Goal: Task Accomplishment & Management: Use online tool/utility

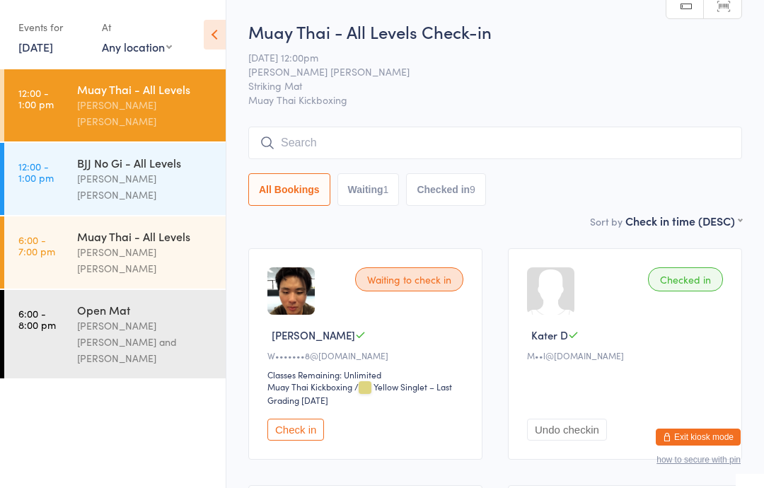
click at [51, 54] on link "[DATE]" at bounding box center [35, 47] width 35 height 16
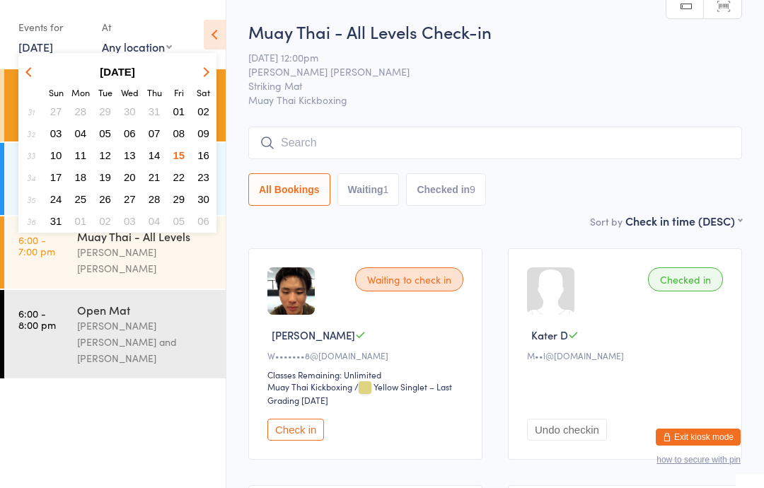
click at [213, 153] on button "16" at bounding box center [204, 155] width 22 height 19
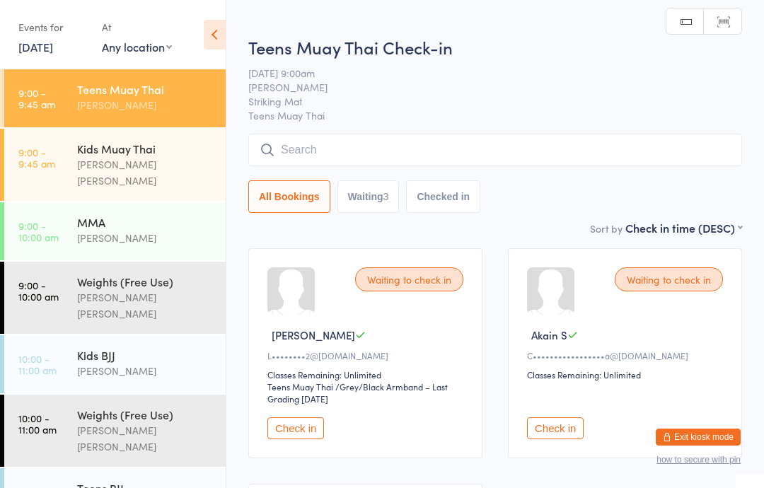
click at [131, 177] on div "Kids Muay Thai [PERSON_NAME] [PERSON_NAME]" at bounding box center [151, 165] width 149 height 72
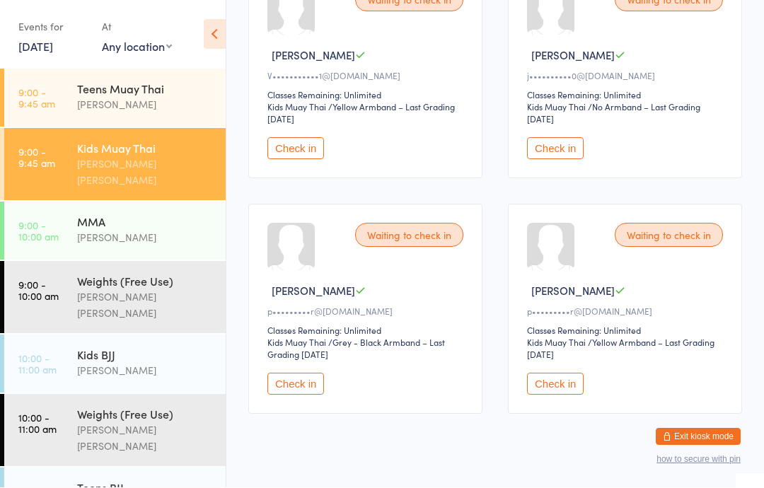
scroll to position [514, 0]
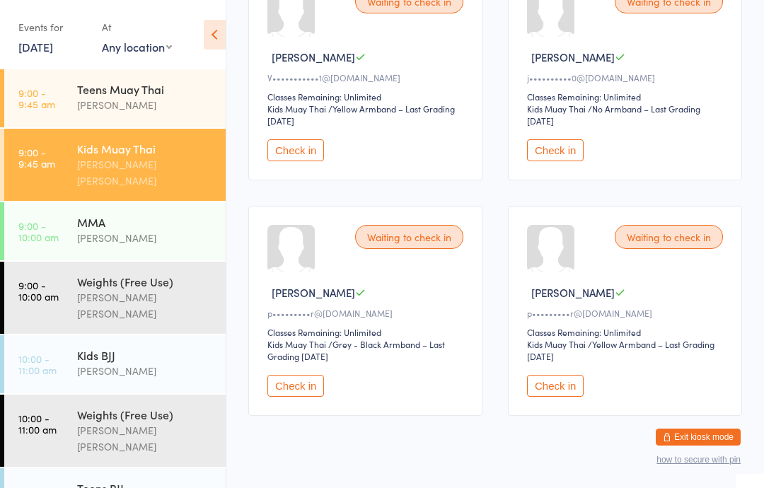
click at [561, 397] on button "Check in" at bounding box center [555, 386] width 57 height 22
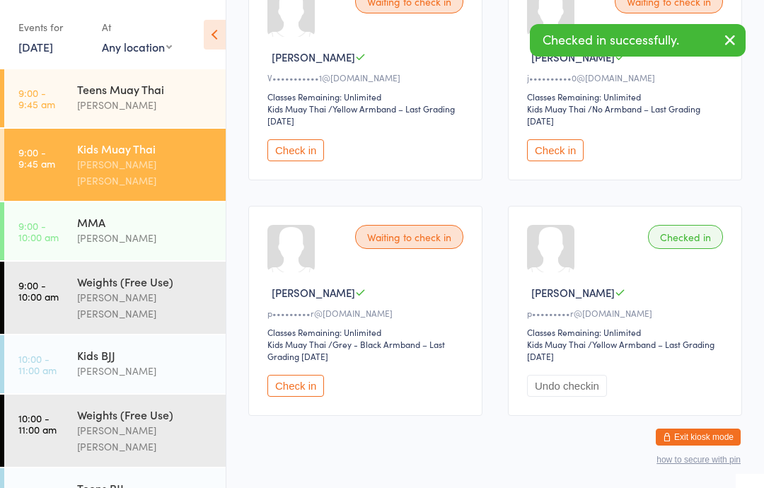
click at [306, 397] on button "Check in" at bounding box center [296, 386] width 57 height 22
click at [114, 363] on div "[PERSON_NAME]" at bounding box center [145, 371] width 137 height 16
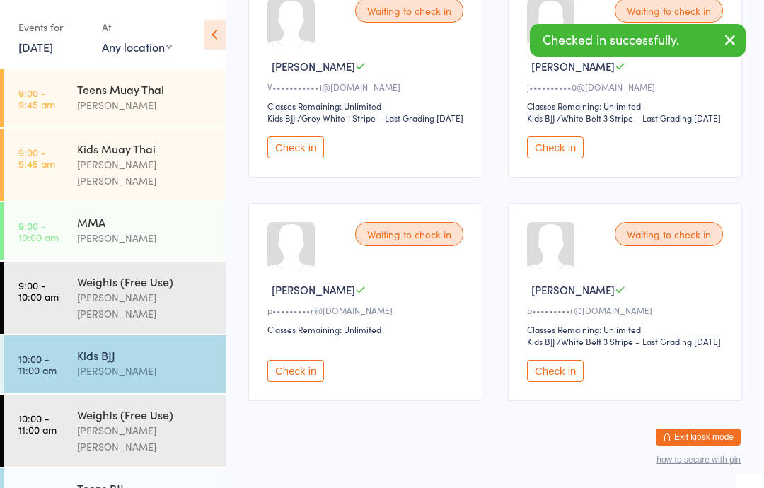
scroll to position [273, 0]
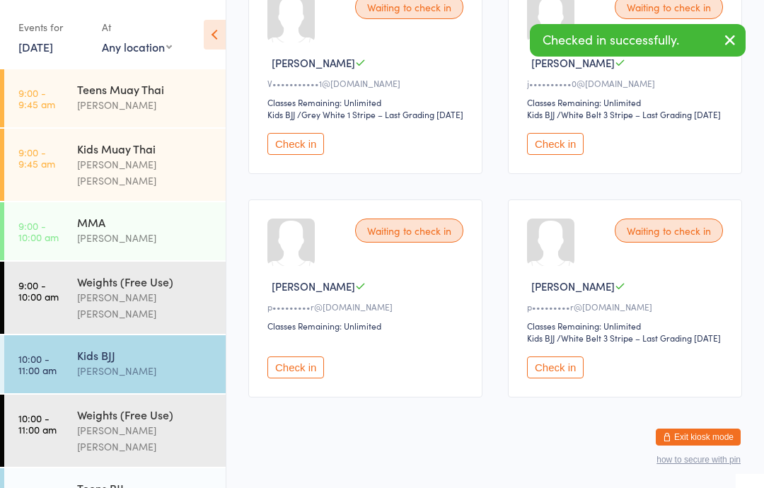
click at [565, 379] on button "Check in" at bounding box center [555, 368] width 57 height 22
click at [309, 379] on button "Check in" at bounding box center [296, 368] width 57 height 22
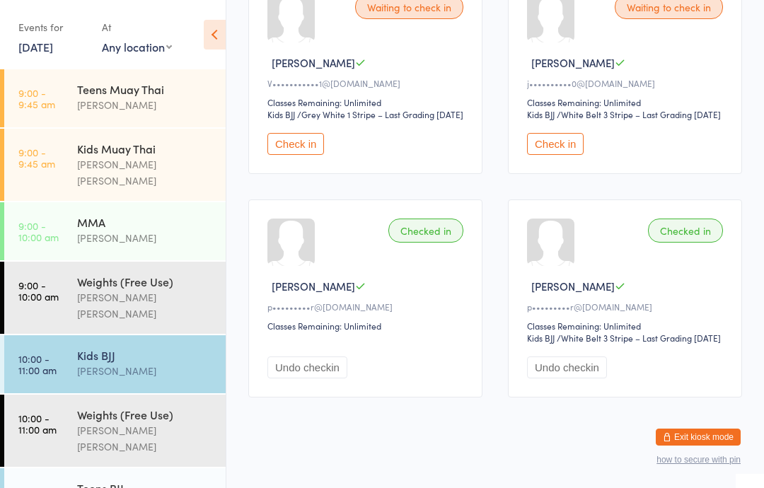
click at [139, 214] on div "MMA" at bounding box center [145, 222] width 137 height 16
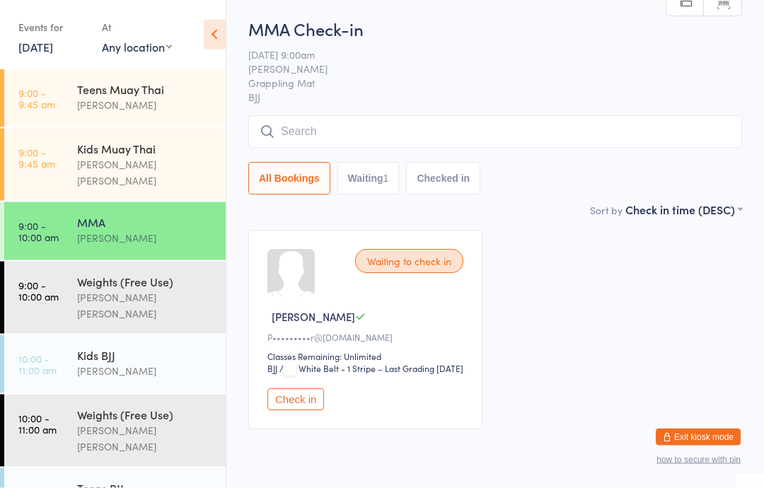
scroll to position [88, 0]
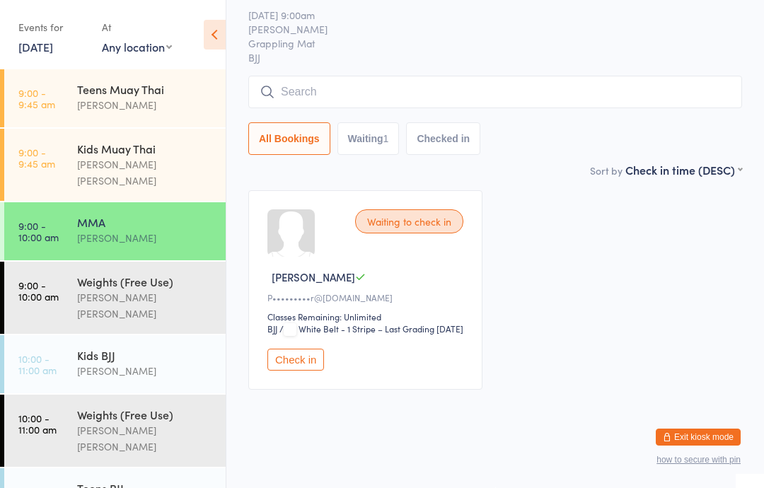
click at [307, 354] on button "Check in" at bounding box center [296, 360] width 57 height 22
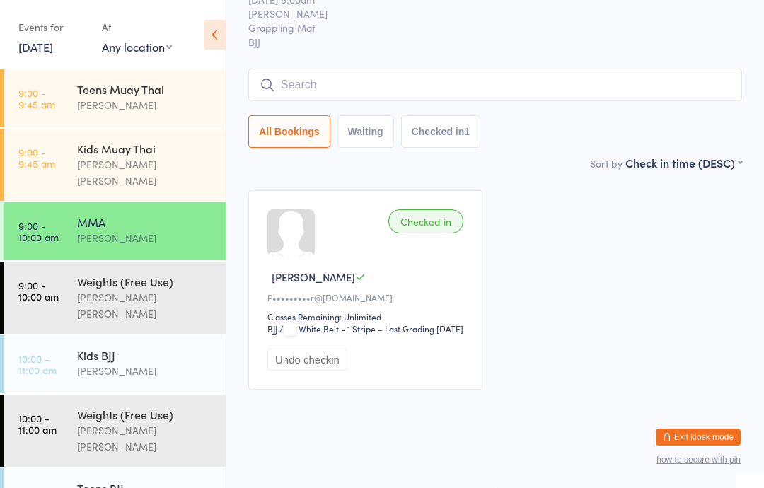
click at [153, 142] on div "Kids Muay Thai" at bounding box center [145, 149] width 137 height 16
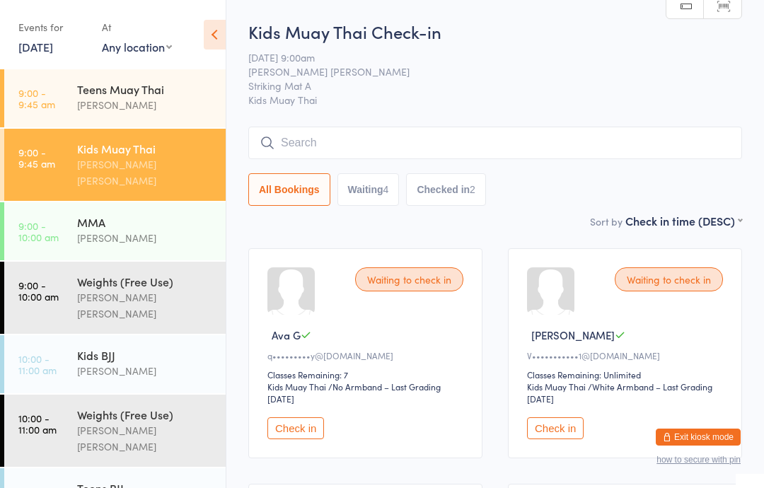
click at [134, 363] on div "[PERSON_NAME]" at bounding box center [145, 371] width 137 height 16
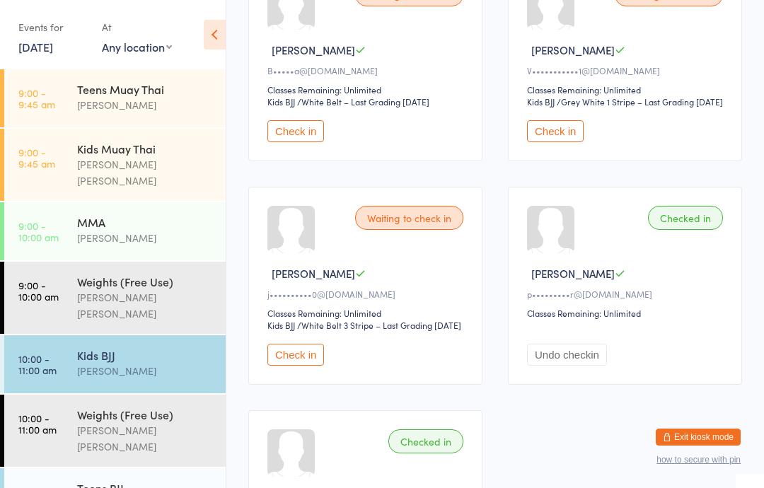
scroll to position [282, 0]
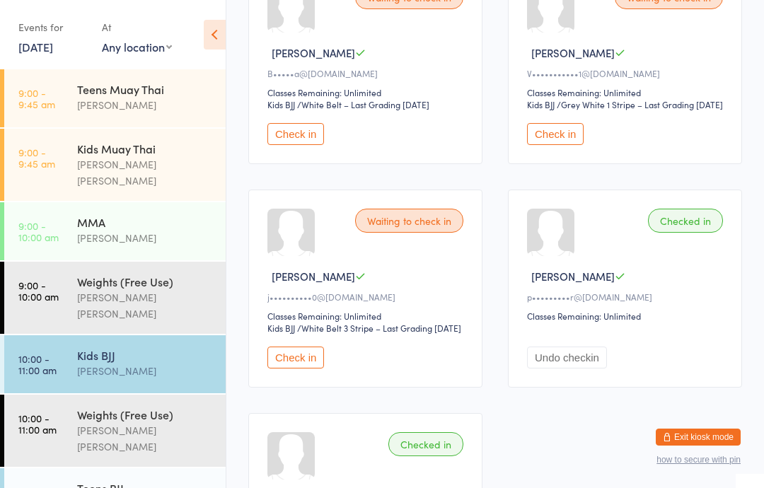
click at [161, 153] on div "Kids Muay Thai" at bounding box center [145, 149] width 137 height 16
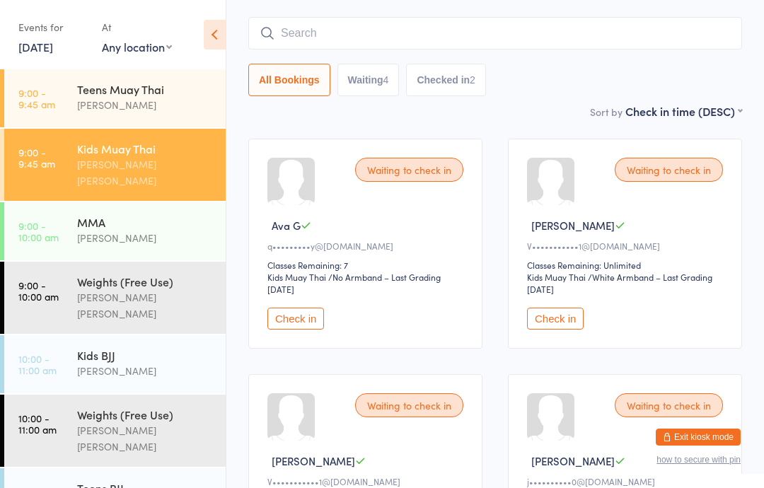
click at [161, 154] on div "Kids Muay Thai" at bounding box center [145, 149] width 137 height 16
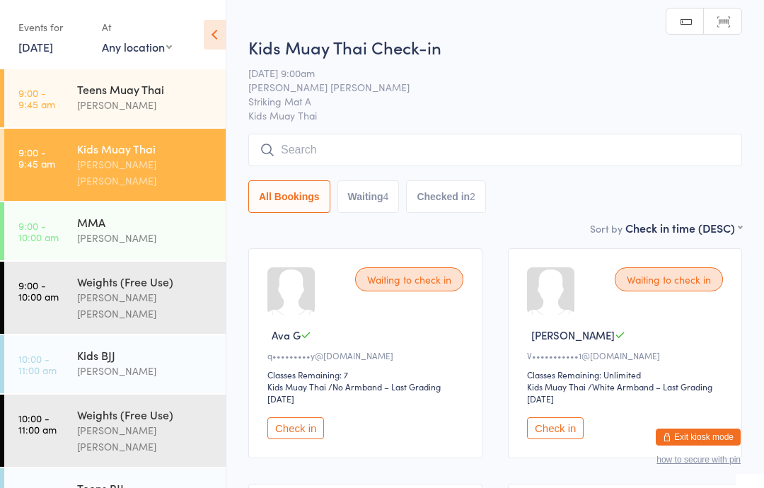
click at [368, 154] on input "search" at bounding box center [495, 150] width 494 height 33
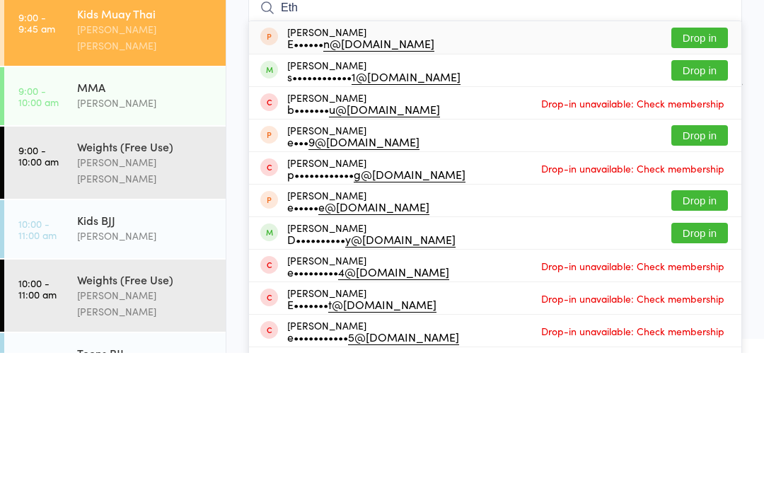
type input "Eth"
click at [706, 195] on button "Drop in" at bounding box center [700, 205] width 57 height 21
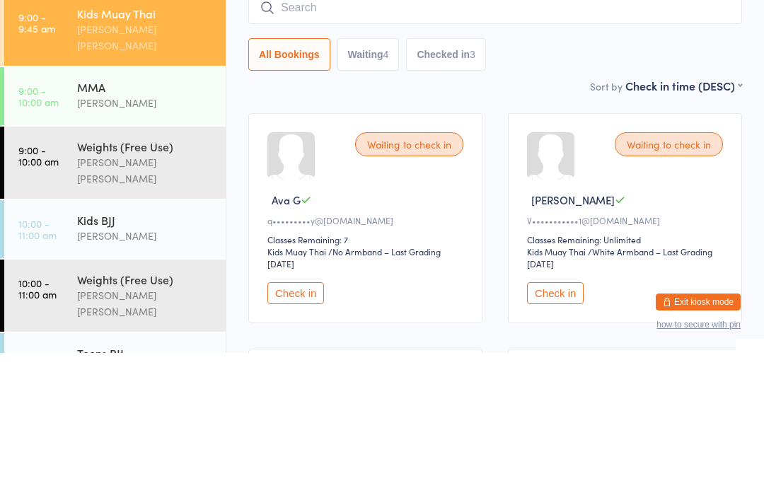
click at [355, 127] on input "search" at bounding box center [495, 143] width 494 height 33
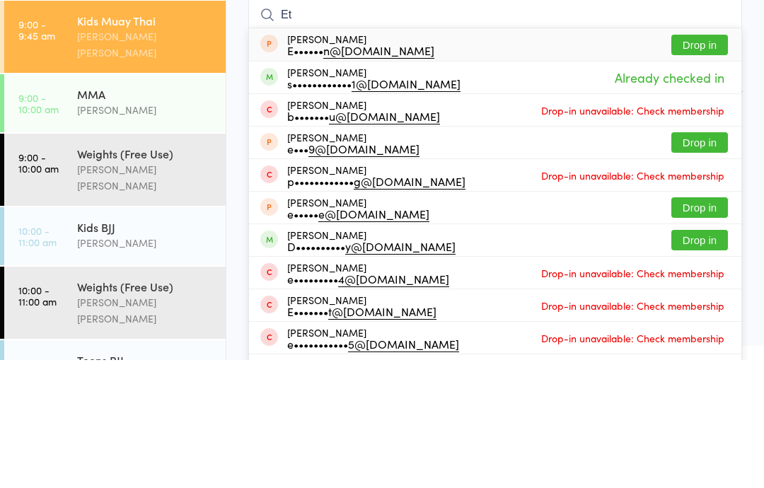
type input "E"
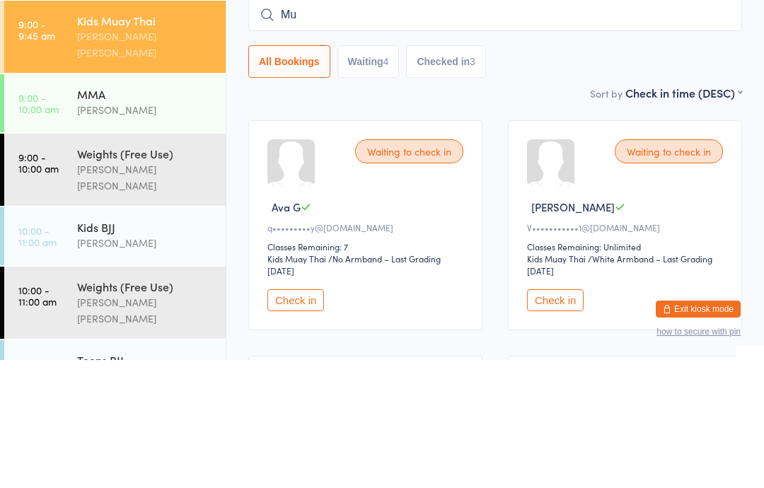
type input "Mun"
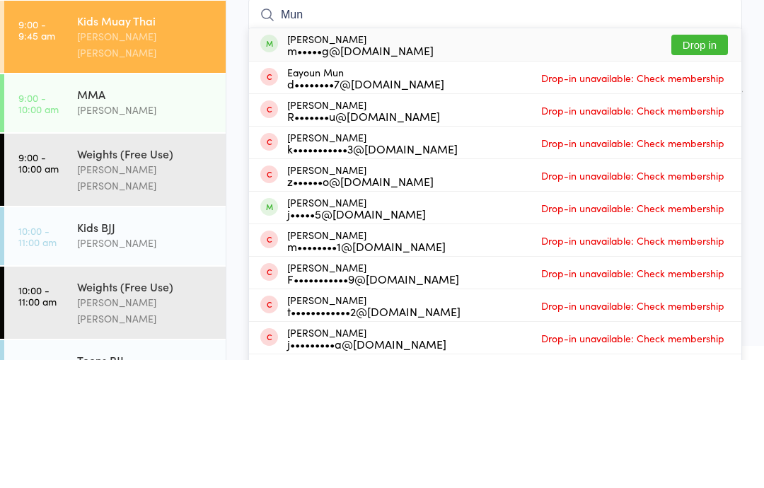
click at [131, 230] on div "[PERSON_NAME]" at bounding box center [145, 238] width 137 height 16
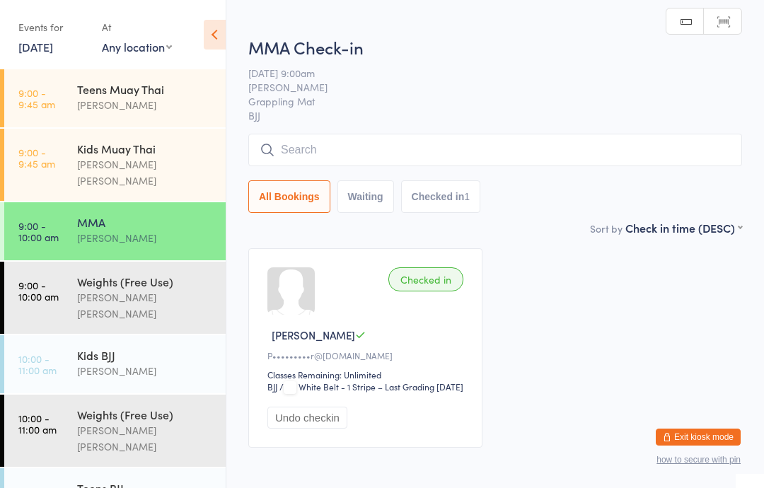
click at [374, 142] on input "search" at bounding box center [495, 150] width 494 height 33
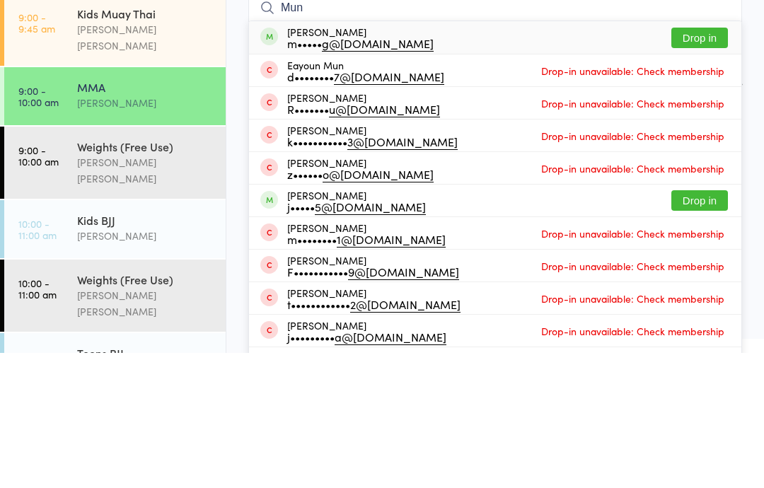
type input "Mun"
click at [690, 163] on button "Drop in" at bounding box center [700, 173] width 57 height 21
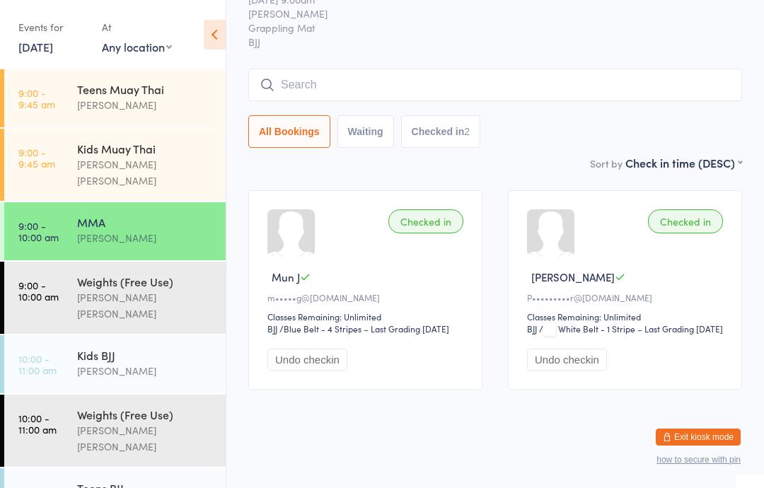
click at [166, 89] on div "Teens Muay Thai" at bounding box center [145, 89] width 137 height 16
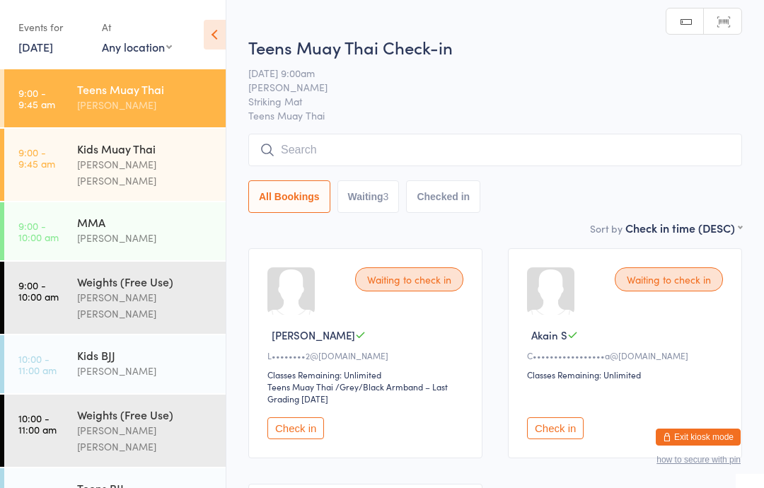
click at [500, 146] on input "search" at bounding box center [495, 150] width 494 height 33
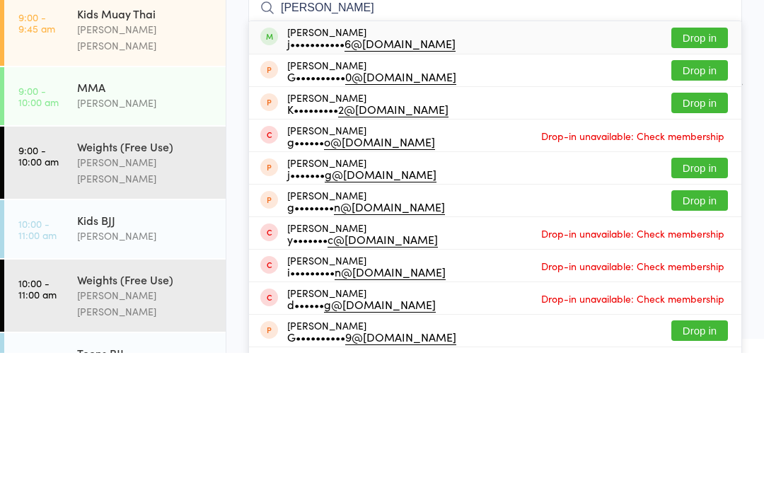
type input "[PERSON_NAME]"
click at [696, 163] on button "Drop in" at bounding box center [700, 173] width 57 height 21
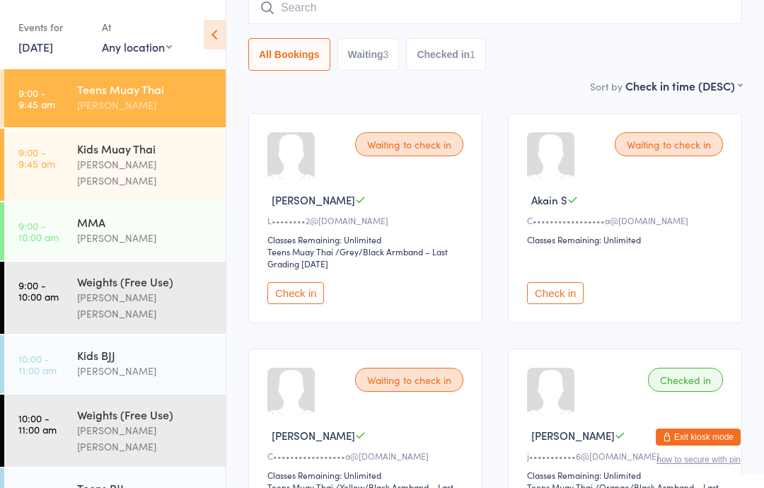
click at [152, 163] on div "[PERSON_NAME] [PERSON_NAME]" at bounding box center [145, 172] width 137 height 33
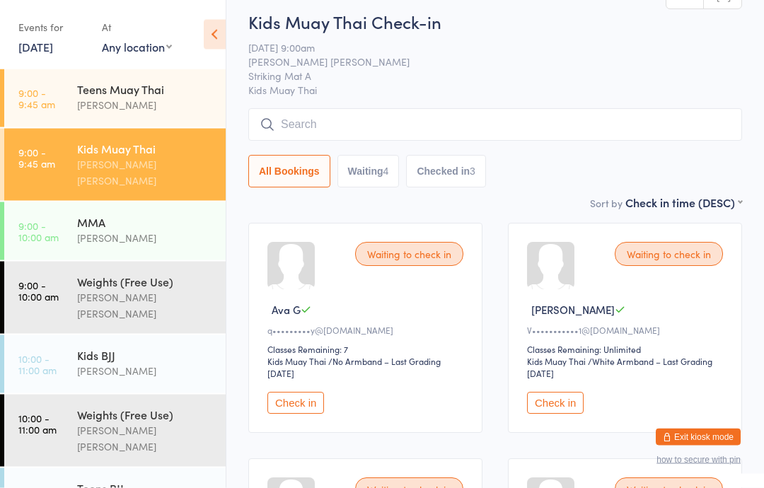
scroll to position [25, 0]
click at [551, 401] on button "Check in" at bounding box center [555, 403] width 57 height 22
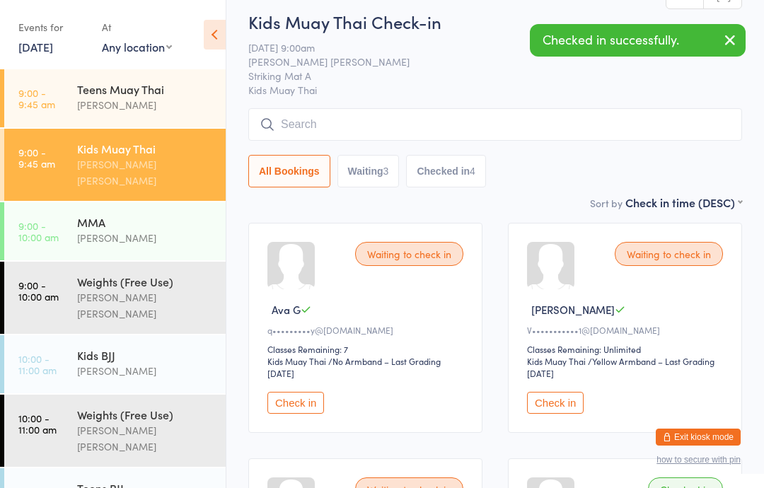
click at [561, 414] on button "Check in" at bounding box center [555, 403] width 57 height 22
click at [149, 348] on div "Kids BJJ" at bounding box center [145, 356] width 137 height 16
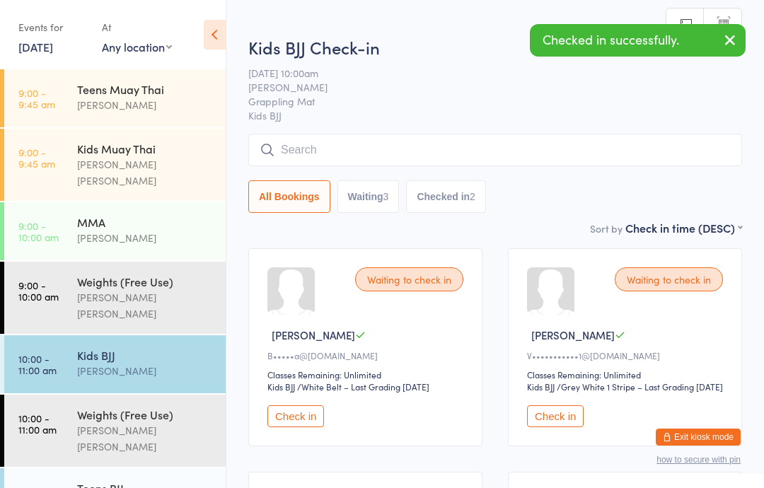
scroll to position [1, 0]
click at [558, 427] on button "Check in" at bounding box center [555, 416] width 57 height 22
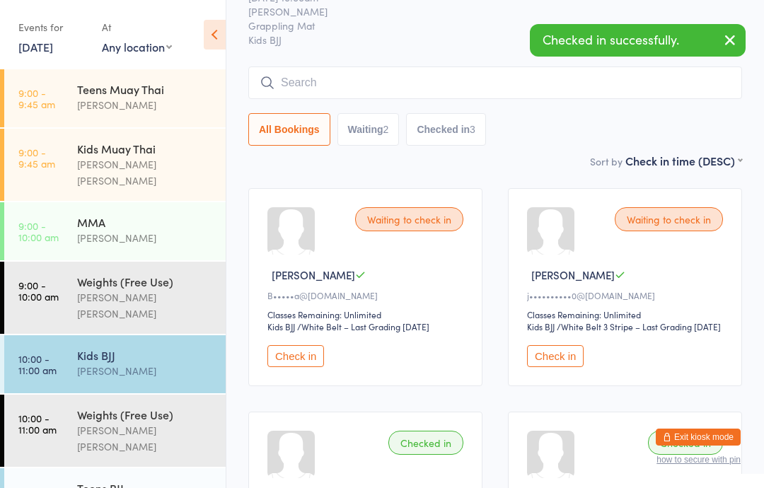
scroll to position [59, 0]
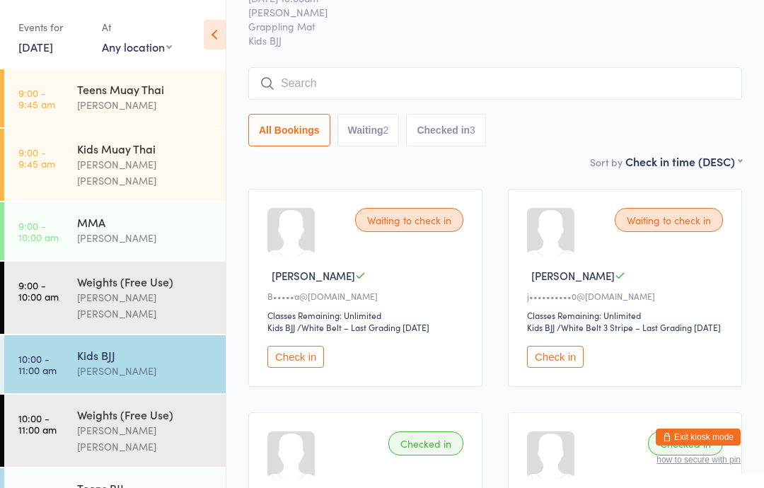
click at [477, 81] on input "search" at bounding box center [495, 83] width 494 height 33
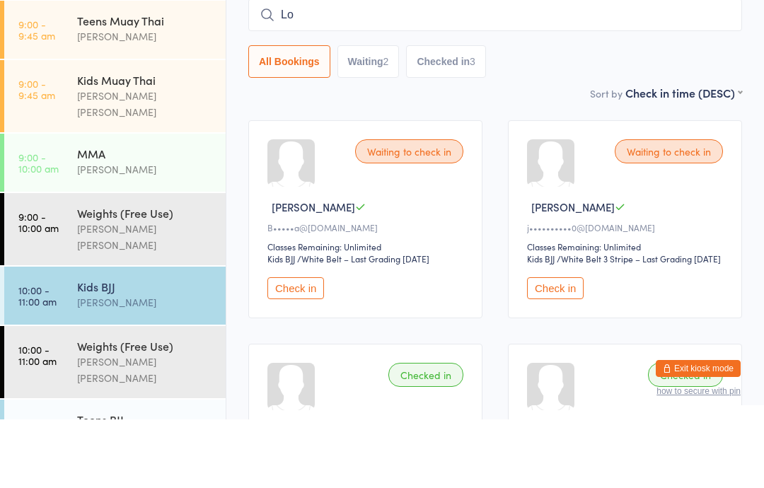
type input "Loh"
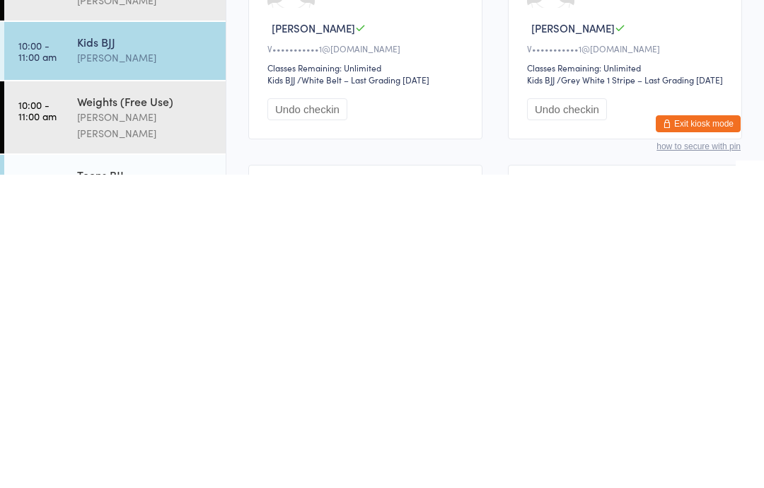
scroll to position [220, 0]
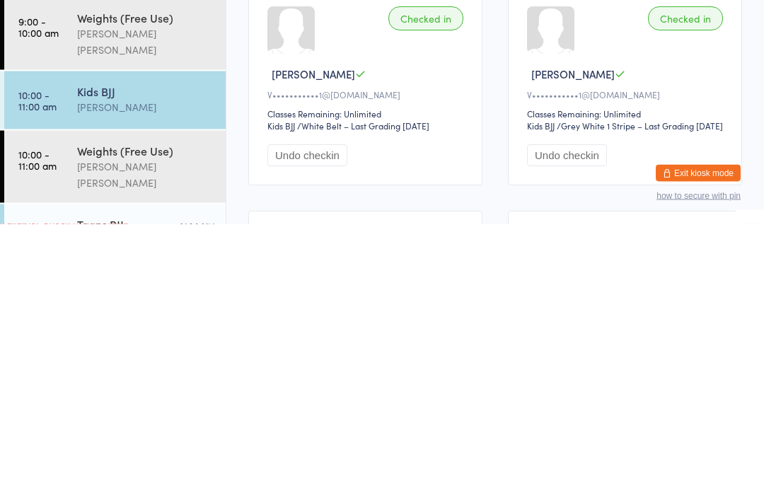
click at [322, 409] on button "Undo checkin" at bounding box center [308, 420] width 80 height 22
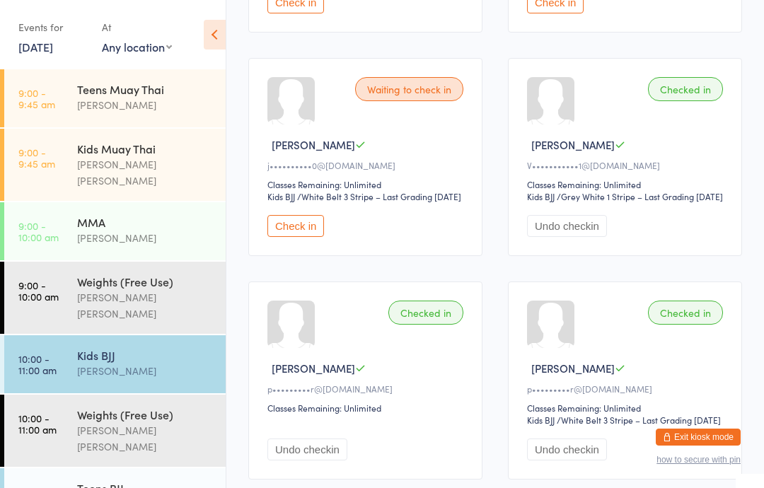
scroll to position [403, 0]
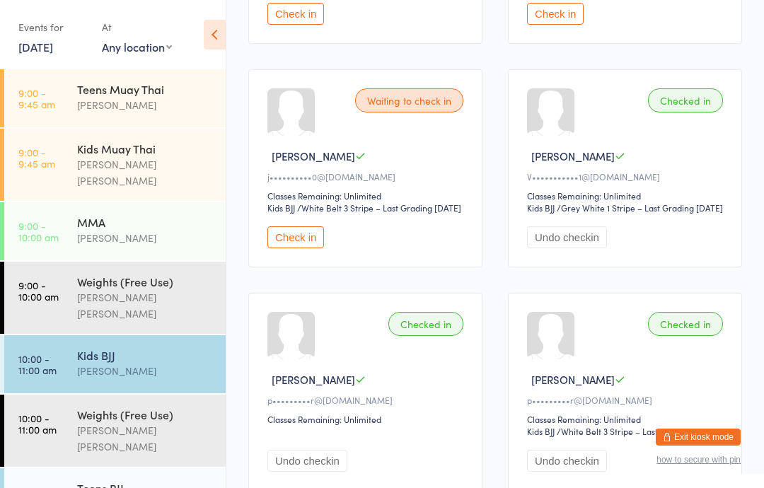
click at [151, 99] on div "[PERSON_NAME]" at bounding box center [145, 105] width 137 height 16
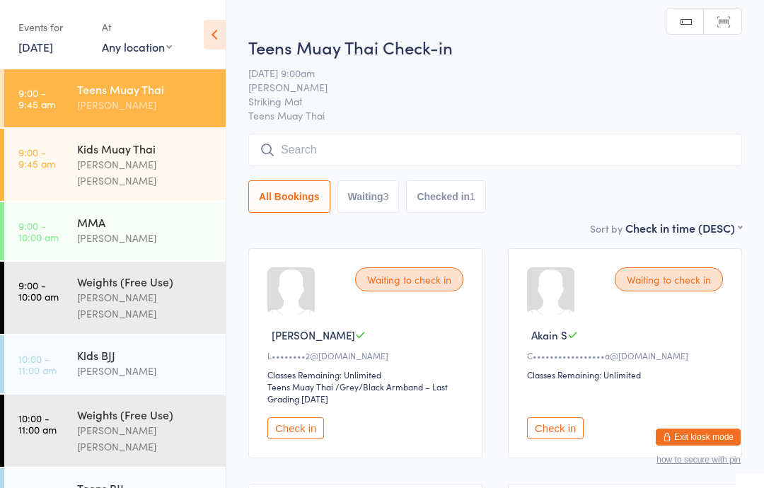
click at [184, 154] on div "Kids Muay Thai" at bounding box center [145, 149] width 137 height 16
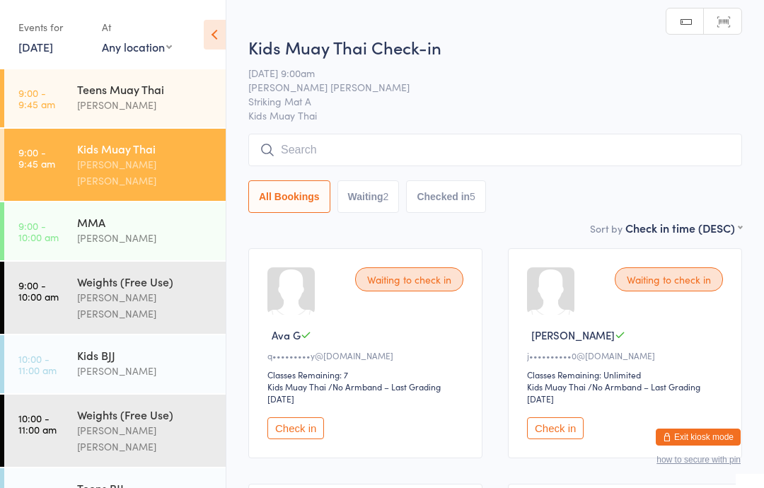
click at [382, 142] on input "search" at bounding box center [495, 150] width 494 height 33
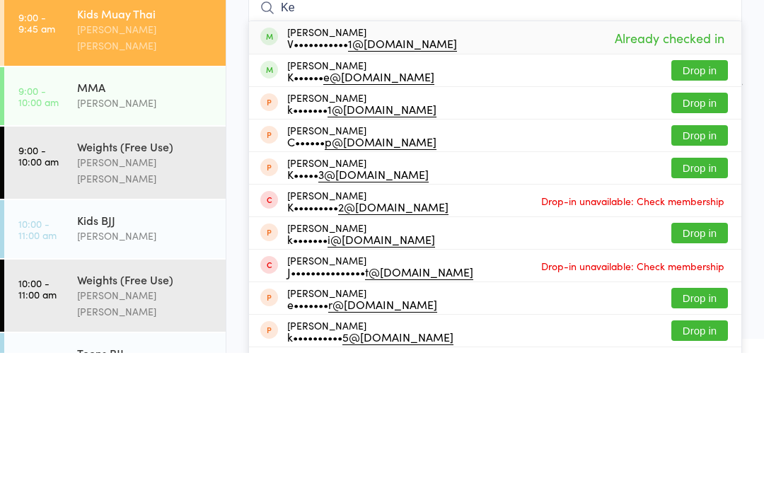
type input "K"
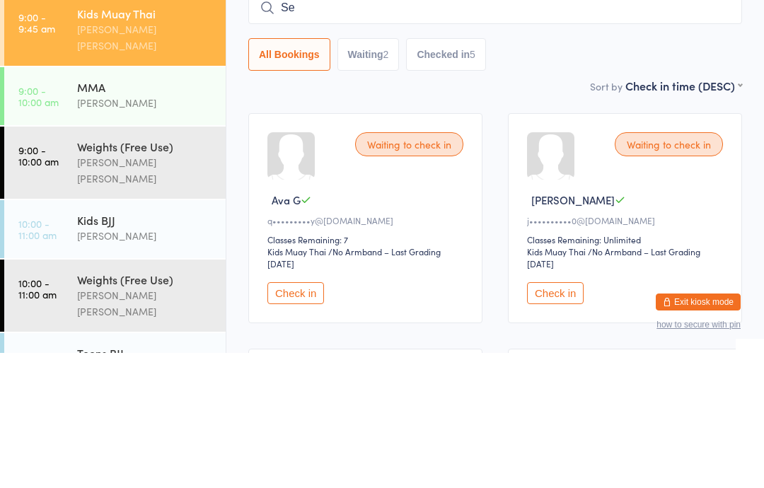
type input "Seb"
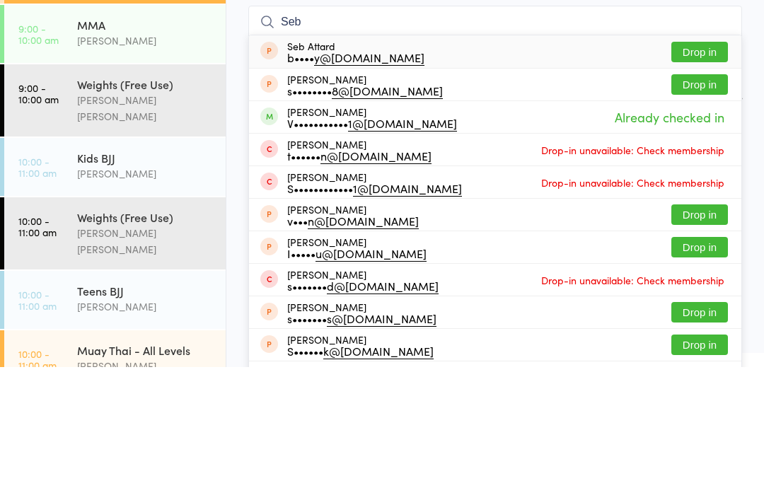
scroll to position [74, 0]
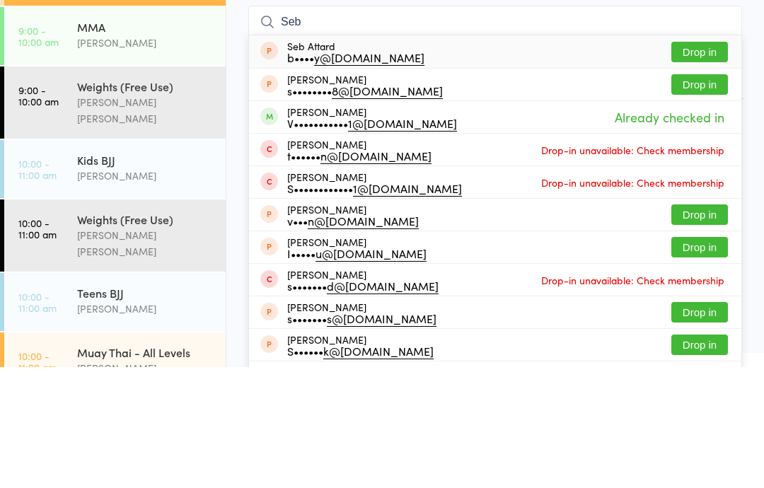
click at [156, 273] on div "Kids BJJ" at bounding box center [145, 281] width 137 height 16
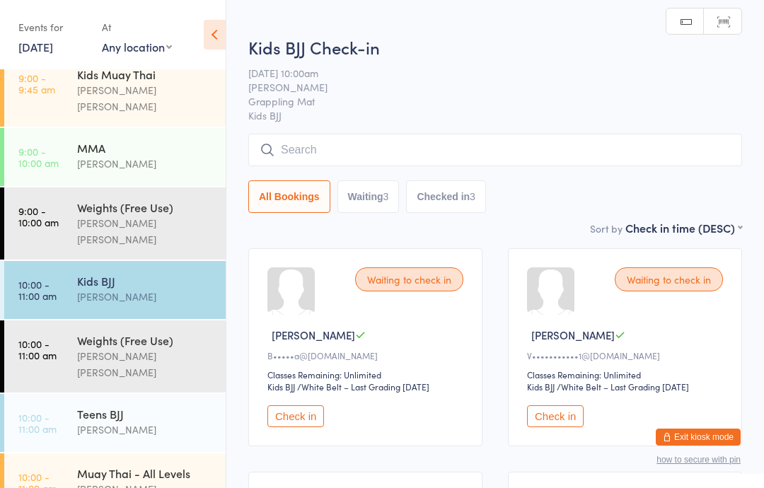
click at [421, 150] on input "search" at bounding box center [495, 150] width 494 height 33
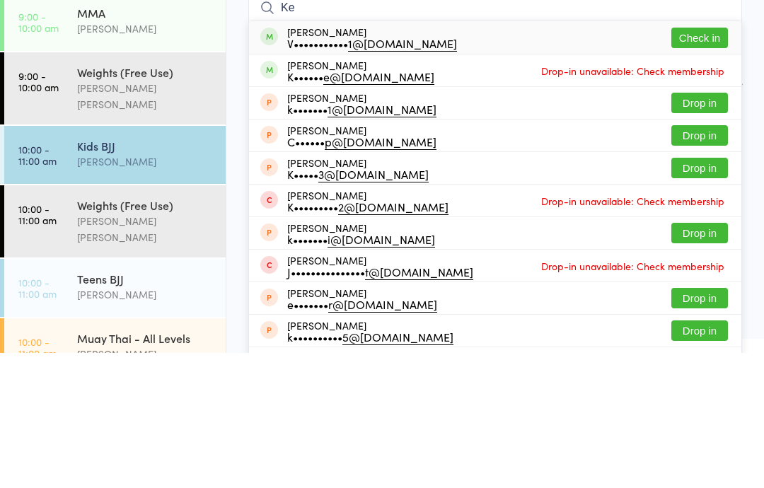
type input "K"
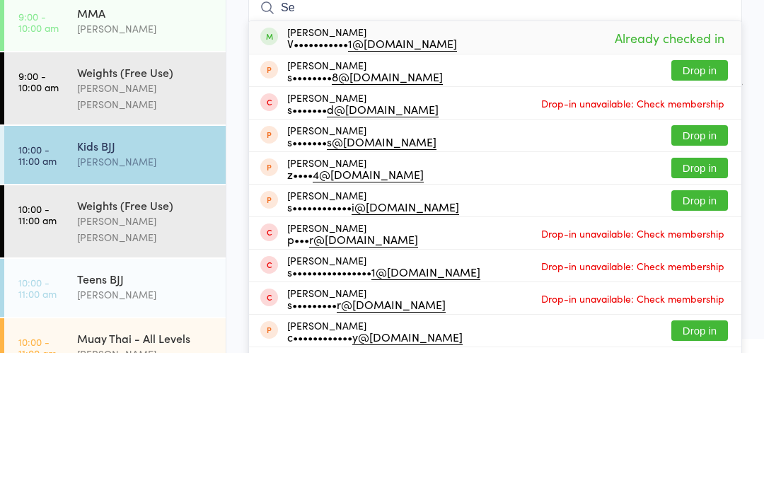
type input "S"
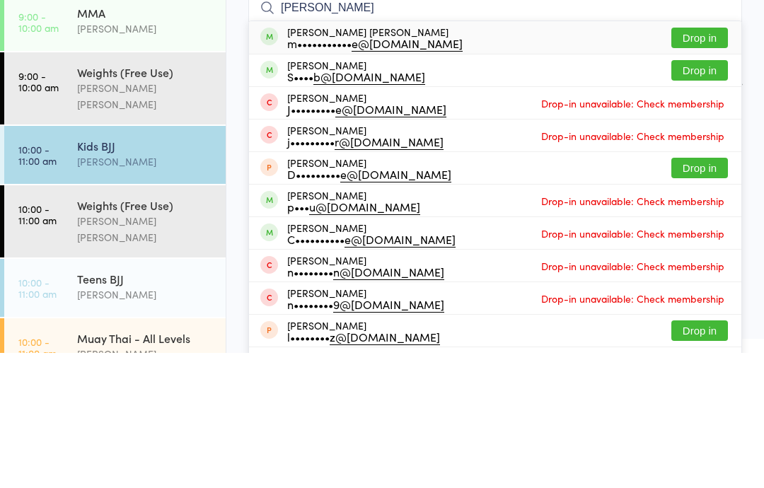
type input "[PERSON_NAME]"
click at [720, 163] on button "Drop in" at bounding box center [700, 173] width 57 height 21
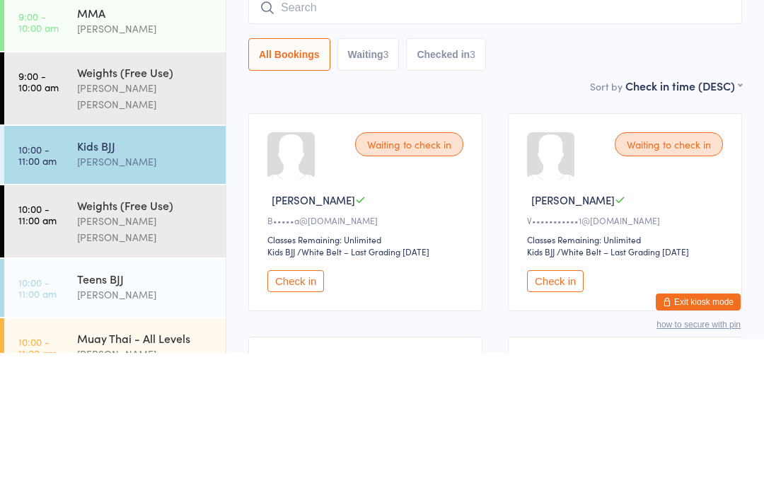
scroll to position [135, 0]
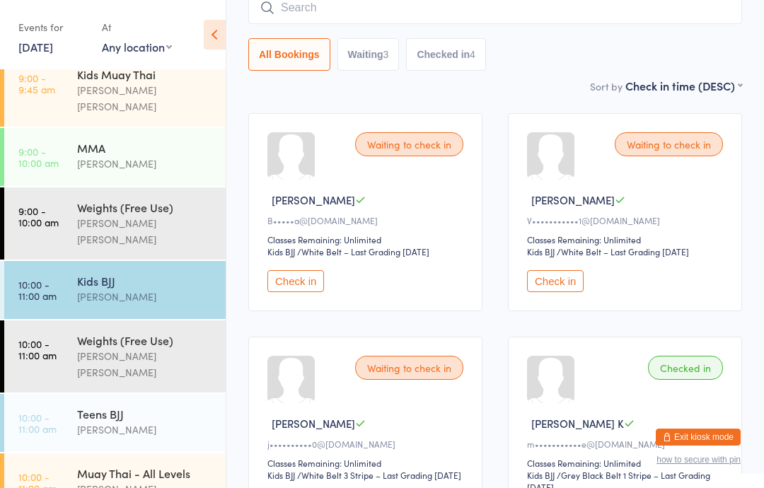
click at [707, 375] on div "Checked in" at bounding box center [685, 368] width 75 height 24
click at [125, 399] on div "Teens [PERSON_NAME]" at bounding box center [151, 422] width 149 height 56
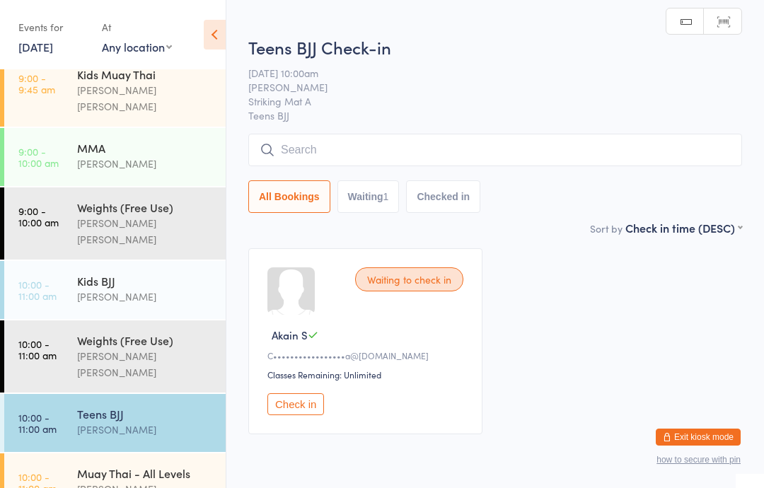
click at [369, 149] on input "search" at bounding box center [495, 150] width 494 height 33
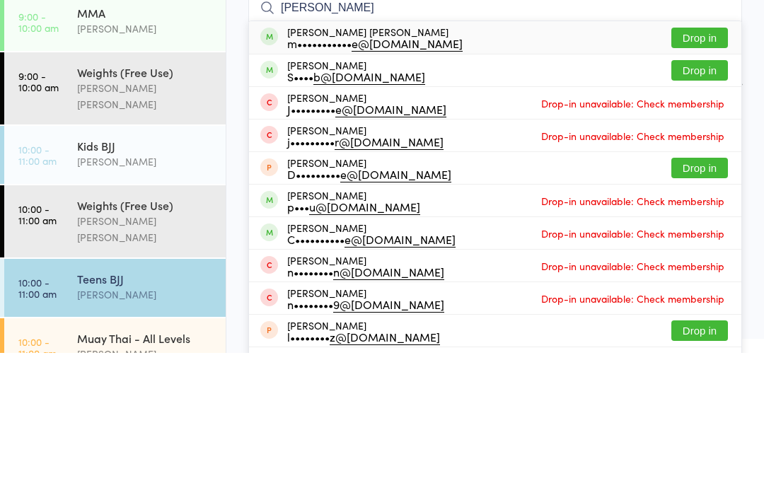
type input "[PERSON_NAME]"
click at [712, 163] on button "Drop in" at bounding box center [700, 173] width 57 height 21
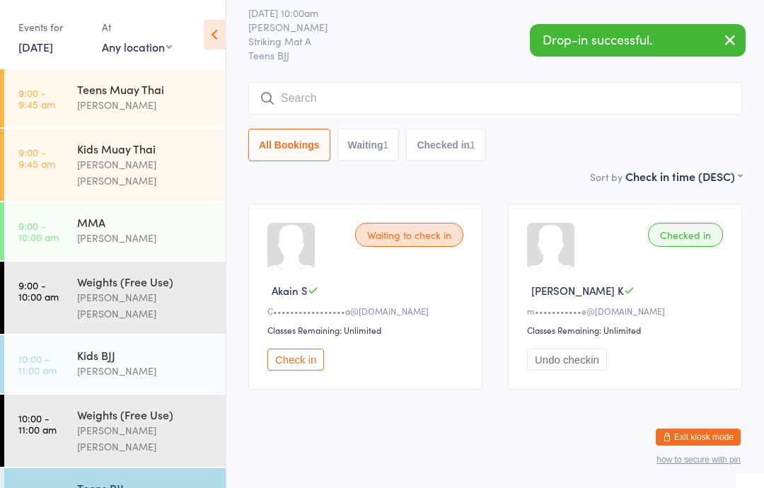
click at [178, 102] on div "[PERSON_NAME]" at bounding box center [145, 105] width 137 height 16
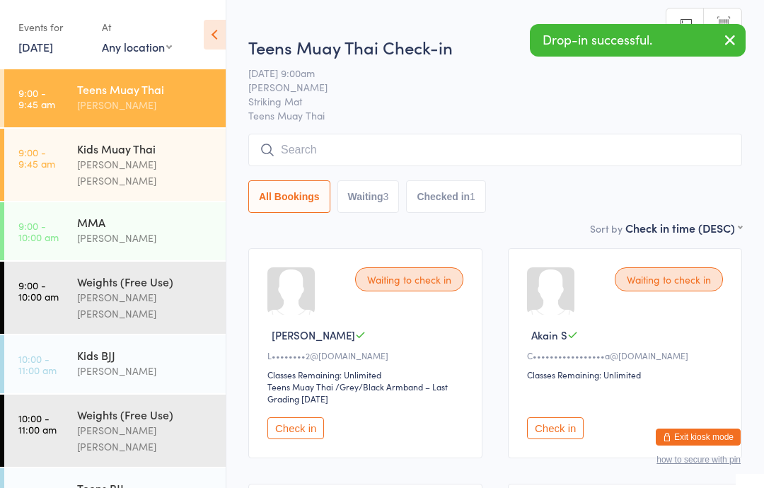
click at [395, 146] on input "search" at bounding box center [495, 150] width 494 height 33
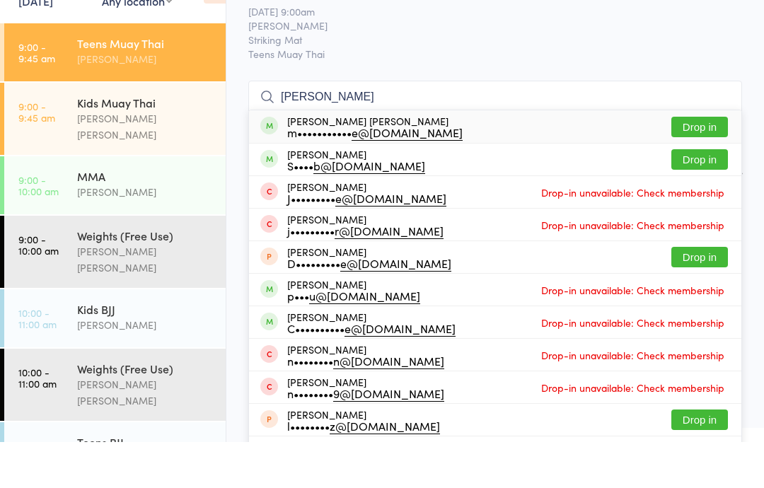
type input "[PERSON_NAME]"
click at [698, 163] on button "Drop in" at bounding box center [700, 173] width 57 height 21
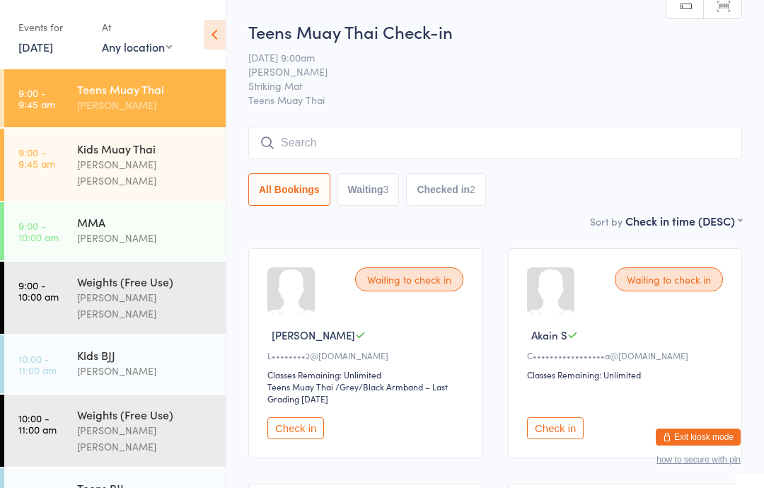
click at [104, 240] on div "MMA [PERSON_NAME]" at bounding box center [151, 230] width 149 height 56
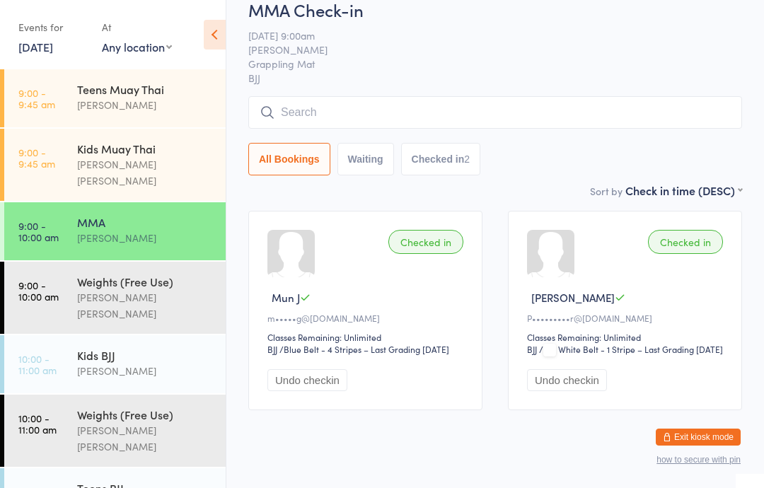
scroll to position [88, 0]
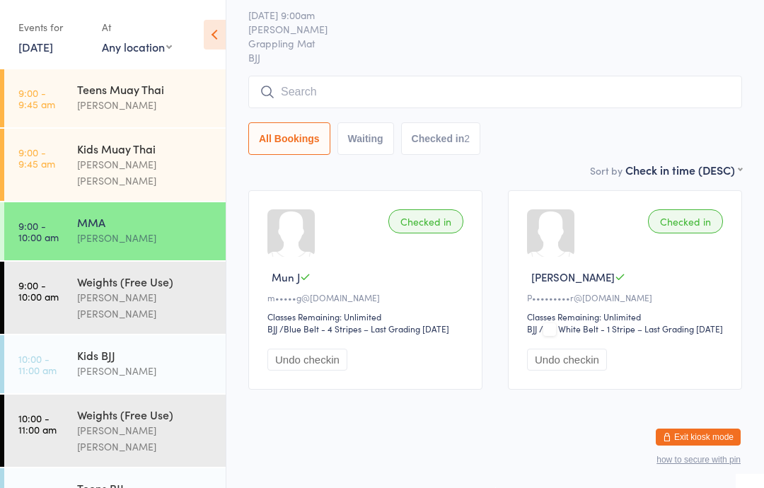
click at [311, 76] on input "search" at bounding box center [495, 92] width 494 height 33
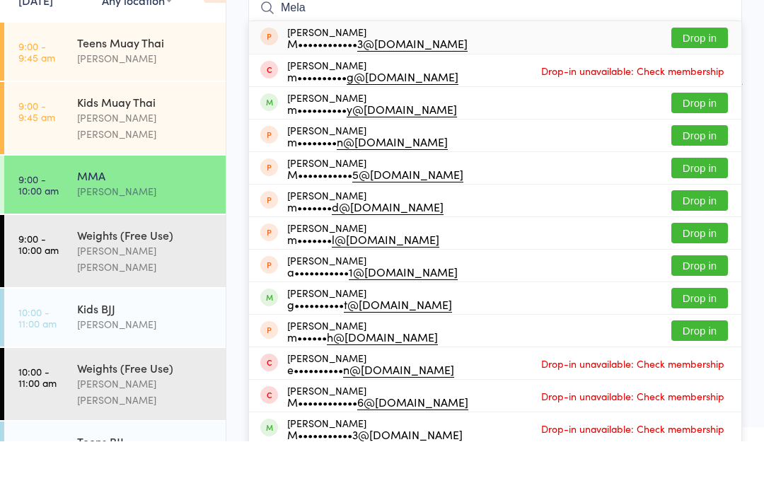
type input "Mela"
click at [712, 139] on button "Drop in" at bounding box center [700, 149] width 57 height 21
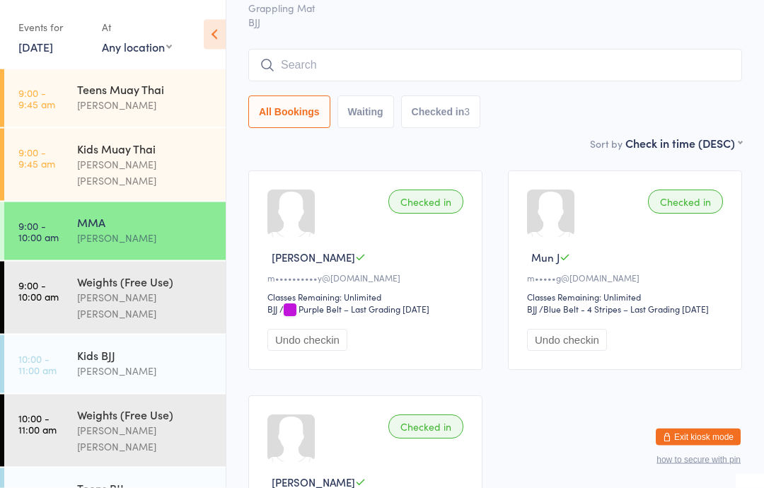
scroll to position [0, 0]
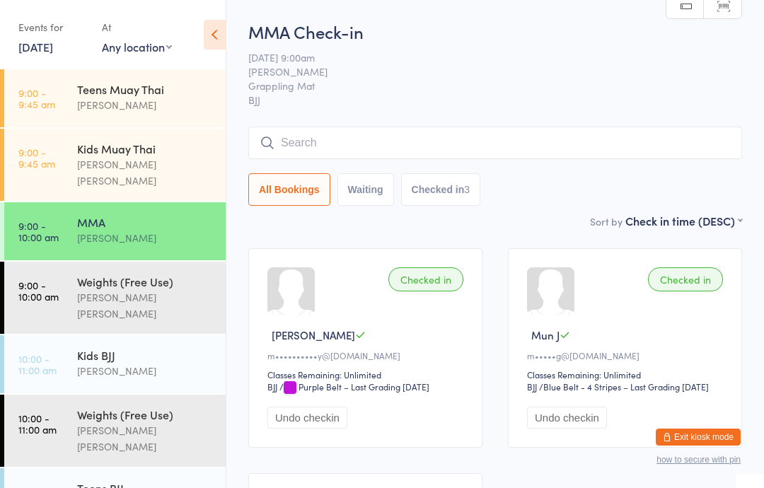
click at [577, 136] on input "search" at bounding box center [495, 143] width 494 height 33
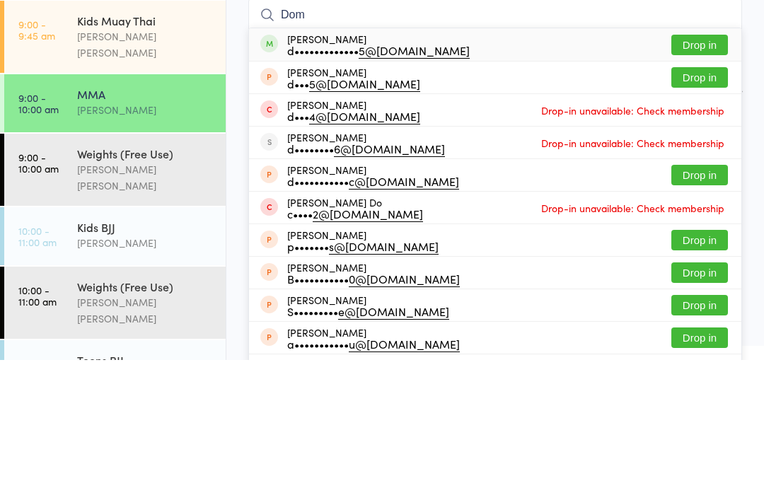
type input "Dom"
click at [714, 163] on button "Drop in" at bounding box center [700, 173] width 57 height 21
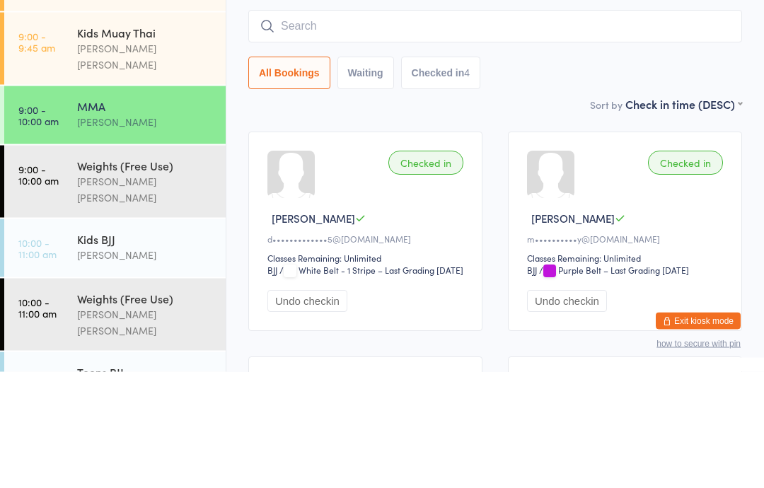
click at [129, 141] on div "Kids Muay Thai" at bounding box center [145, 149] width 137 height 16
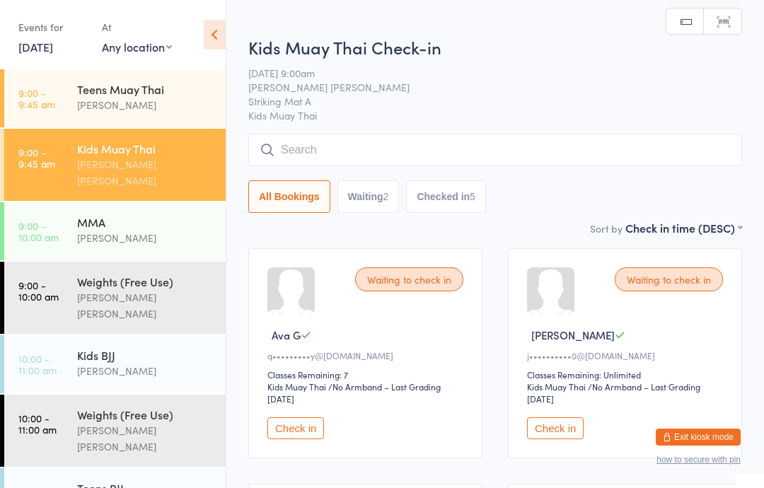
click at [381, 152] on input "search" at bounding box center [495, 150] width 494 height 33
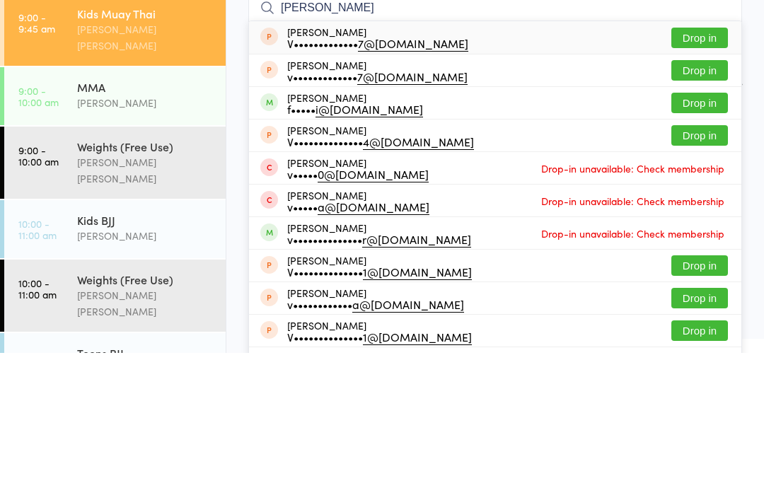
type input "[PERSON_NAME]"
click at [704, 228] on button "Drop in" at bounding box center [700, 238] width 57 height 21
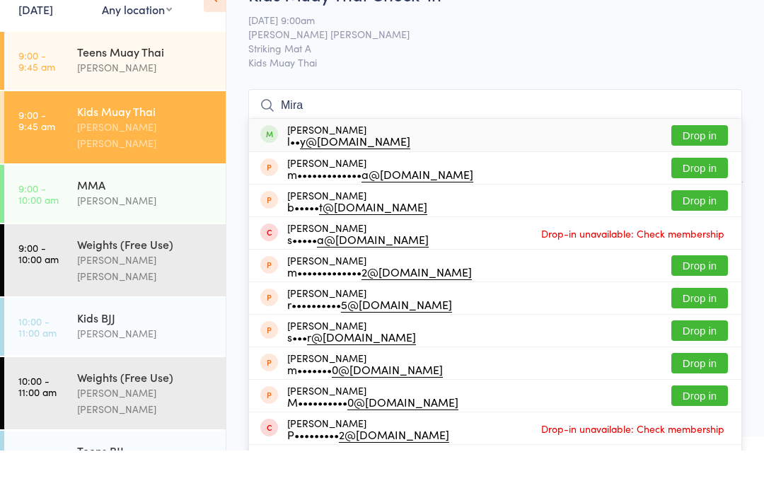
type input "Mira"
click at [709, 163] on button "Drop in" at bounding box center [700, 173] width 57 height 21
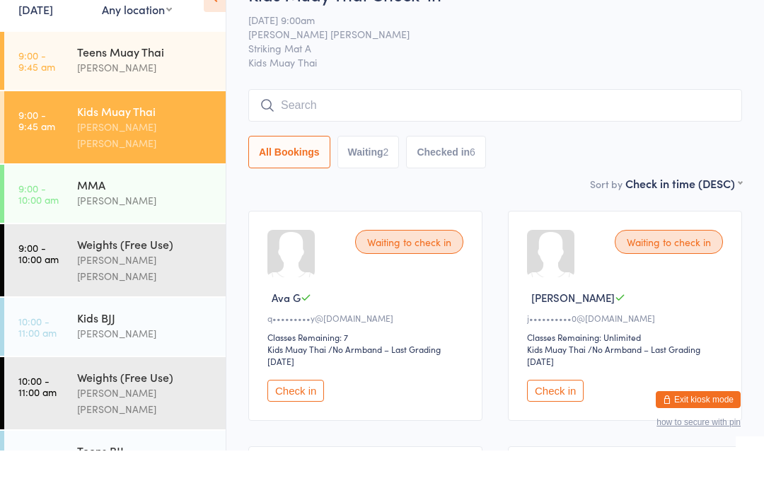
scroll to position [38, 0]
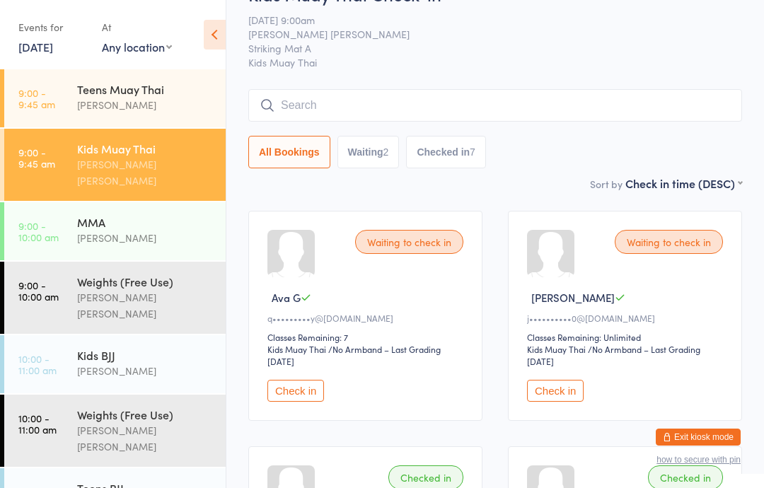
click at [139, 103] on div "[PERSON_NAME]" at bounding box center [145, 105] width 137 height 16
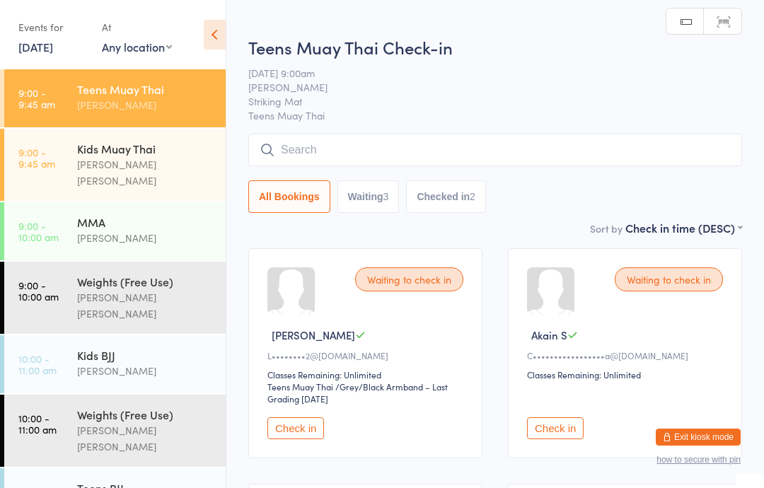
click at [323, 149] on input "search" at bounding box center [495, 150] width 494 height 33
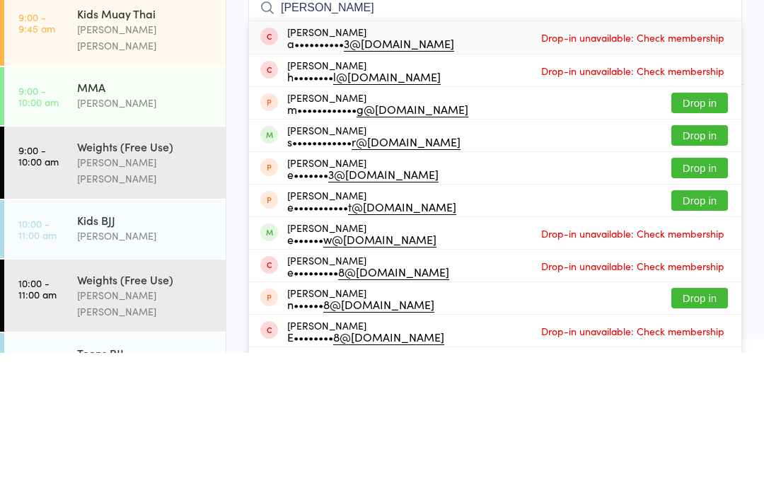
type input "[PERSON_NAME]"
click at [366, 271] on div "s•••••••••••• r@[DOMAIN_NAME]" at bounding box center [373, 276] width 173 height 11
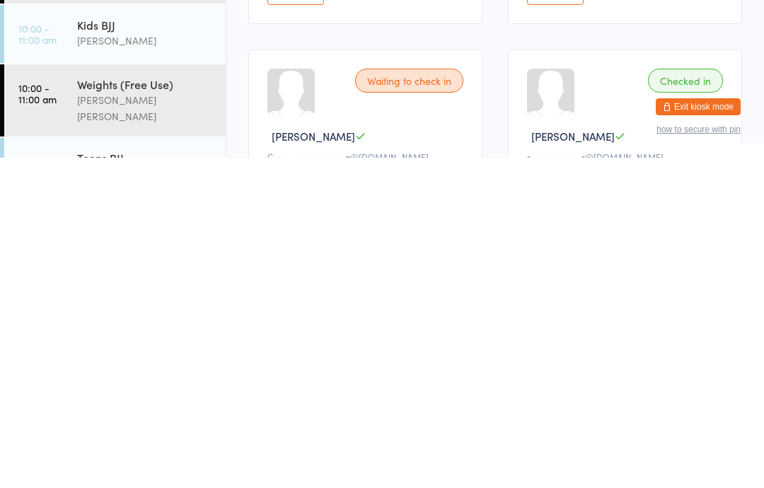
scroll to position [105, 0]
click at [705, 399] on div "Checked in" at bounding box center [685, 411] width 75 height 24
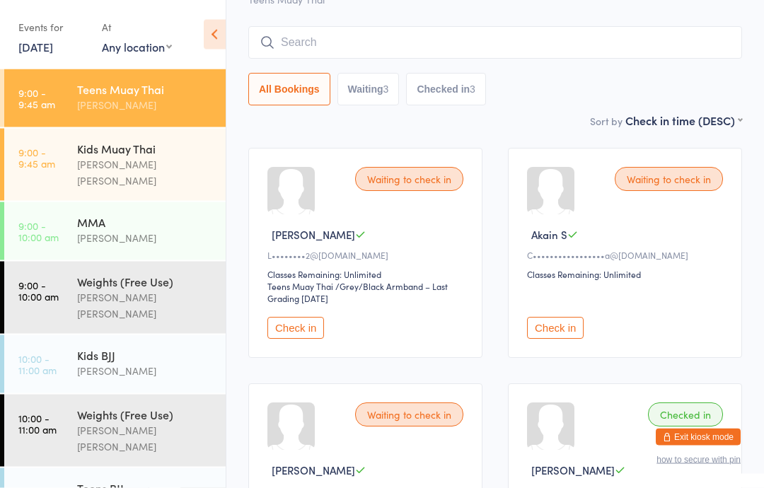
scroll to position [0, 0]
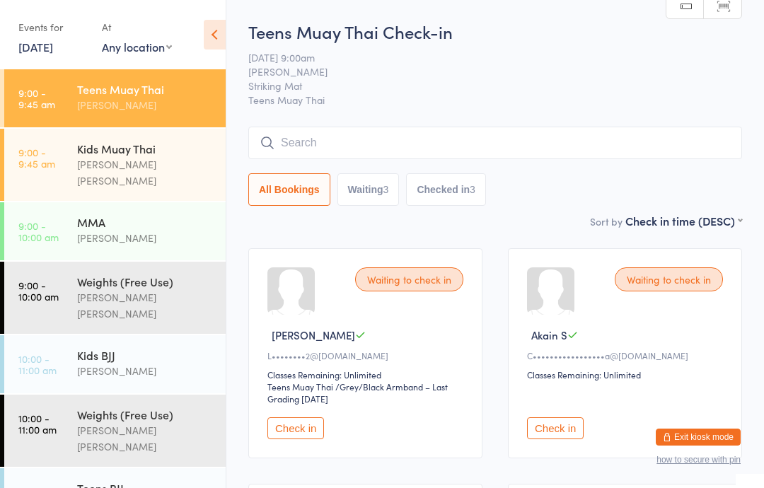
click at [315, 157] on input "search" at bounding box center [495, 143] width 494 height 33
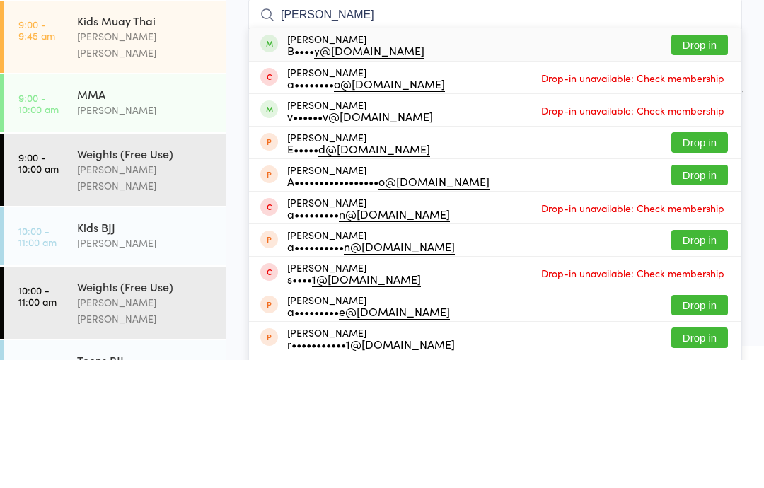
type input "[PERSON_NAME]"
click at [694, 163] on button "Drop in" at bounding box center [700, 173] width 57 height 21
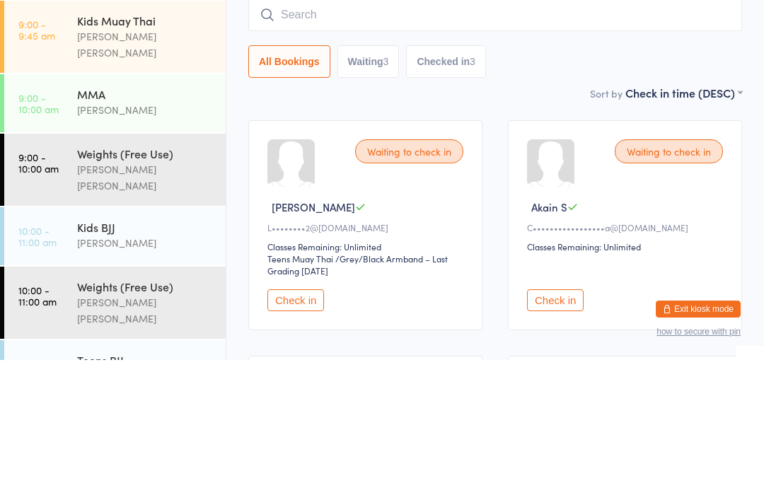
scroll to position [128, 0]
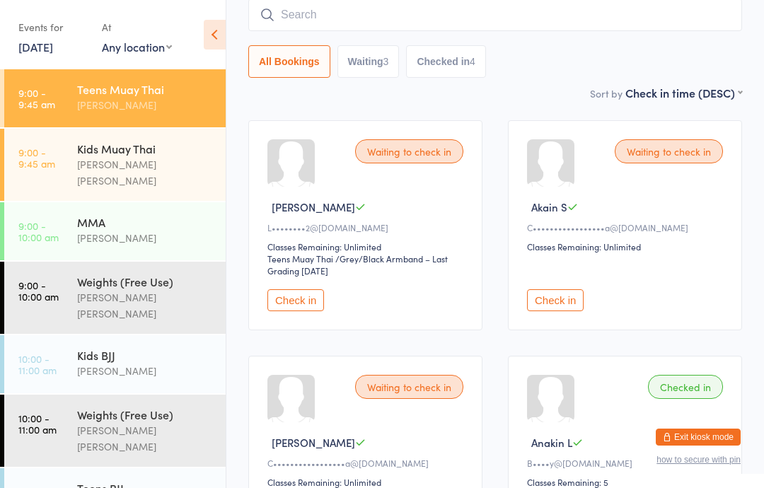
click at [286, 21] on input "search" at bounding box center [495, 15] width 494 height 33
type input "K"
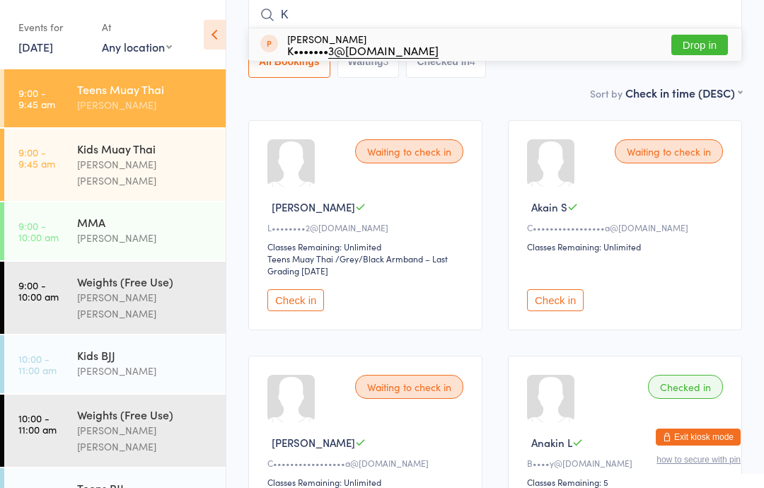
scroll to position [8, 0]
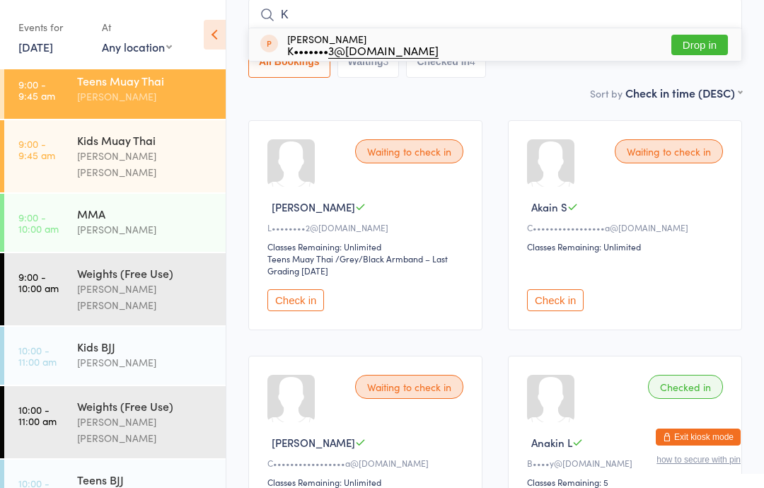
click at [74, 127] on link "9:00 - 9:45 am Kids Muay Thai [PERSON_NAME] [PERSON_NAME]" at bounding box center [115, 156] width 222 height 72
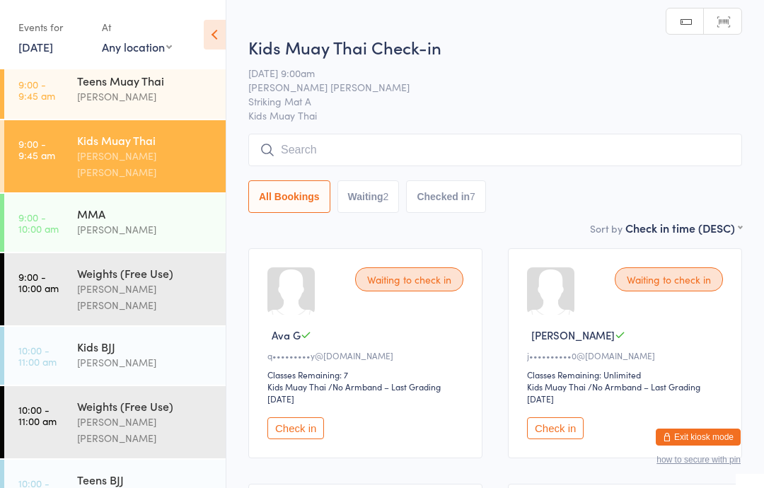
click at [333, 144] on input "search" at bounding box center [495, 150] width 494 height 33
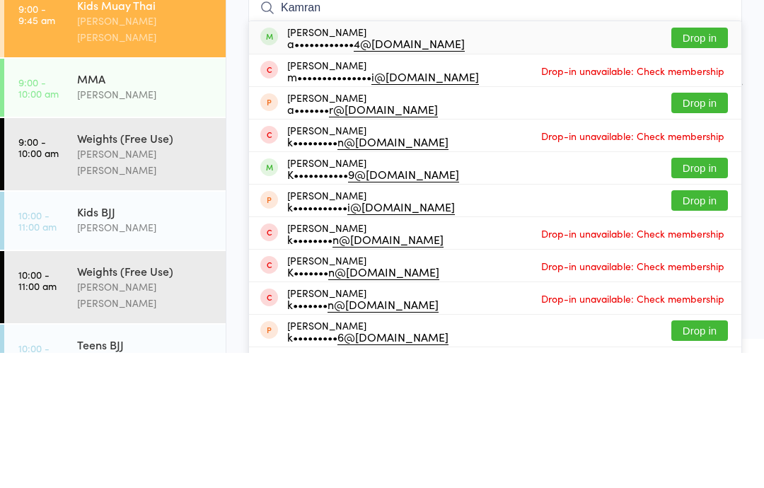
type input "Kamran"
click at [320, 173] on div "a•••••••••••• 4@[DOMAIN_NAME]" at bounding box center [376, 178] width 178 height 11
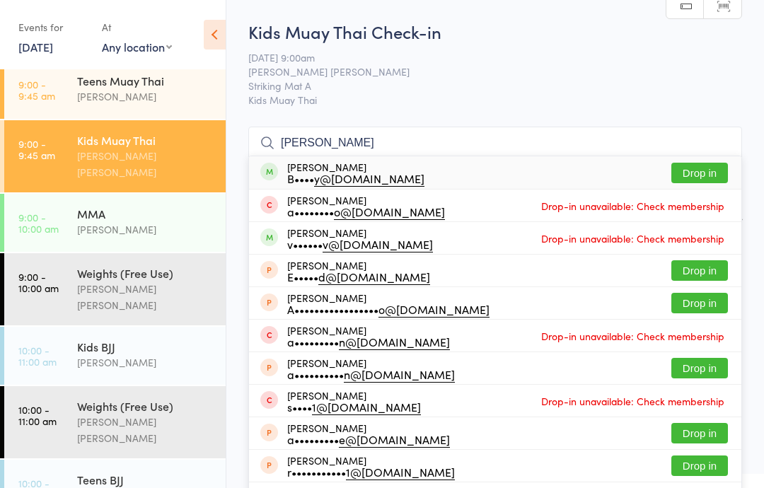
type input "[PERSON_NAME]"
click at [456, 55] on span "[DATE] 9:00am" at bounding box center [484, 57] width 472 height 14
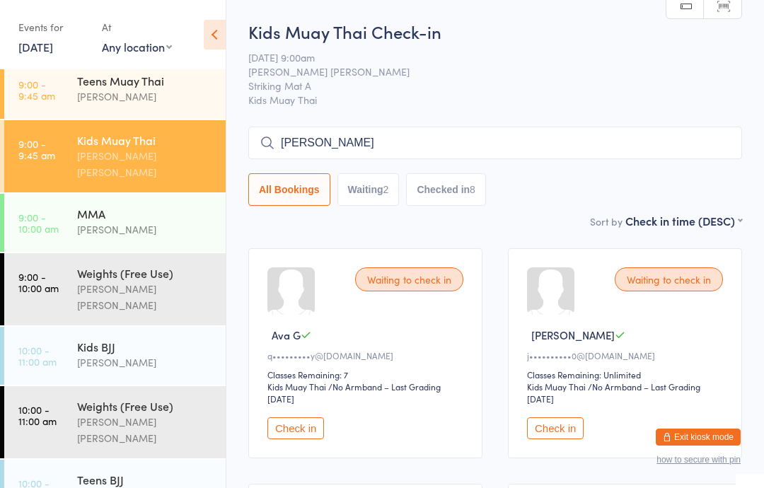
click at [447, 206] on button "Checked in 8" at bounding box center [446, 189] width 80 height 33
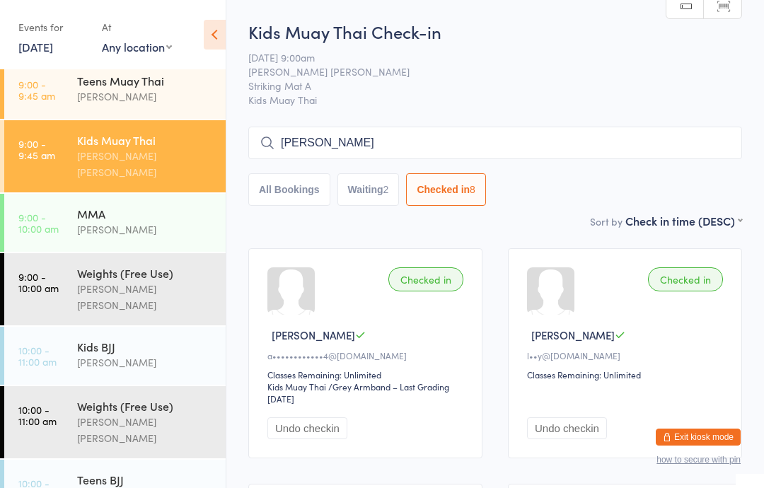
click at [157, 95] on div "[PERSON_NAME]" at bounding box center [145, 96] width 137 height 16
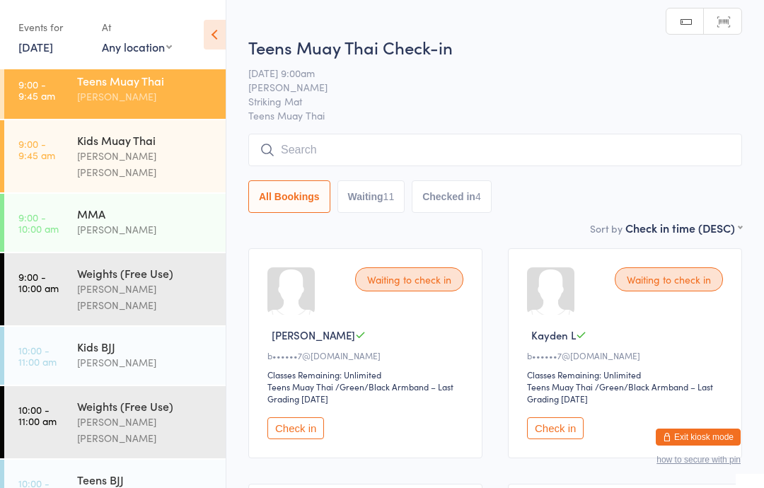
click at [452, 200] on button "Checked in 4" at bounding box center [452, 196] width 80 height 33
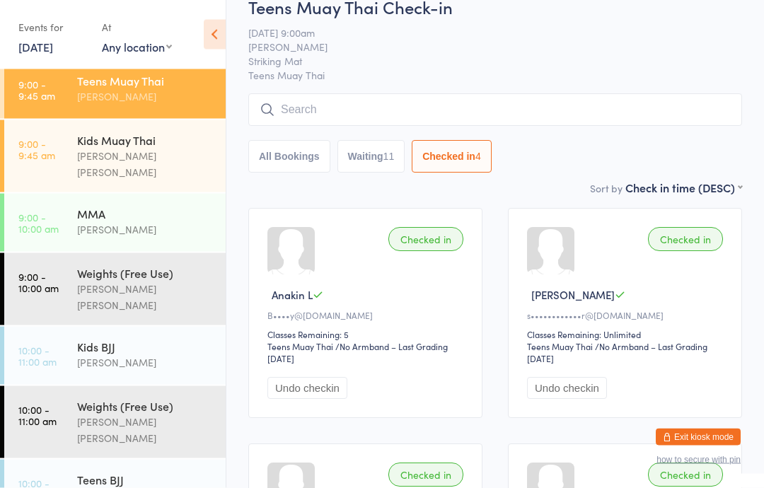
scroll to position [41, 0]
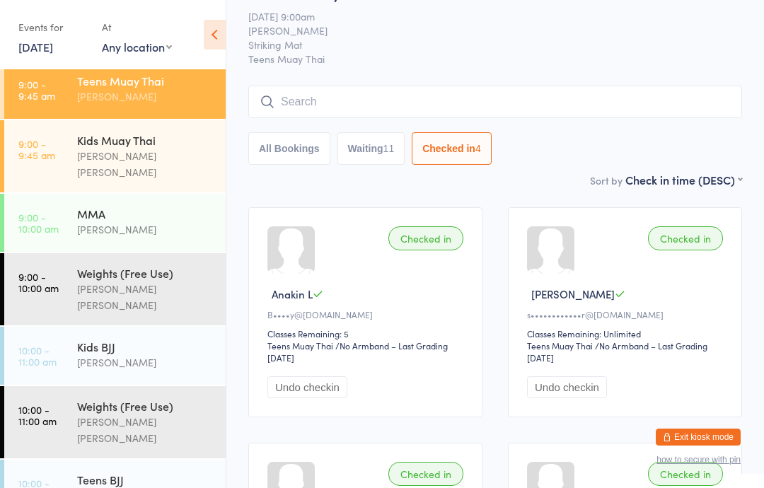
click at [711, 107] on input "search" at bounding box center [495, 102] width 494 height 33
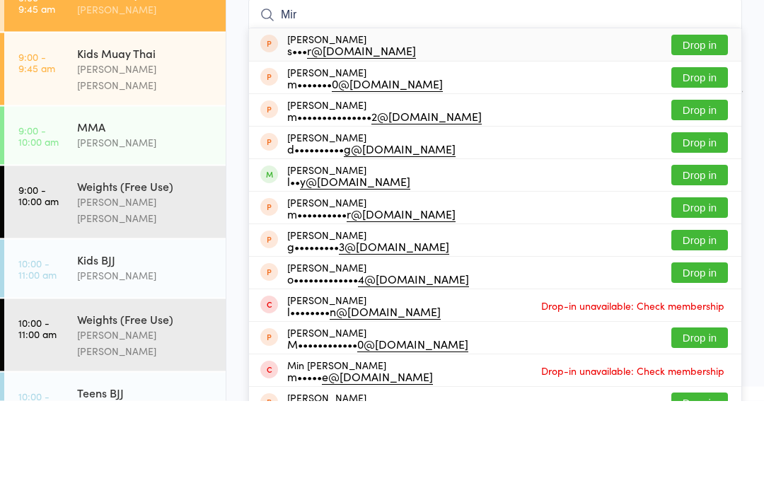
type input "Mir"
click at [694, 253] on button "Drop in" at bounding box center [700, 263] width 57 height 21
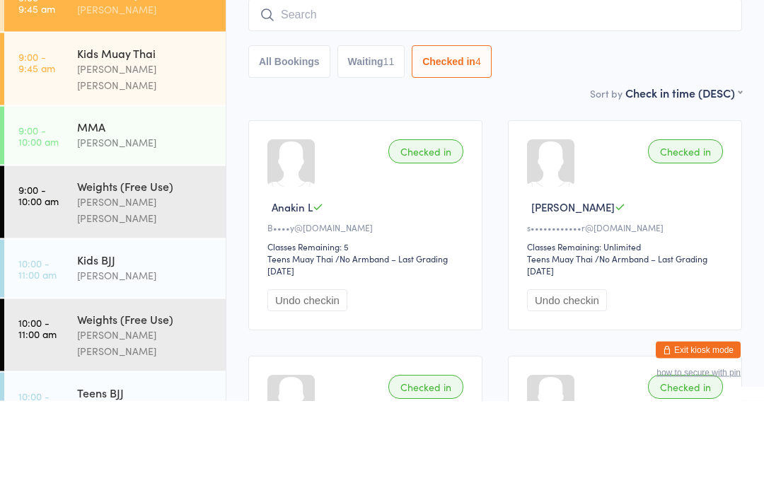
scroll to position [128, 0]
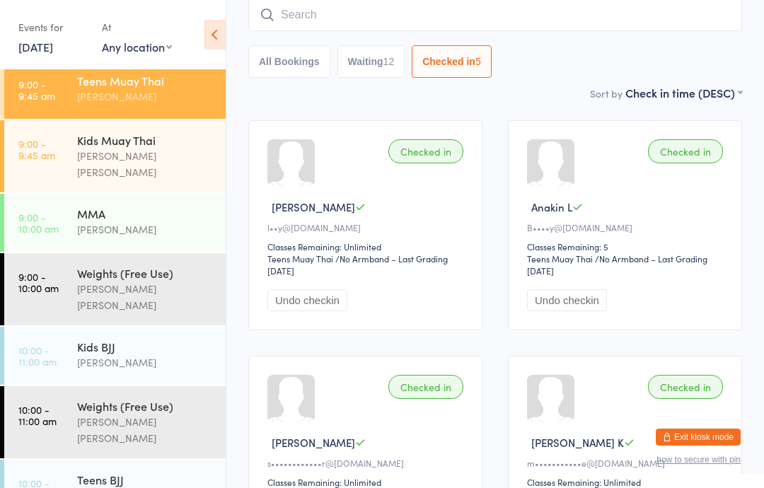
click at [161, 339] on div "Kids BJJ" at bounding box center [145, 347] width 137 height 16
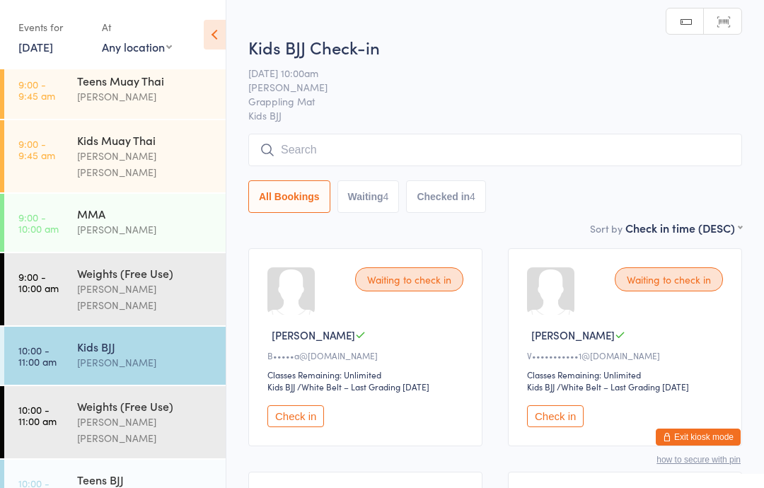
click at [413, 148] on input "search" at bounding box center [495, 150] width 494 height 33
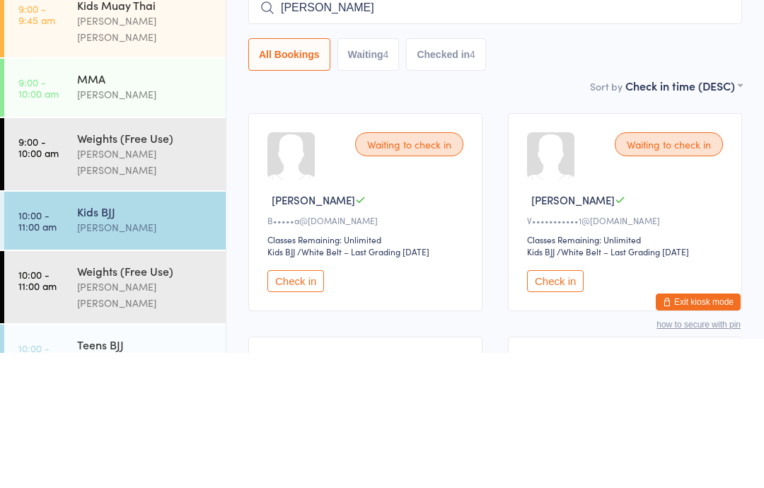
type input "[PERSON_NAME]"
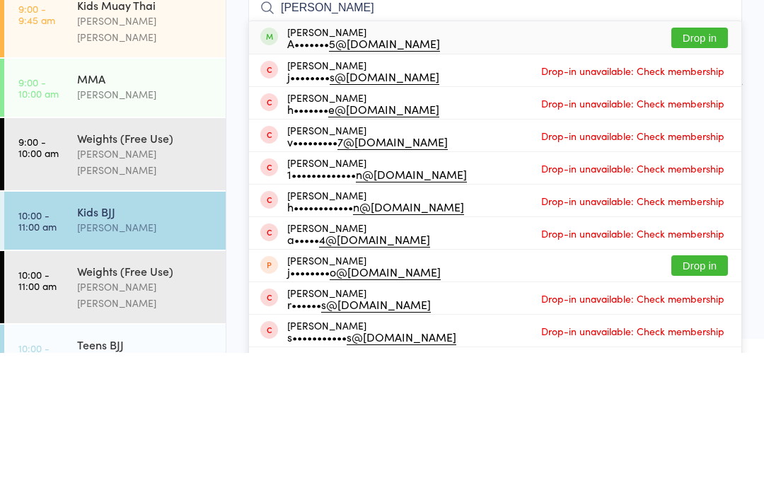
click at [697, 163] on button "Drop in" at bounding box center [700, 173] width 57 height 21
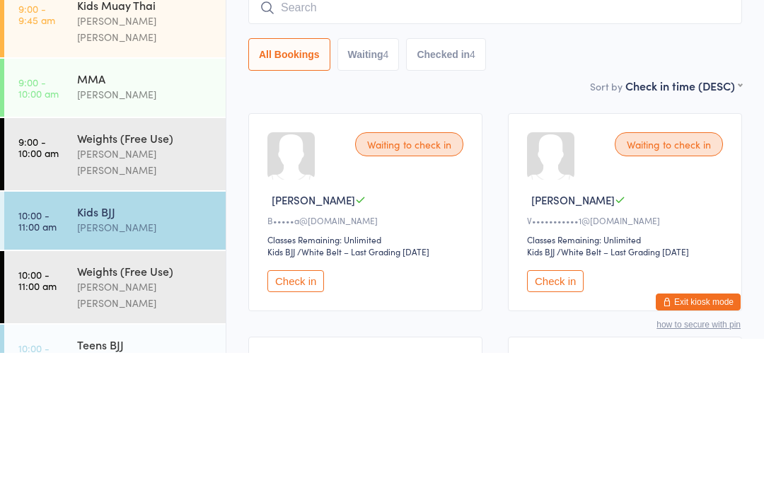
scroll to position [135, 0]
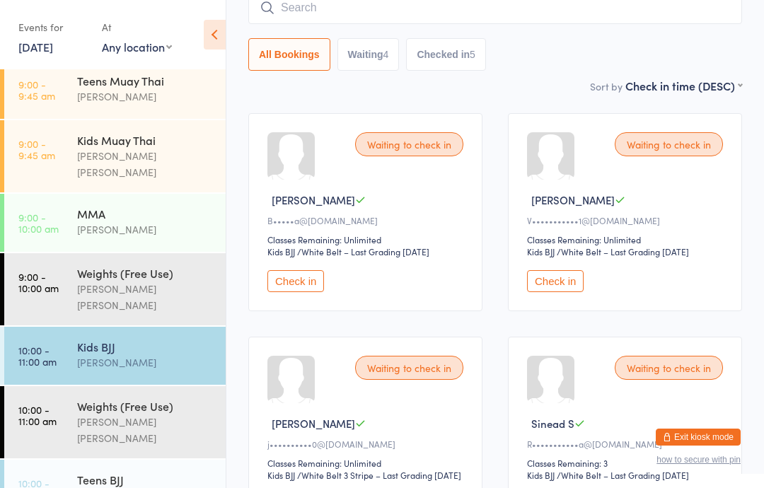
click at [147, 355] on div "[PERSON_NAME]" at bounding box center [145, 363] width 137 height 16
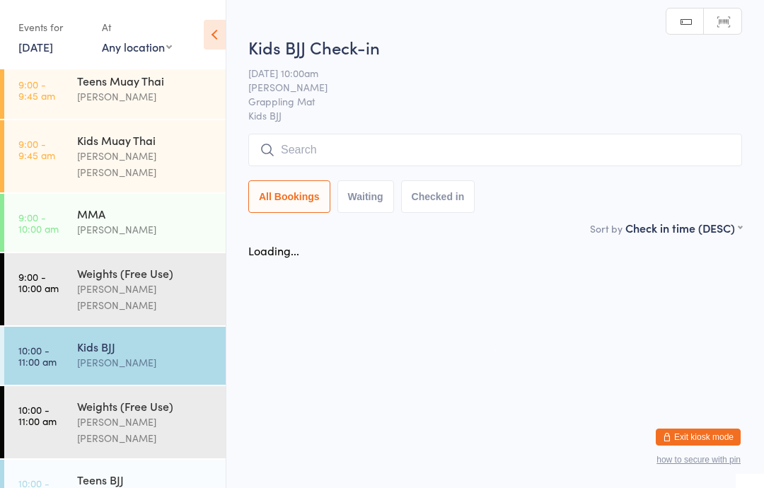
scroll to position [0, 0]
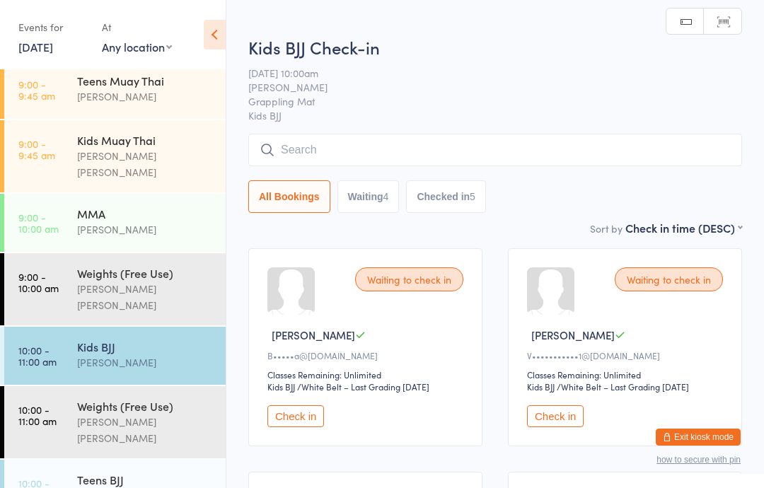
click at [299, 418] on button "Check in" at bounding box center [296, 417] width 57 height 22
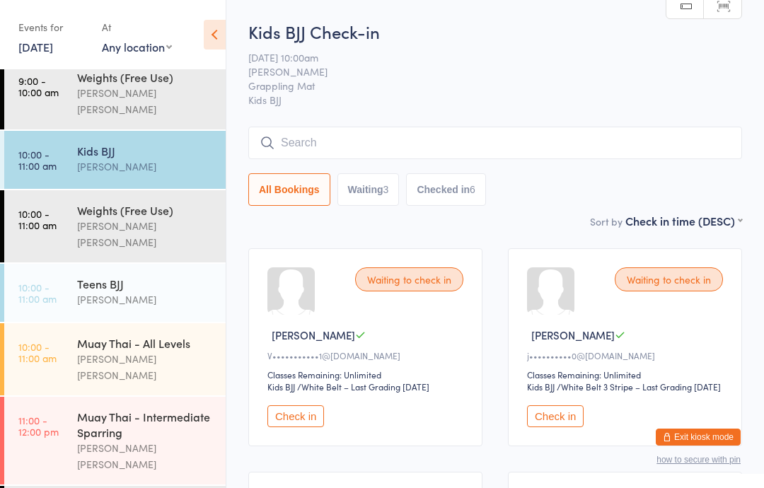
scroll to position [206, 0]
click at [137, 334] on div "Muay Thai - All Levels" at bounding box center [145, 342] width 137 height 16
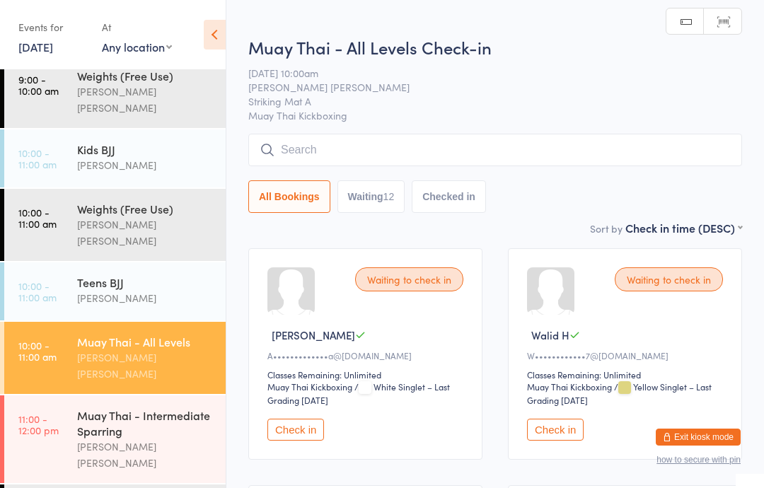
click at [506, 149] on input "search" at bounding box center [495, 150] width 494 height 33
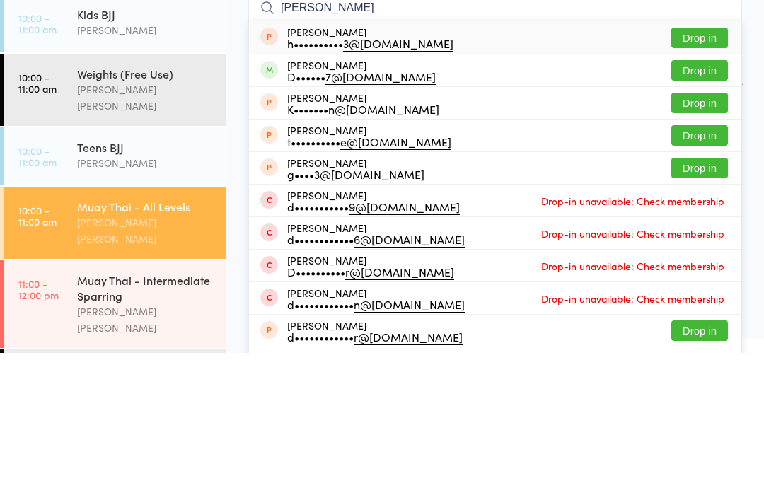
type input "[PERSON_NAME]"
click at [697, 195] on button "Drop in" at bounding box center [700, 205] width 57 height 21
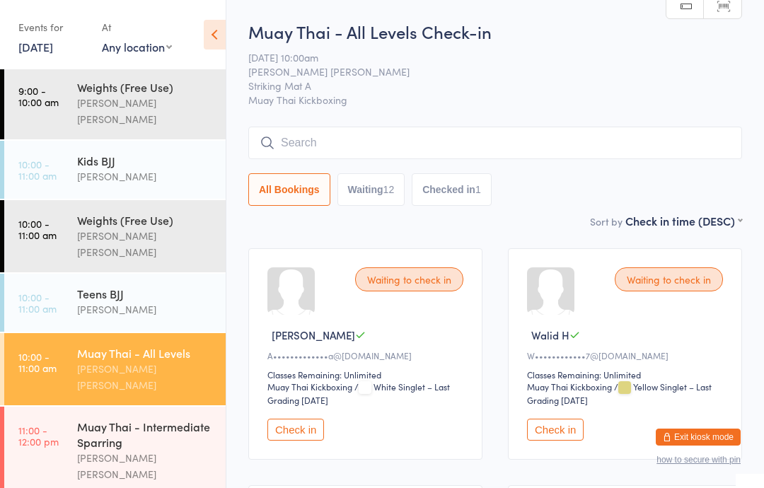
click at [148, 345] on div "Muay Thai - All Levels" at bounding box center [145, 353] width 137 height 16
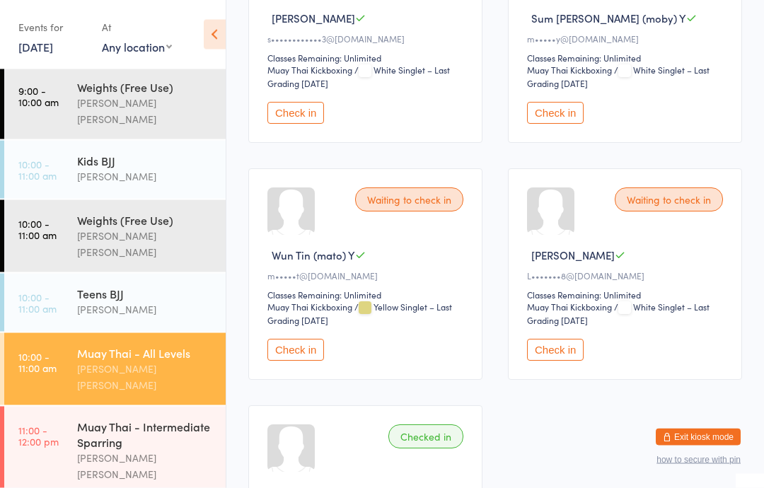
click at [285, 125] on button "Check in" at bounding box center [296, 114] width 57 height 22
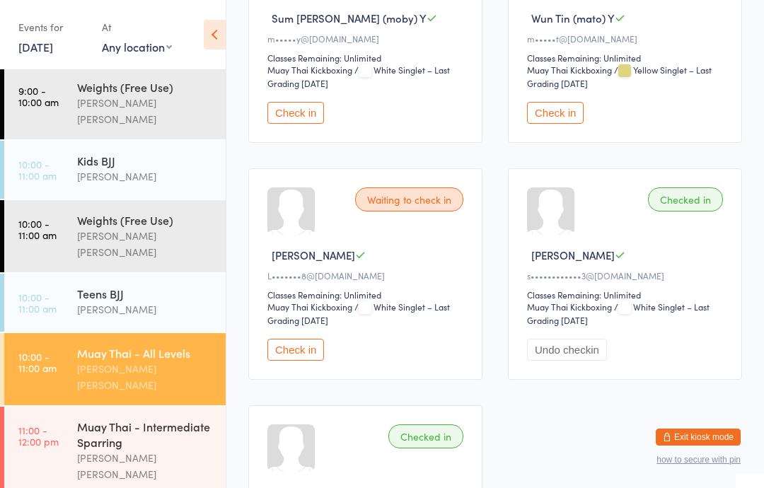
click at [58, 141] on link "10:00 - 11:00 am Kids BJJ [PERSON_NAME]" at bounding box center [115, 170] width 222 height 58
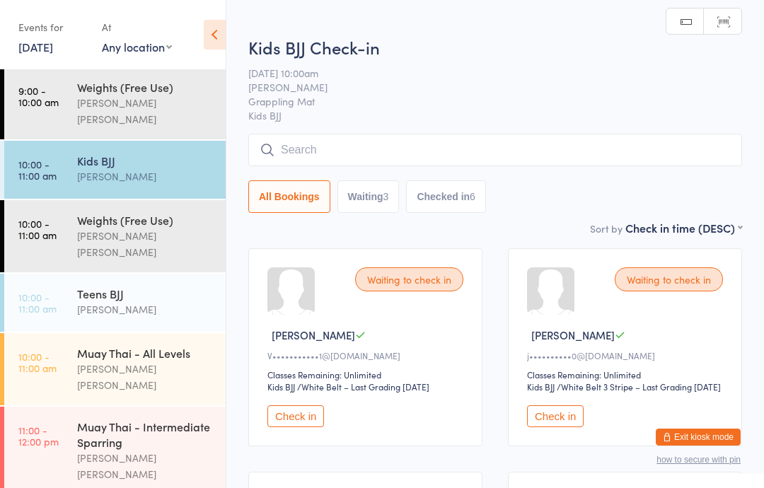
click at [285, 150] on input "search" at bounding box center [495, 150] width 494 height 33
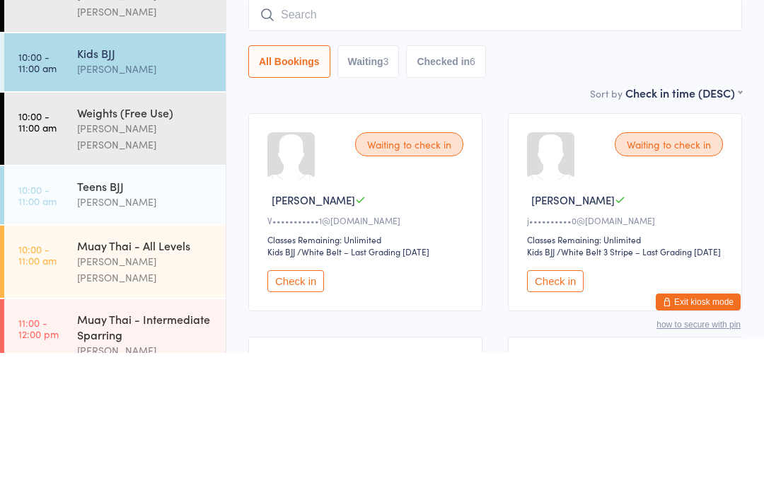
scroll to position [165, 0]
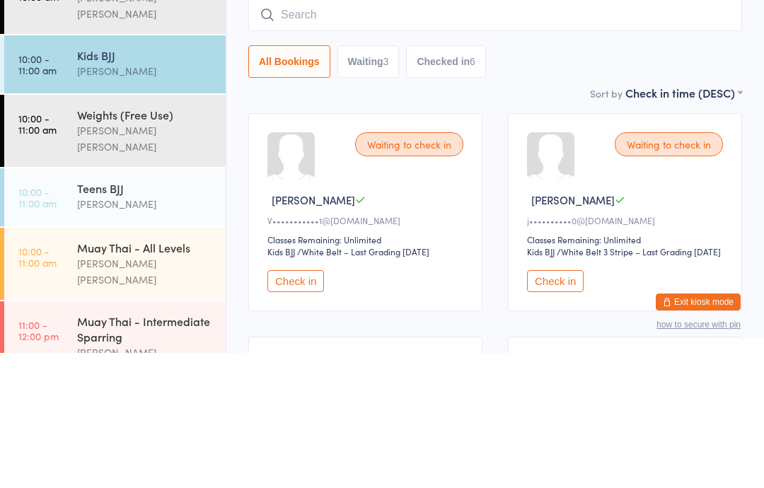
click at [20, 188] on time "10:00 - 11:00 am" at bounding box center [37, 199] width 38 height 23
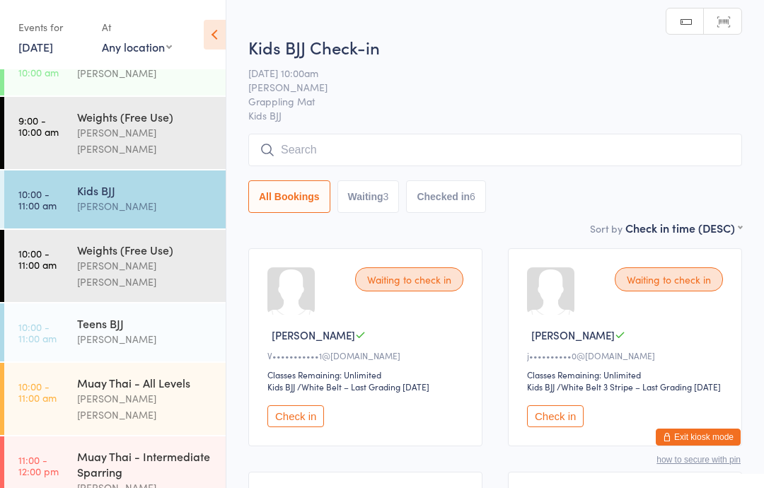
click at [316, 144] on input "search" at bounding box center [495, 150] width 494 height 33
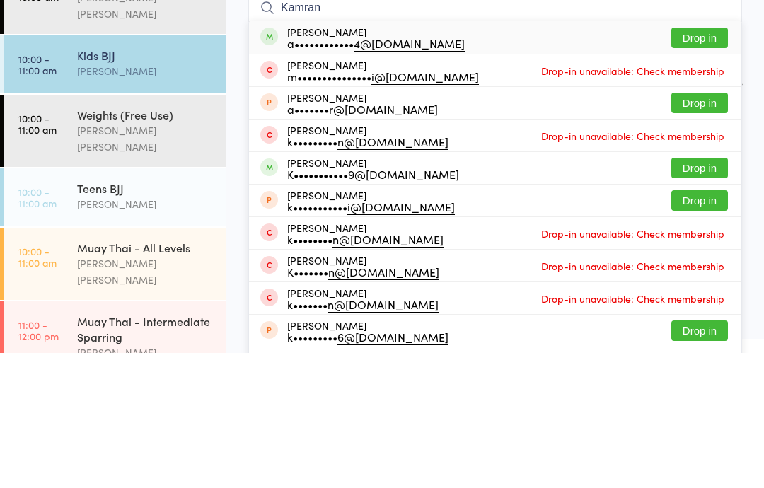
type input "Kamran"
click at [680, 163] on button "Drop in" at bounding box center [700, 173] width 57 height 21
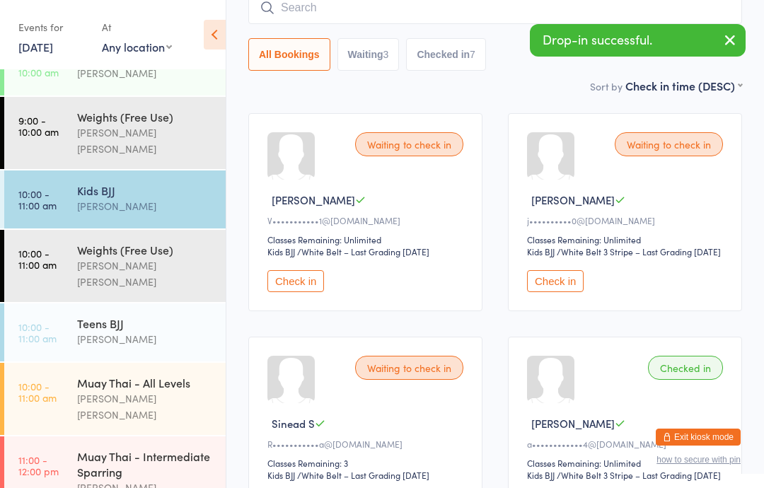
click at [134, 375] on div "Muay Thai - All Levels" at bounding box center [145, 383] width 137 height 16
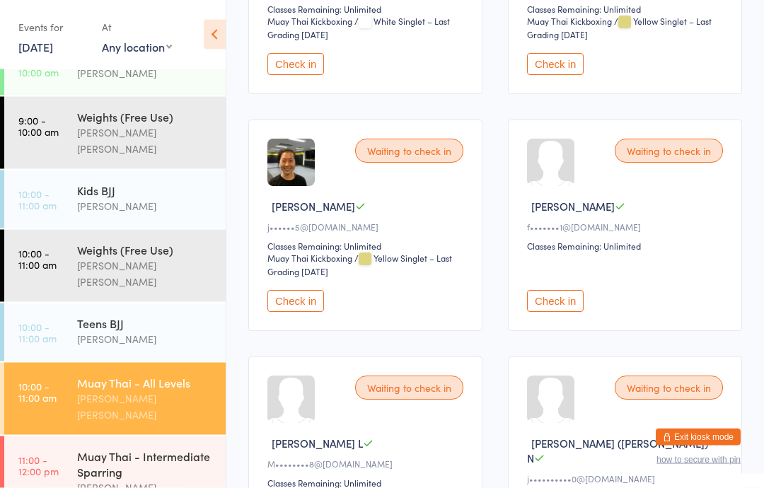
scroll to position [366, 0]
click at [288, 312] on button "Check in" at bounding box center [296, 301] width 57 height 22
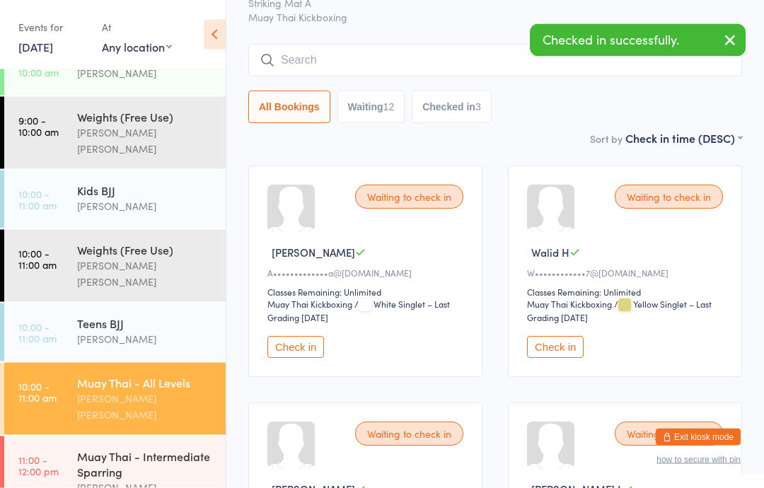
scroll to position [0, 0]
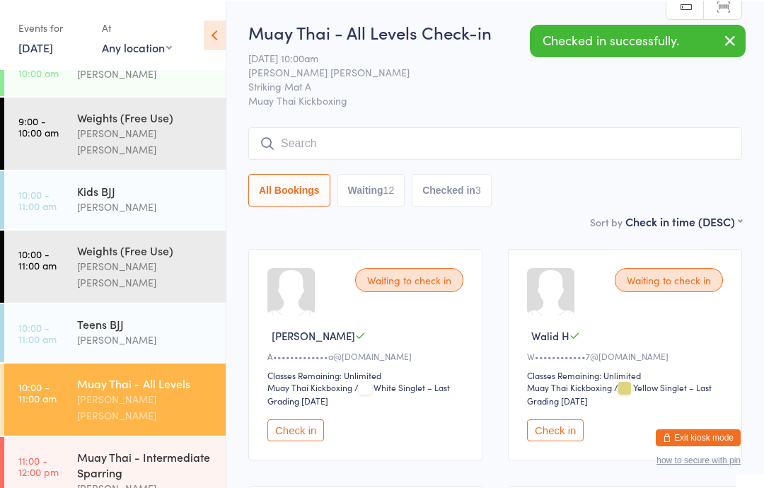
click at [441, 134] on input "search" at bounding box center [495, 143] width 494 height 33
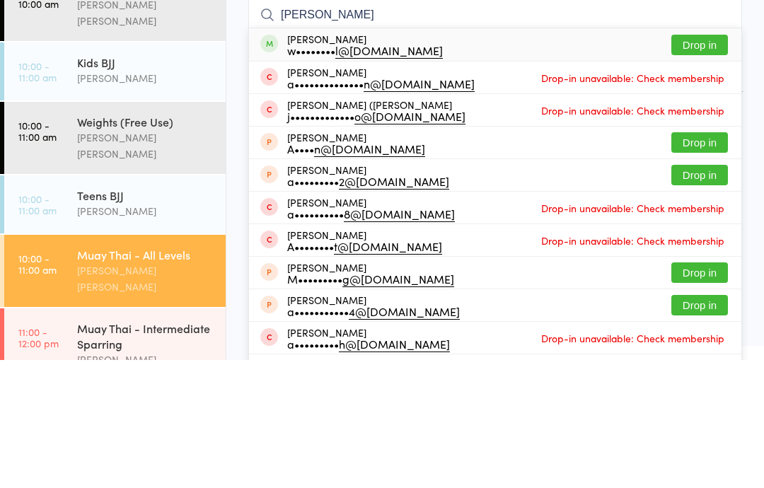
type input "[PERSON_NAME]"
click at [701, 163] on button "Drop in" at bounding box center [700, 173] width 57 height 21
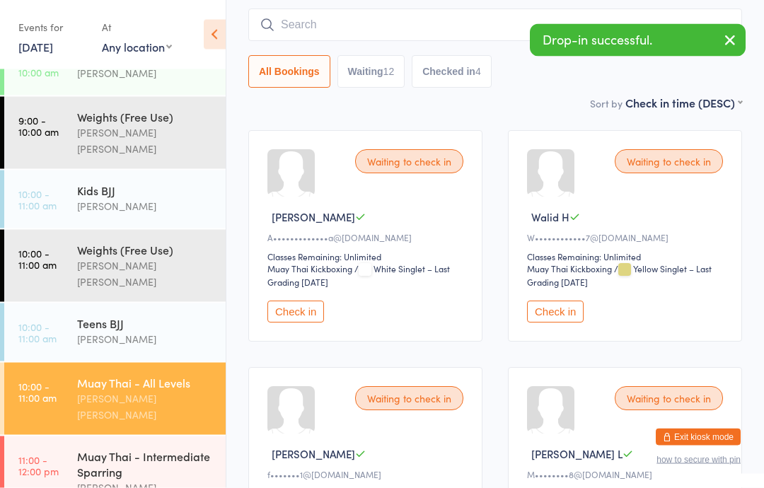
scroll to position [115, 0]
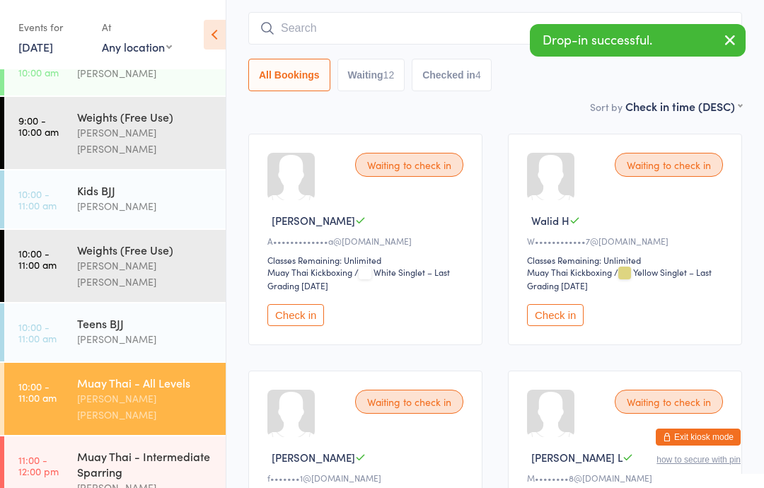
click at [426, 42] on input "search" at bounding box center [495, 28] width 494 height 33
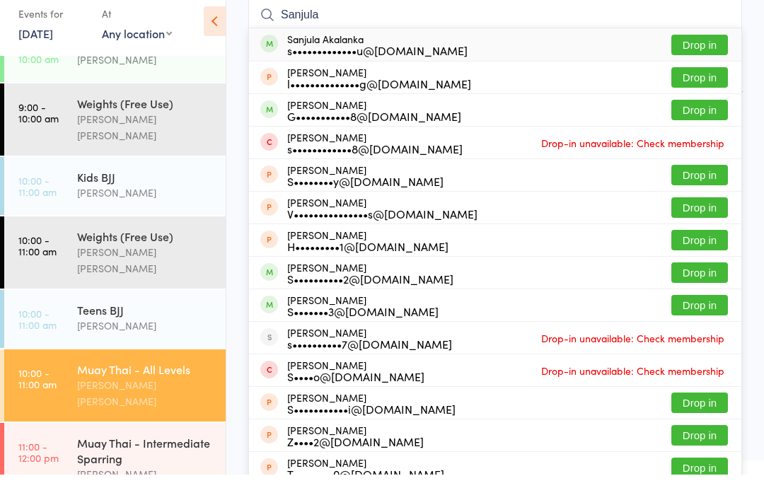
scroll to position [128, 0]
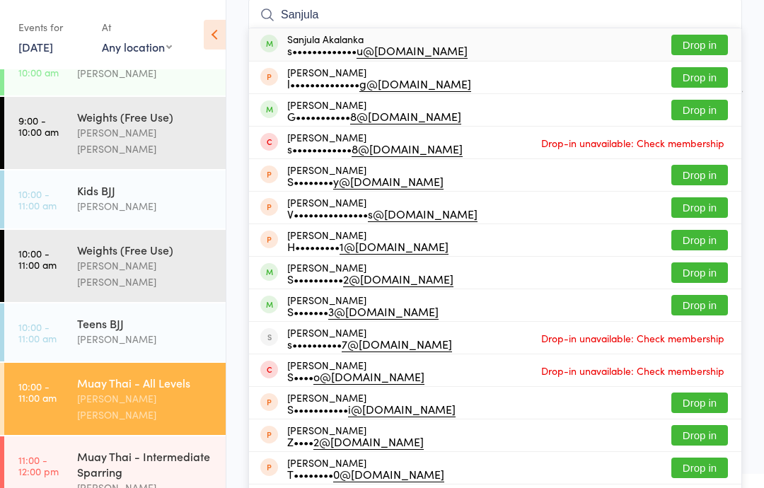
type input "Sanjula"
click at [710, 40] on button "Drop in" at bounding box center [700, 45] width 57 height 21
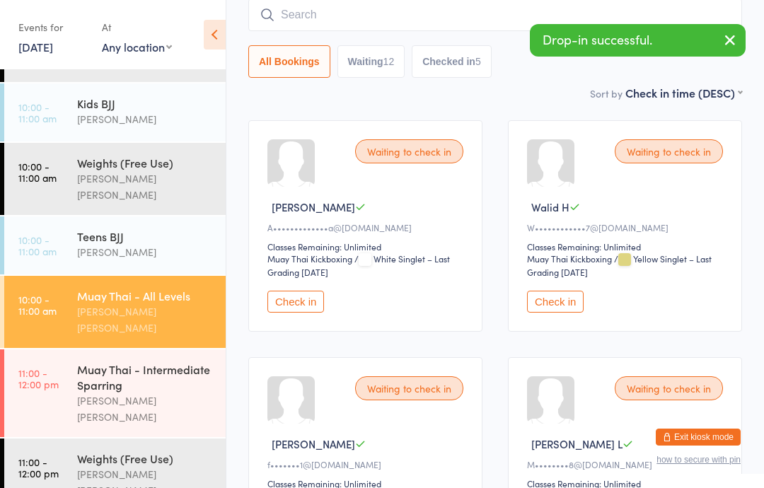
scroll to position [251, 0]
click at [154, 362] on div "Muay Thai - Intermediate Sparring" at bounding box center [145, 377] width 137 height 31
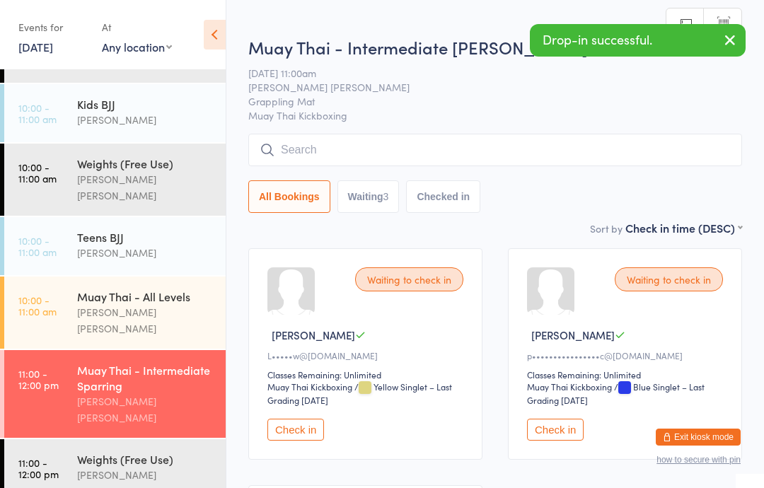
click at [333, 149] on input "search" at bounding box center [495, 150] width 494 height 33
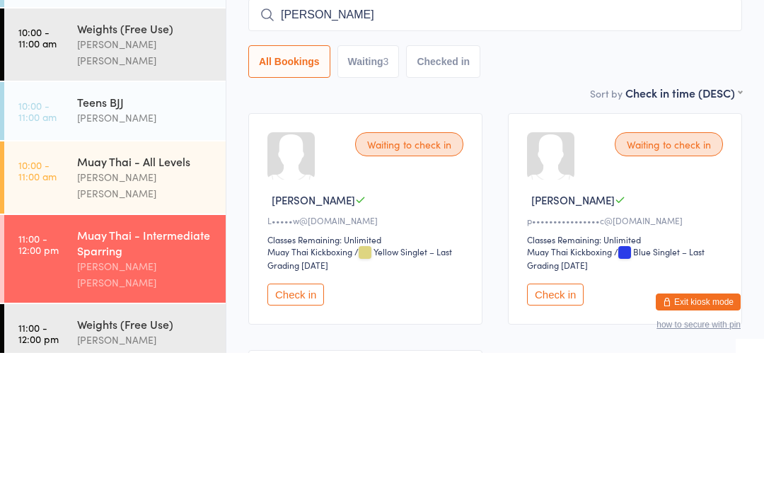
type input "Sanjula"
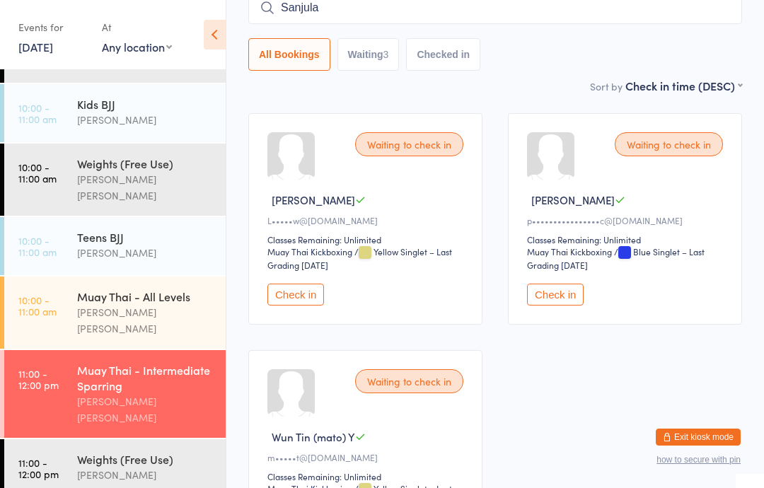
click at [600, 21] on input "Sanjula" at bounding box center [495, 8] width 494 height 33
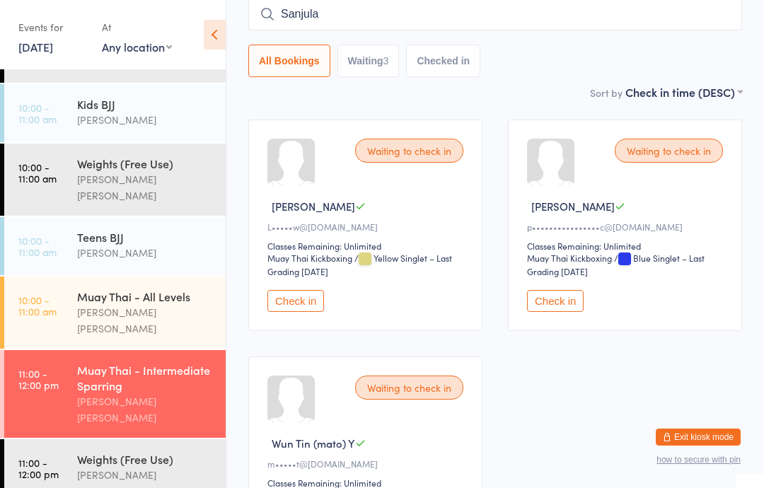
scroll to position [128, 0]
click at [149, 304] on div "[PERSON_NAME] [PERSON_NAME]" at bounding box center [145, 320] width 137 height 33
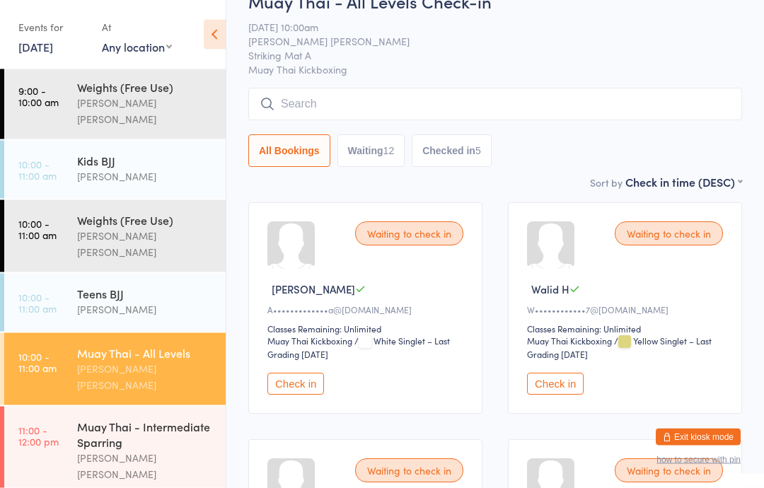
scroll to position [46, 0]
click at [305, 385] on button "Check in" at bounding box center [296, 384] width 57 height 22
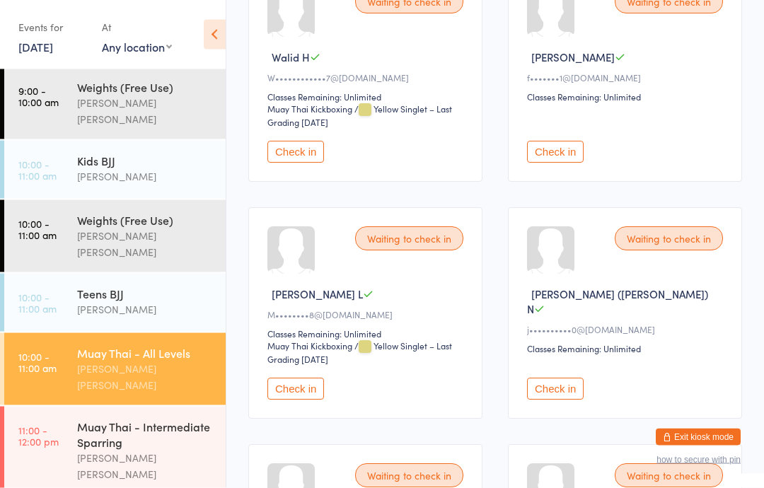
scroll to position [296, 0]
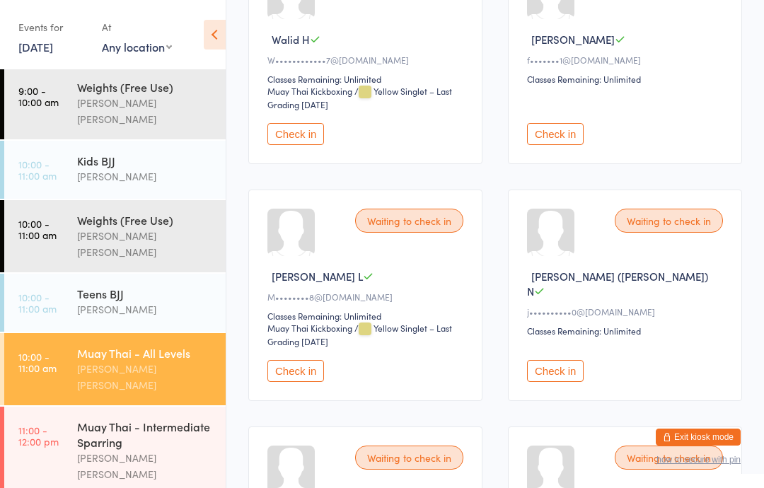
click at [309, 379] on button "Check in" at bounding box center [296, 371] width 57 height 22
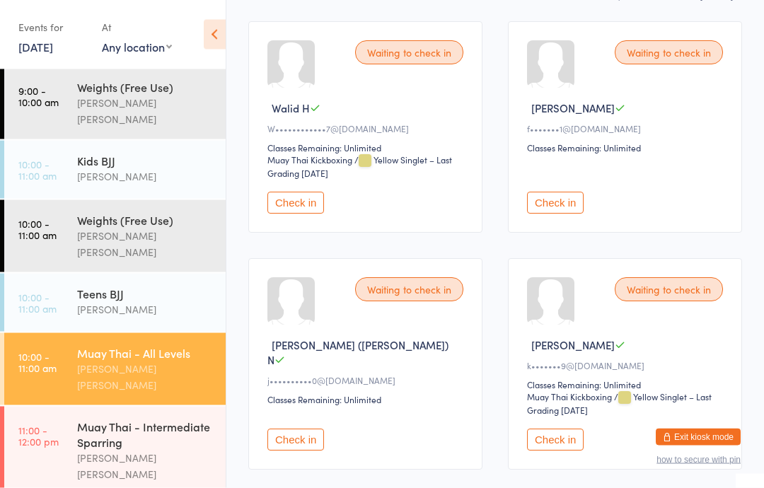
scroll to position [0, 0]
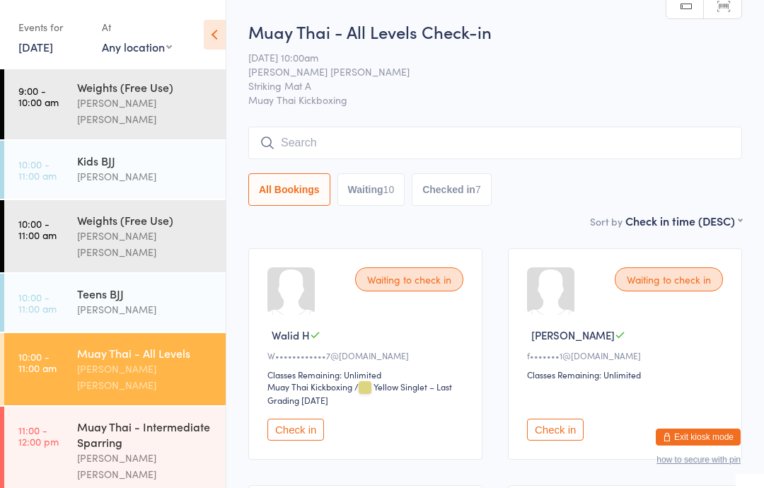
click at [558, 143] on input "search" at bounding box center [495, 143] width 494 height 33
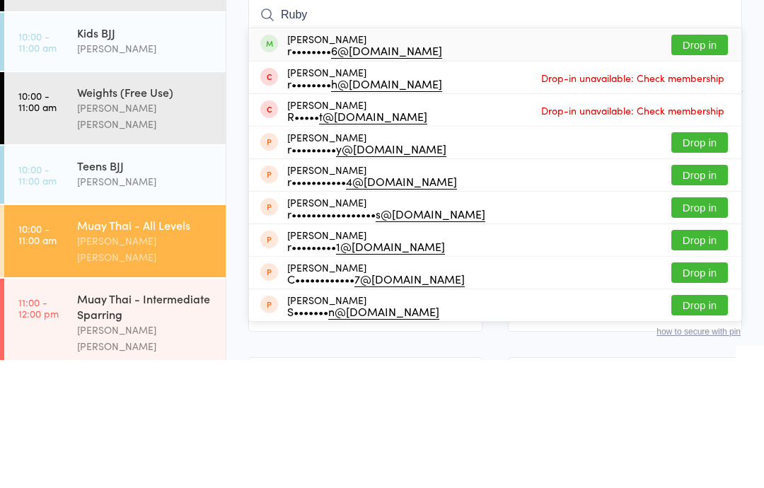
type input "Ruby"
click at [711, 163] on button "Drop in" at bounding box center [700, 173] width 57 height 21
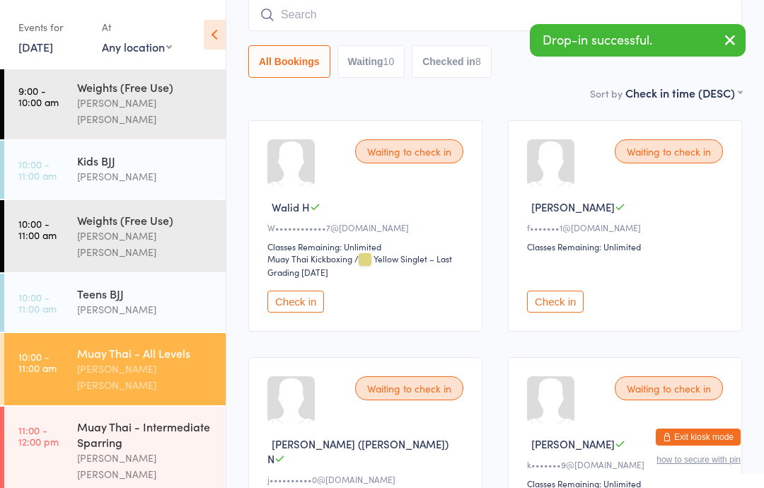
click at [425, 27] on input "search" at bounding box center [495, 15] width 494 height 33
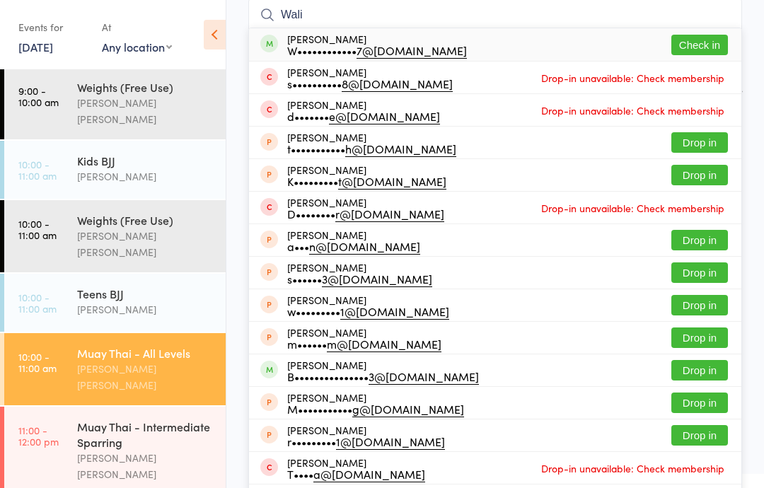
type input "Wali"
click at [704, 40] on button "Check in" at bounding box center [700, 45] width 57 height 21
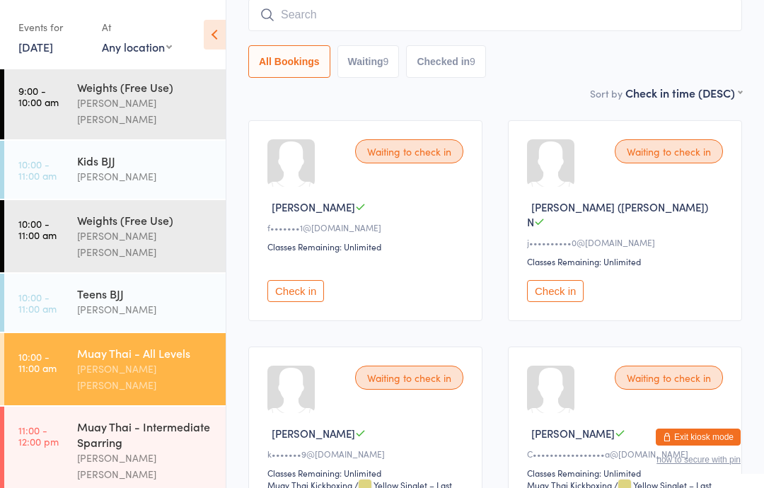
click at [442, 16] on input "search" at bounding box center [495, 15] width 494 height 33
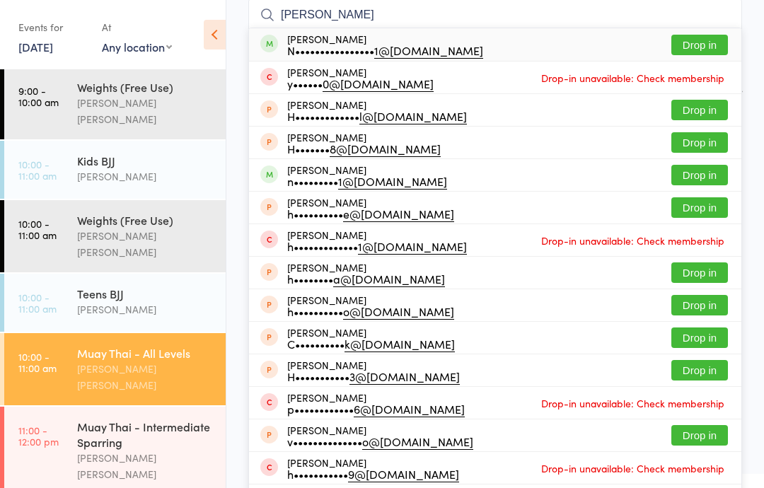
type input "[PERSON_NAME]"
click at [701, 45] on button "Drop in" at bounding box center [700, 45] width 57 height 21
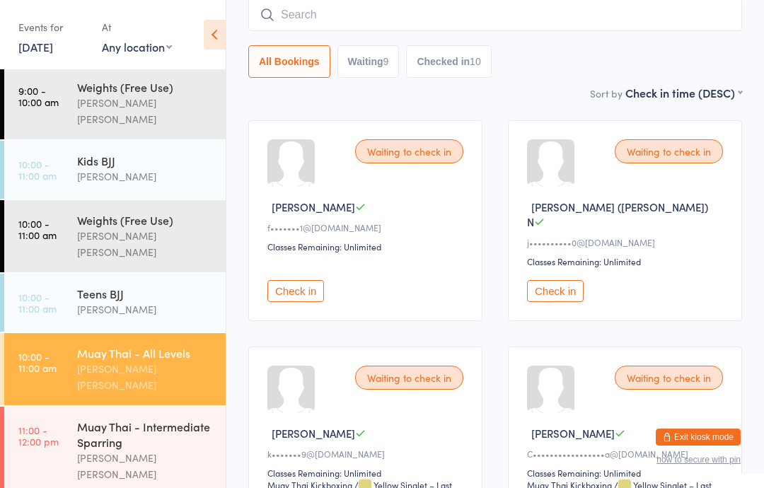
click at [131, 333] on div "Muay Thai - All Levels [PERSON_NAME] [PERSON_NAME]" at bounding box center [151, 369] width 149 height 72
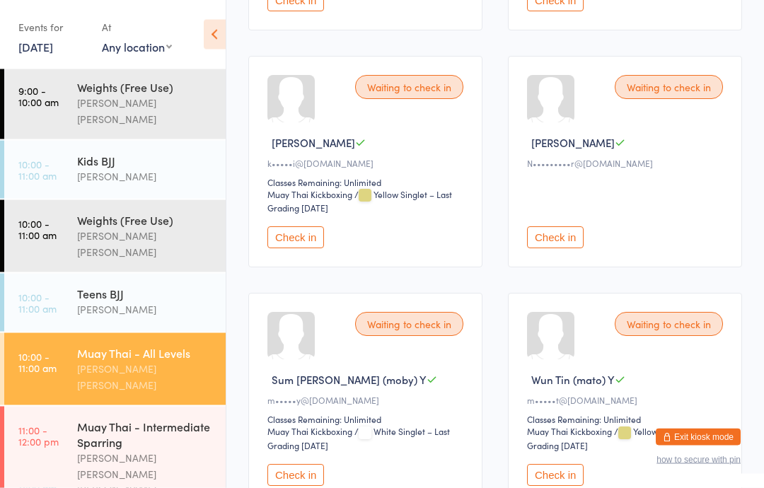
scroll to position [651, 0]
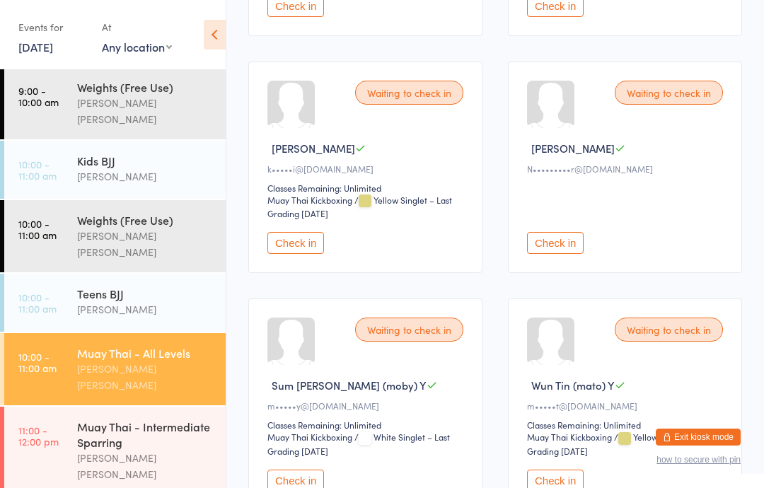
click at [287, 252] on button "Check in" at bounding box center [296, 243] width 57 height 22
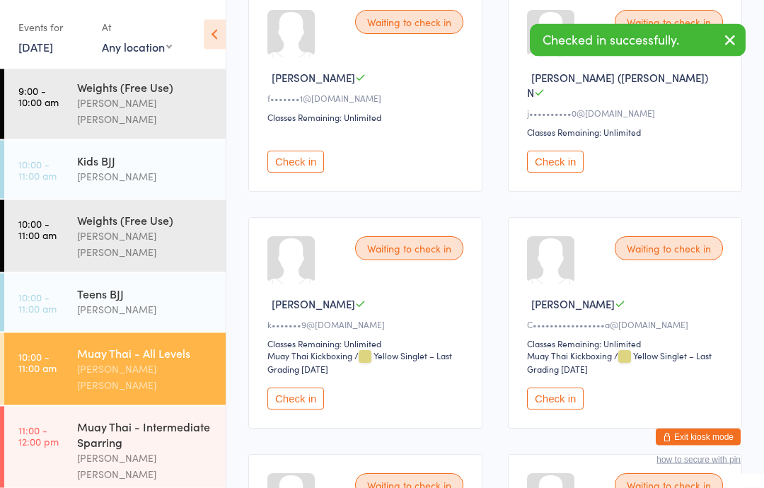
scroll to position [258, 0]
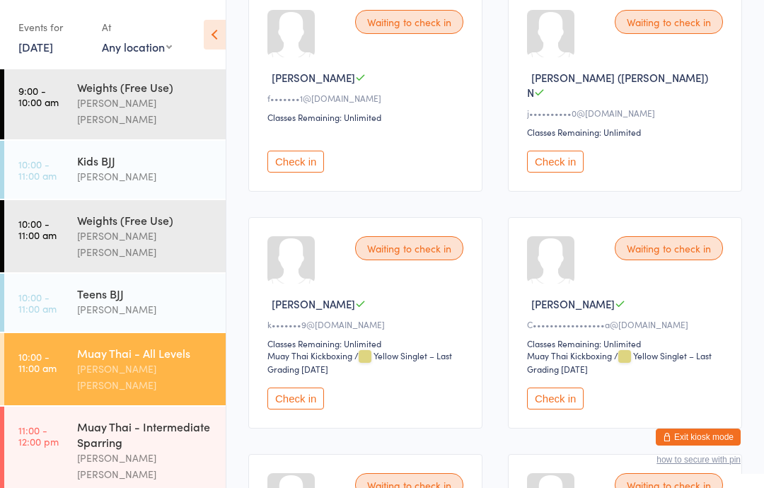
click at [299, 397] on button "Check in" at bounding box center [296, 399] width 57 height 22
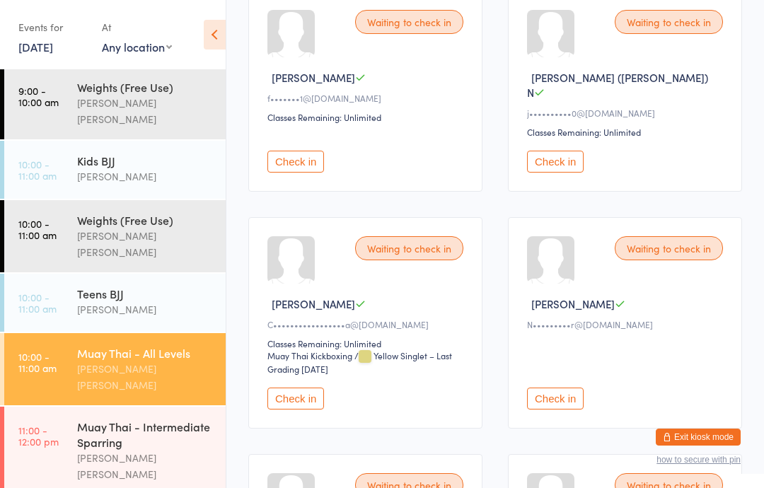
click at [89, 419] on div "Muay Thai - Intermediate Sparring" at bounding box center [145, 434] width 137 height 31
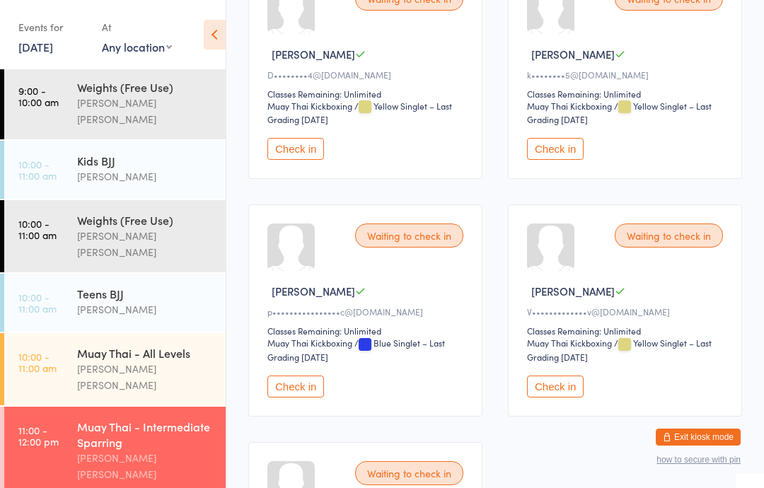
scroll to position [517, 0]
click at [568, 161] on button "Check in" at bounding box center [555, 150] width 57 height 22
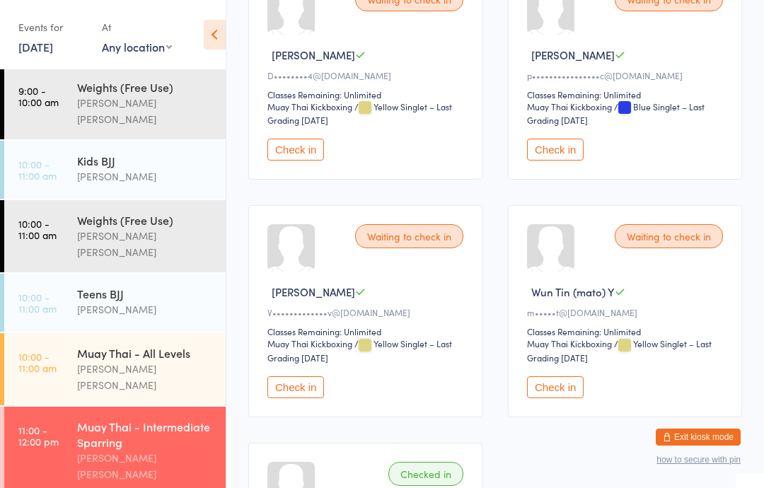
click at [137, 419] on div "Muay Thai - Intermediate Sparring" at bounding box center [145, 434] width 137 height 31
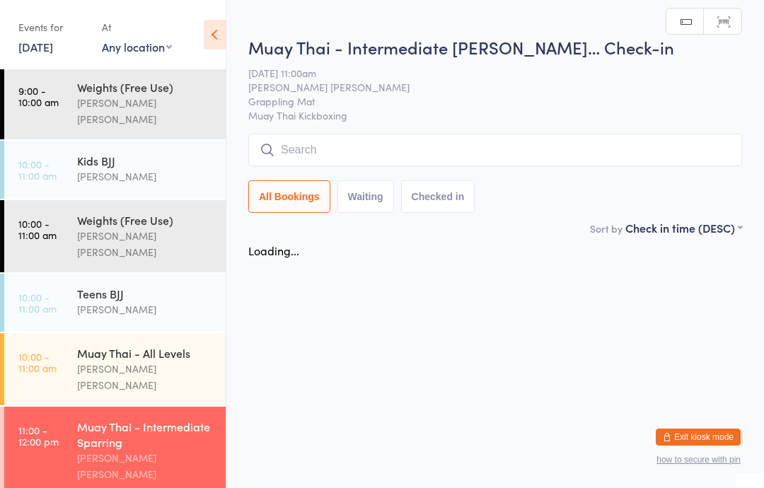
scroll to position [0, 0]
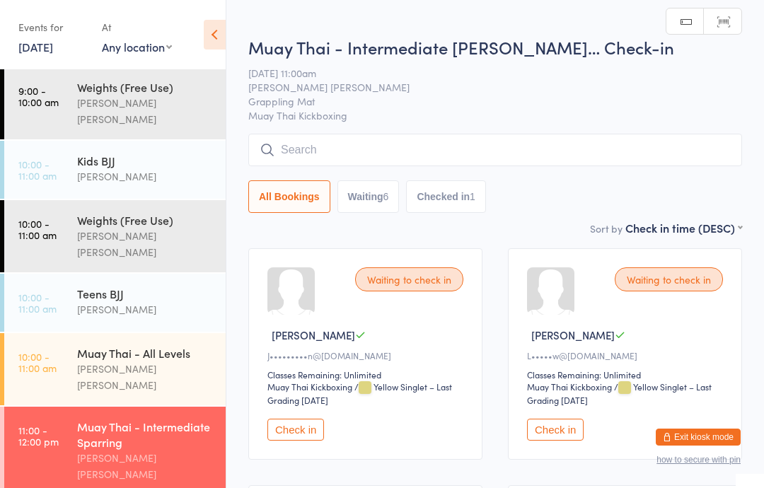
click at [399, 152] on input "search" at bounding box center [495, 150] width 494 height 33
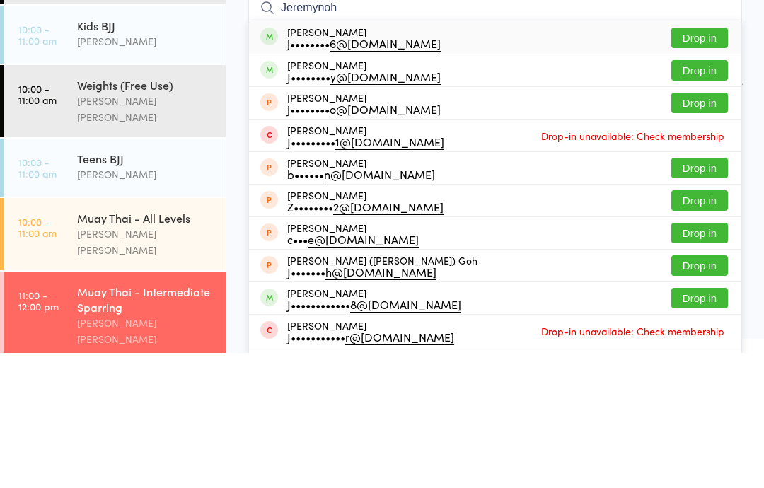
type input "Jeremynoh"
click at [709, 163] on button "Drop in" at bounding box center [700, 173] width 57 height 21
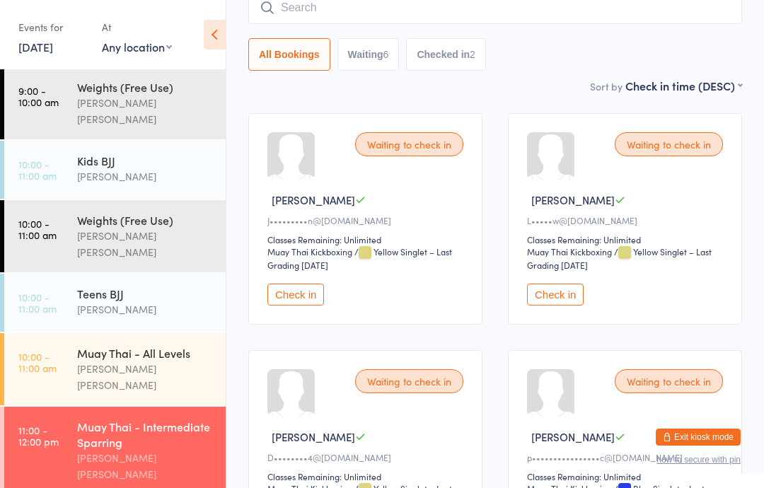
click at [71, 407] on link "11:00 - 12:00 pm Muay Thai - Intermediate Sparring [PERSON_NAME] [PERSON_NAME]" at bounding box center [115, 451] width 222 height 88
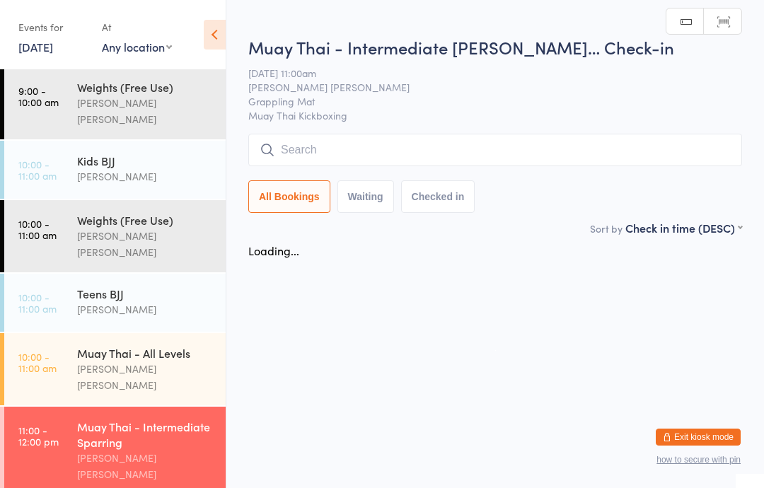
scroll to position [0, 0]
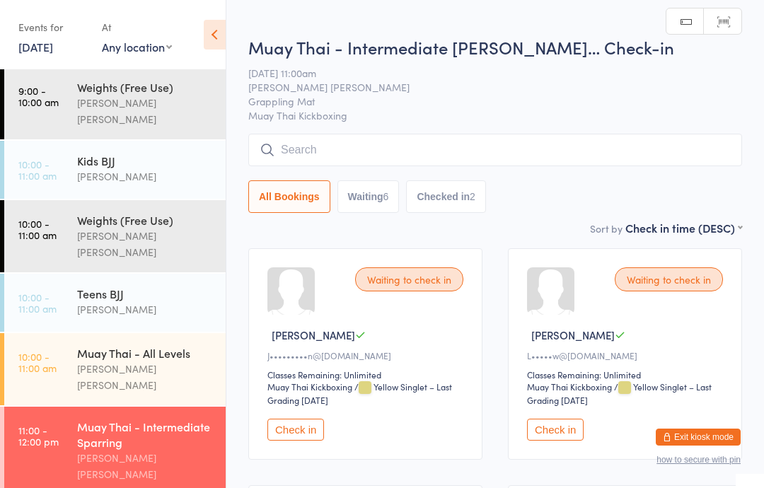
click at [535, 155] on input "search" at bounding box center [495, 150] width 494 height 33
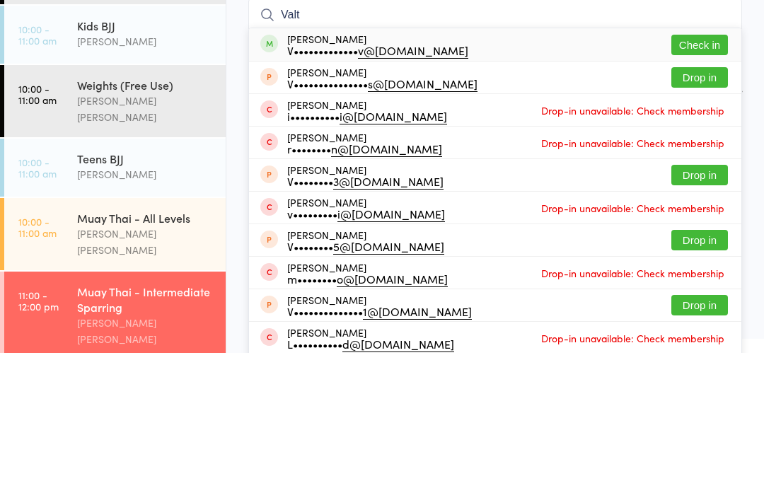
type input "Valt"
click at [702, 170] on button "Check in" at bounding box center [700, 180] width 57 height 21
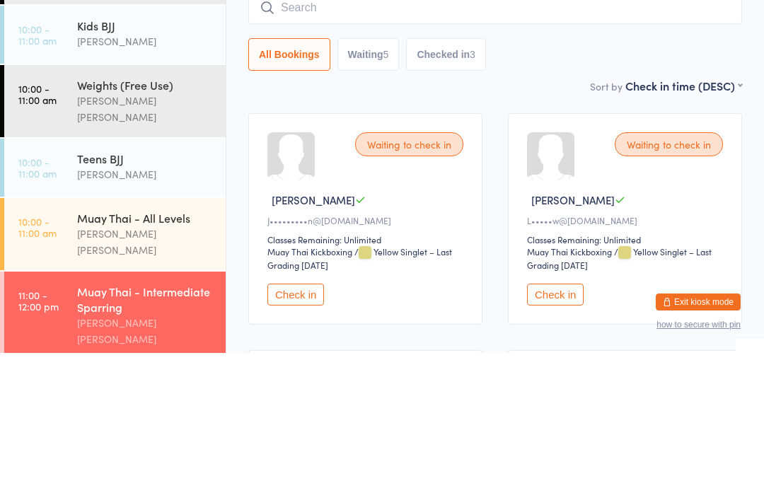
scroll to position [135, 0]
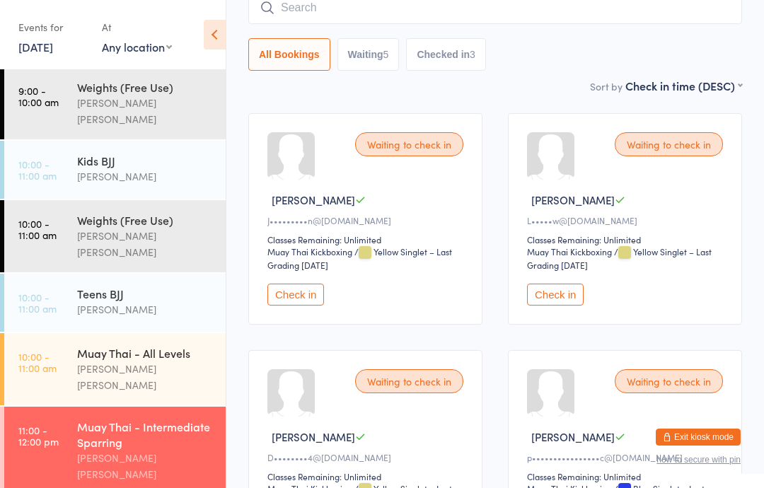
click at [302, 303] on button "Check in" at bounding box center [296, 295] width 57 height 22
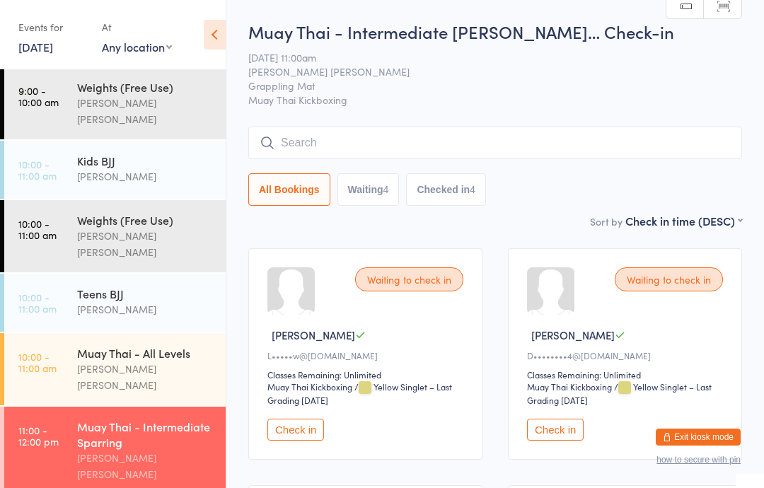
click at [510, 153] on input "search" at bounding box center [495, 143] width 494 height 33
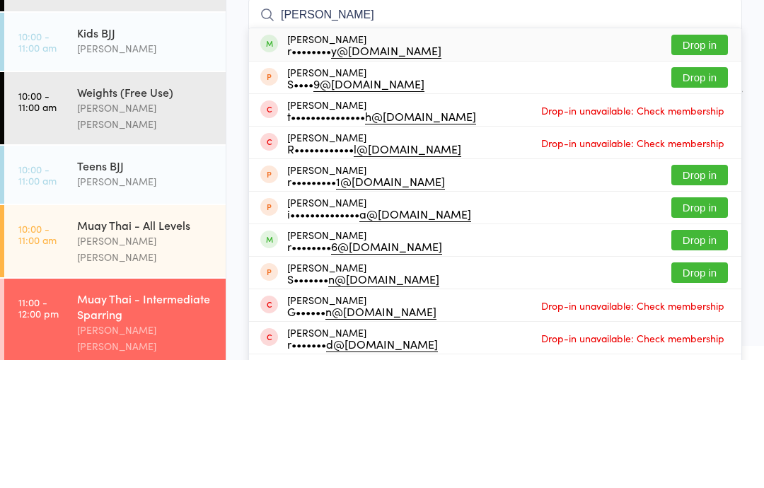
type input "[PERSON_NAME]"
click at [711, 163] on button "Drop in" at bounding box center [700, 173] width 57 height 21
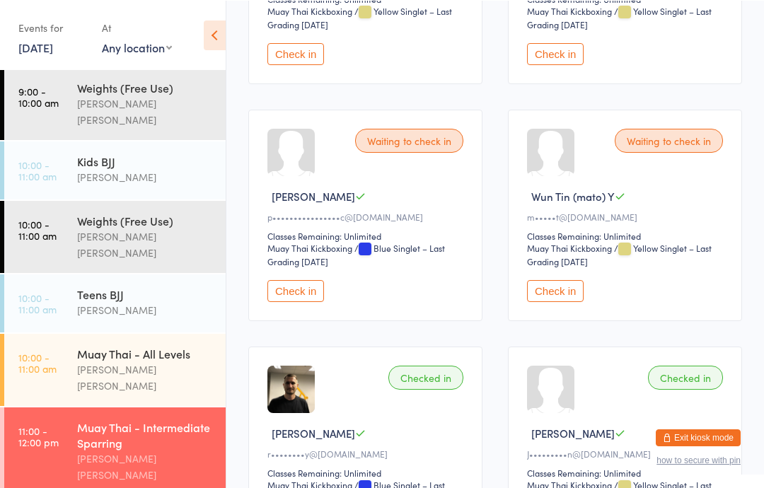
scroll to position [376, 0]
click at [294, 301] on button "Check in" at bounding box center [296, 291] width 57 height 22
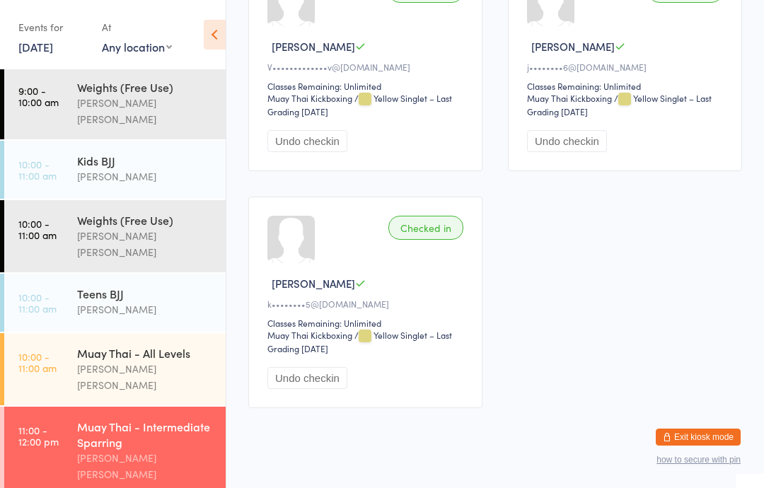
scroll to position [1058, 0]
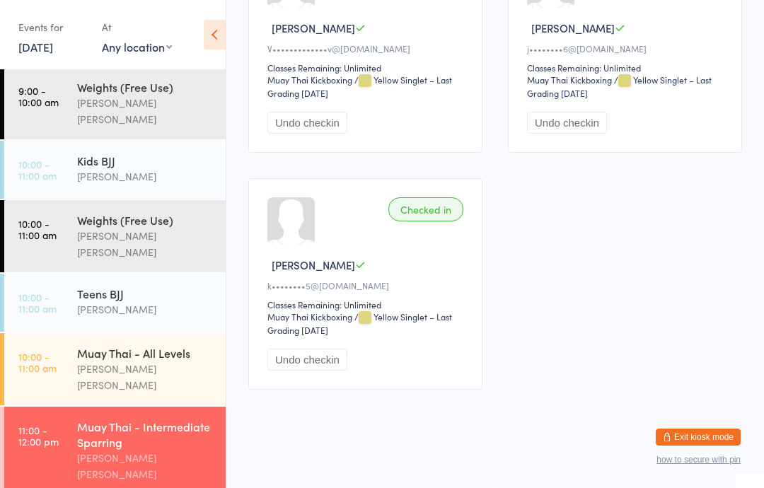
click at [141, 450] on div "[PERSON_NAME] [PERSON_NAME]" at bounding box center [145, 466] width 137 height 33
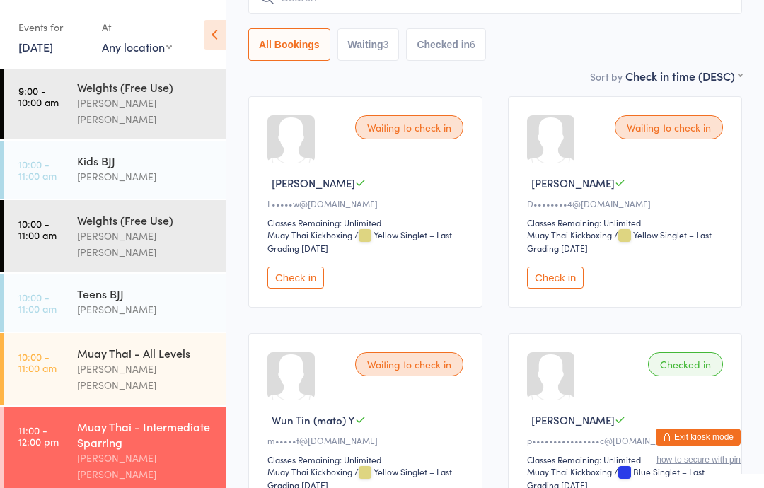
scroll to position [165, 0]
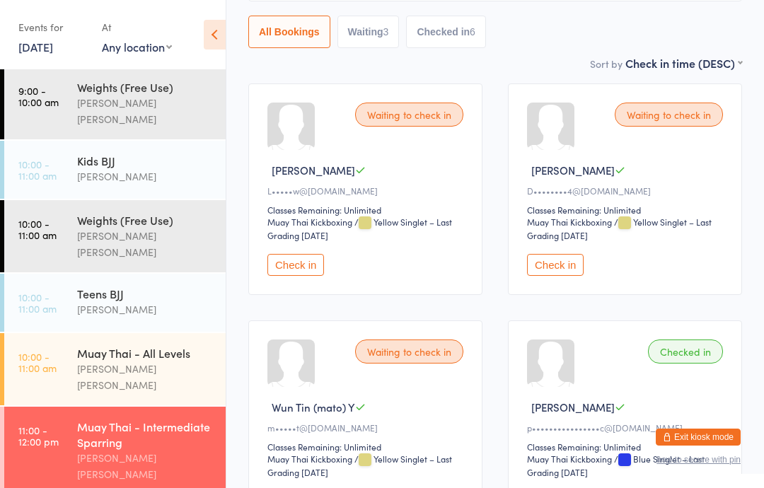
click at [308, 270] on button "Check in" at bounding box center [296, 265] width 57 height 22
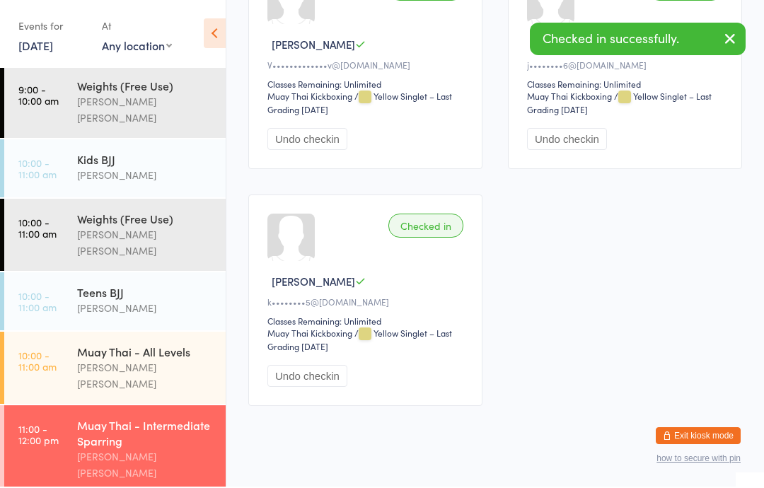
scroll to position [1001, 0]
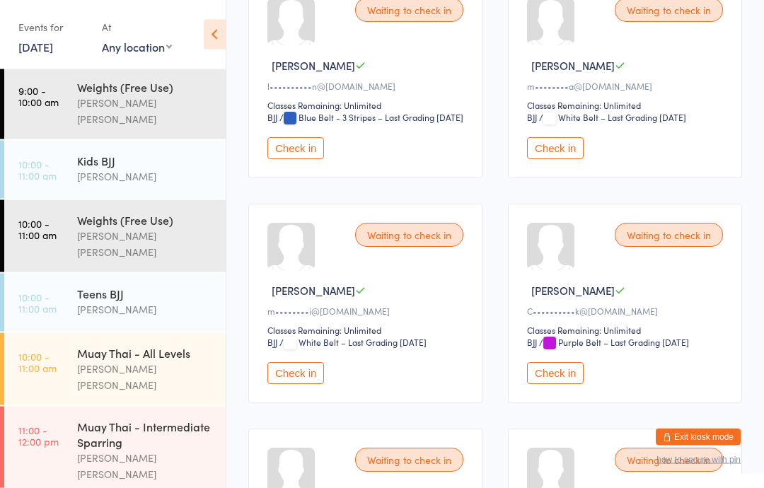
scroll to position [270, 0]
click at [568, 159] on button "Check in" at bounding box center [555, 148] width 57 height 22
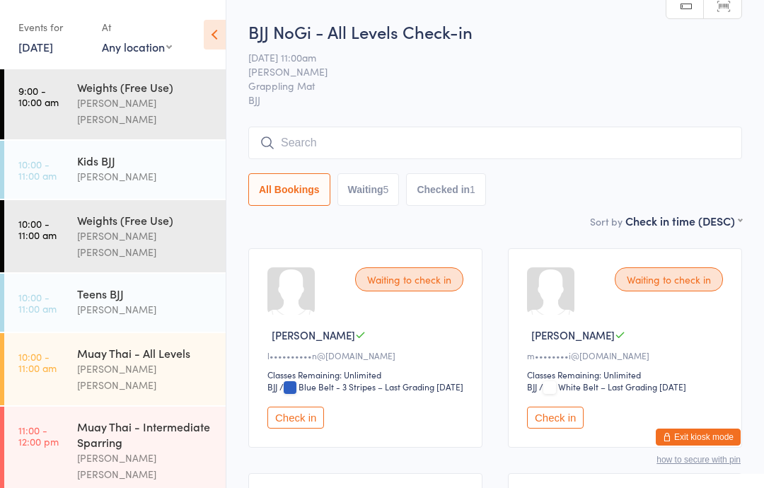
scroll to position [11, 0]
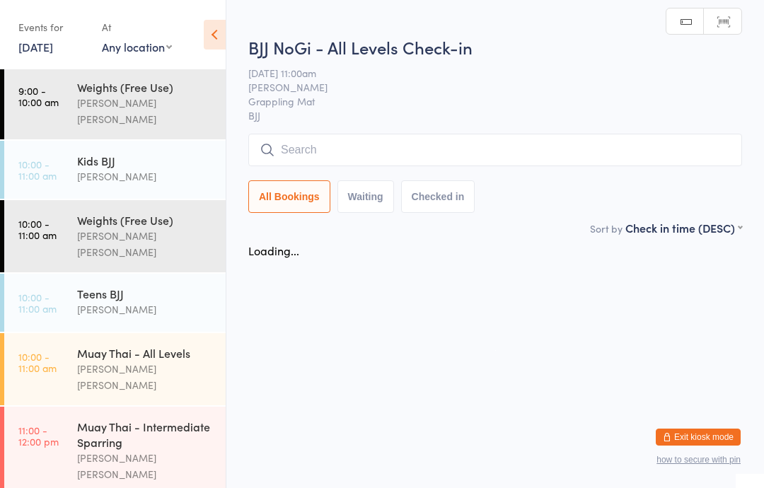
scroll to position [0, 0]
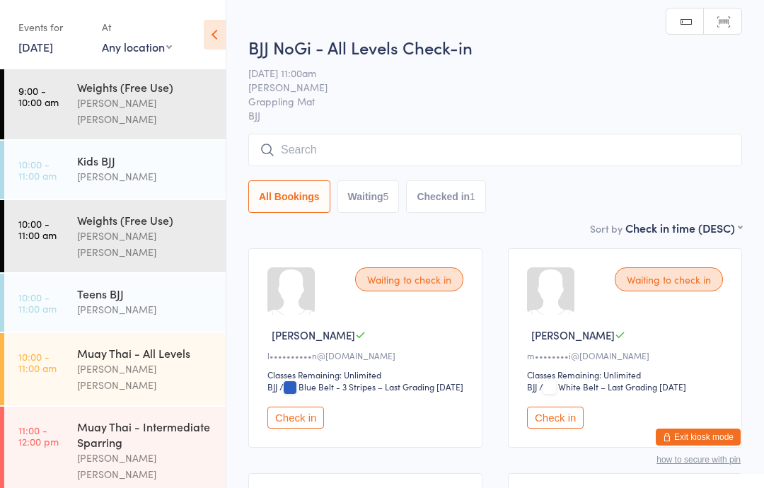
click at [419, 145] on input "search" at bounding box center [495, 150] width 494 height 33
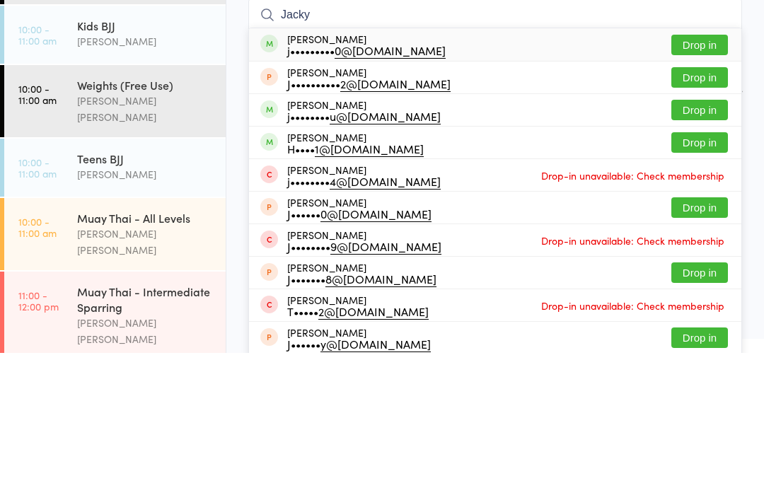
type input "Jacky"
click at [708, 170] on button "Drop in" at bounding box center [700, 180] width 57 height 21
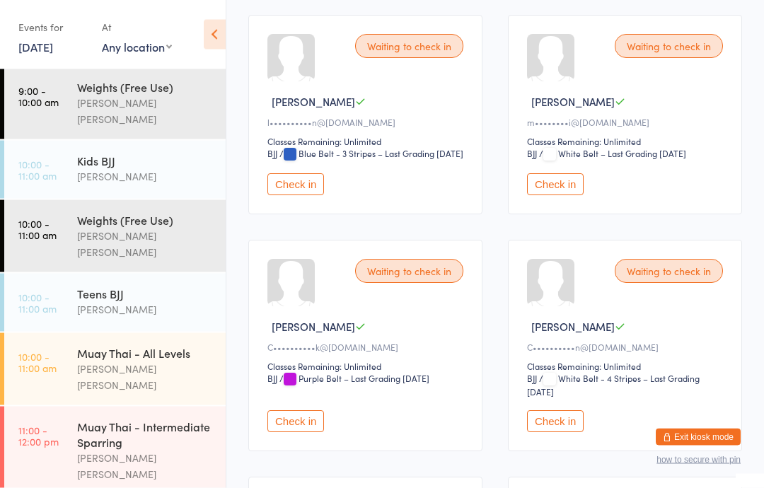
scroll to position [234, 0]
click at [571, 432] on button "Check in" at bounding box center [555, 422] width 57 height 22
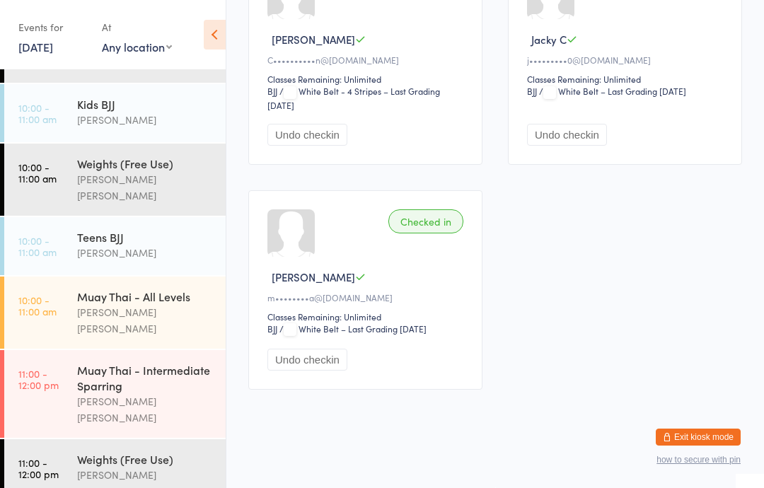
scroll to position [251, 0]
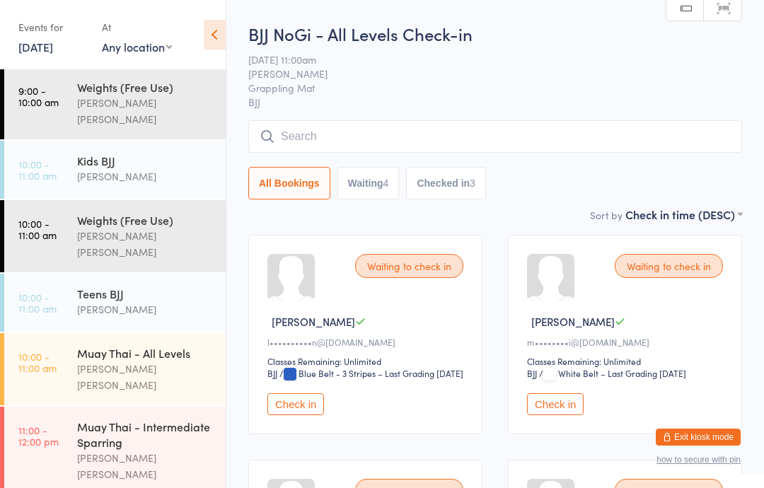
scroll to position [195, 0]
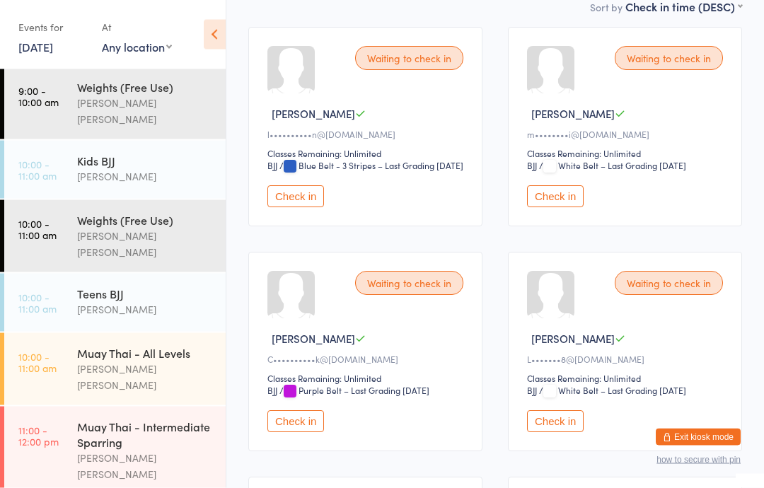
click at [301, 433] on button "Check in" at bounding box center [296, 422] width 57 height 22
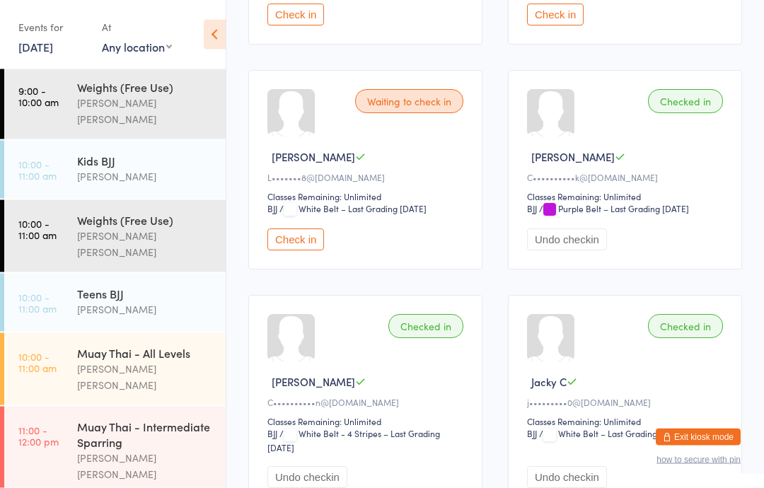
scroll to position [413, 0]
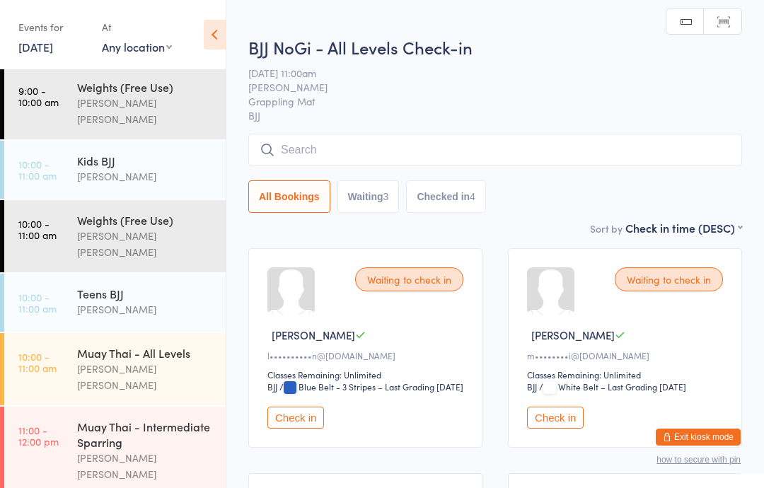
click at [401, 150] on input "search" at bounding box center [495, 150] width 494 height 33
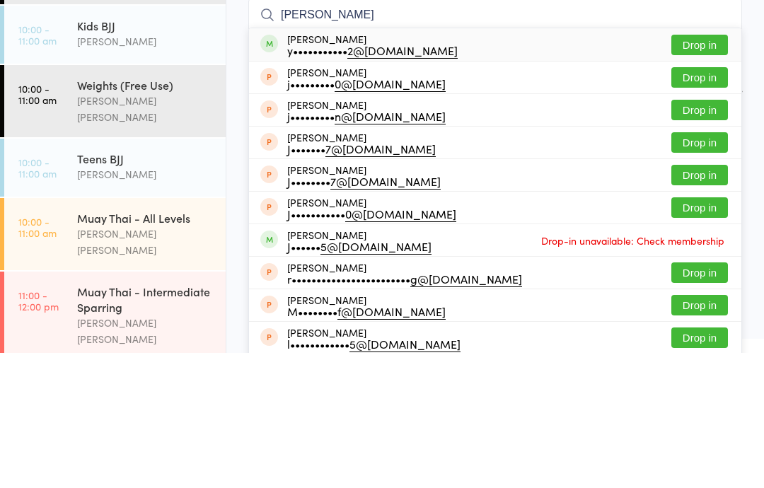
type input "[PERSON_NAME]"
click at [516, 164] on div "[PERSON_NAME] y••••••••••• 2@[DOMAIN_NAME] Drop in" at bounding box center [495, 180] width 493 height 33
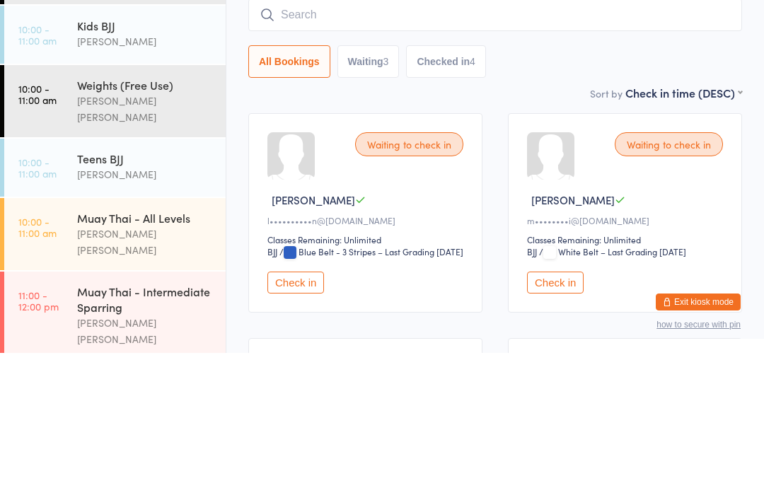
scroll to position [135, 0]
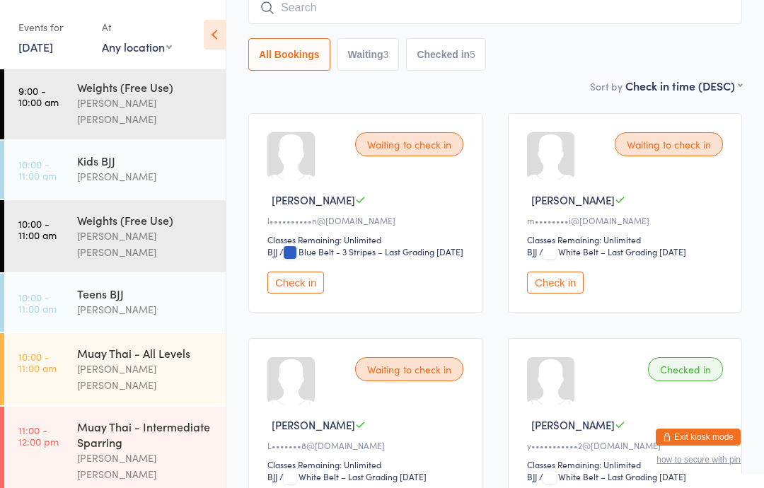
click at [302, 294] on button "Check in" at bounding box center [296, 283] width 57 height 22
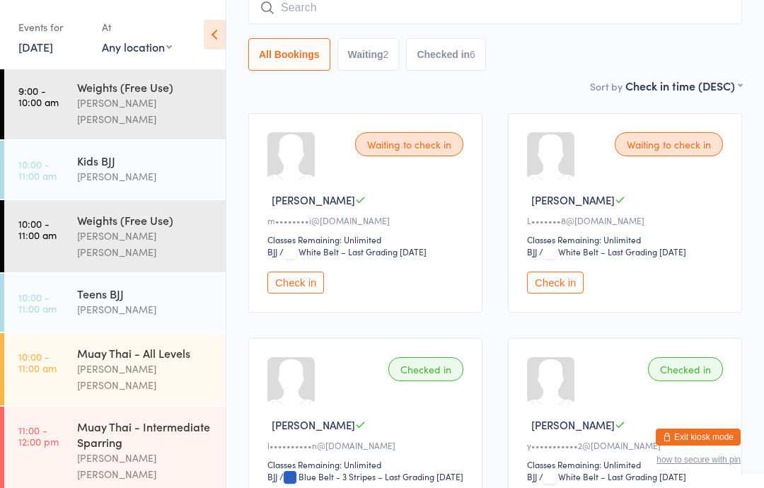
click at [141, 419] on div "Muay Thai - Intermediate Sparring" at bounding box center [145, 434] width 137 height 31
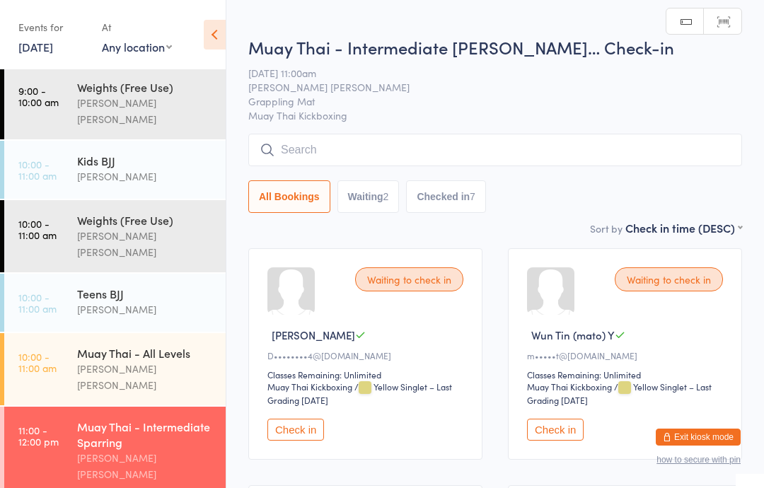
click at [491, 151] on input "search" at bounding box center [495, 150] width 494 height 33
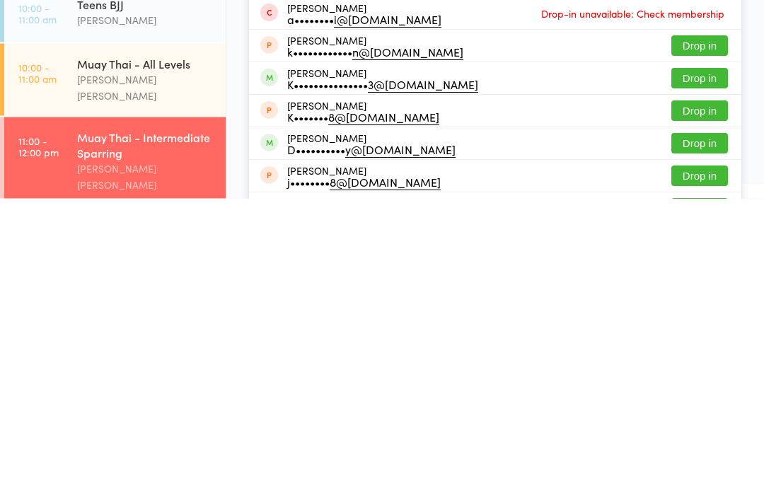
type input "Kian"
click at [698, 358] on button "Drop in" at bounding box center [700, 368] width 57 height 21
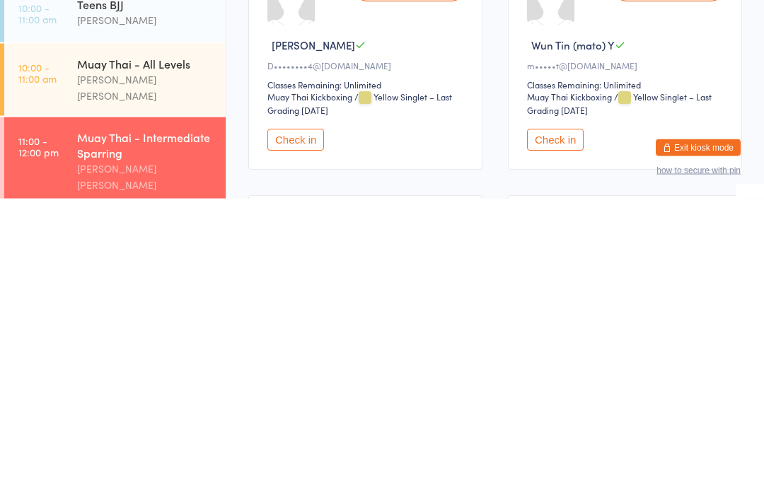
scroll to position [290, 0]
